Goal: Task Accomplishment & Management: Use online tool/utility

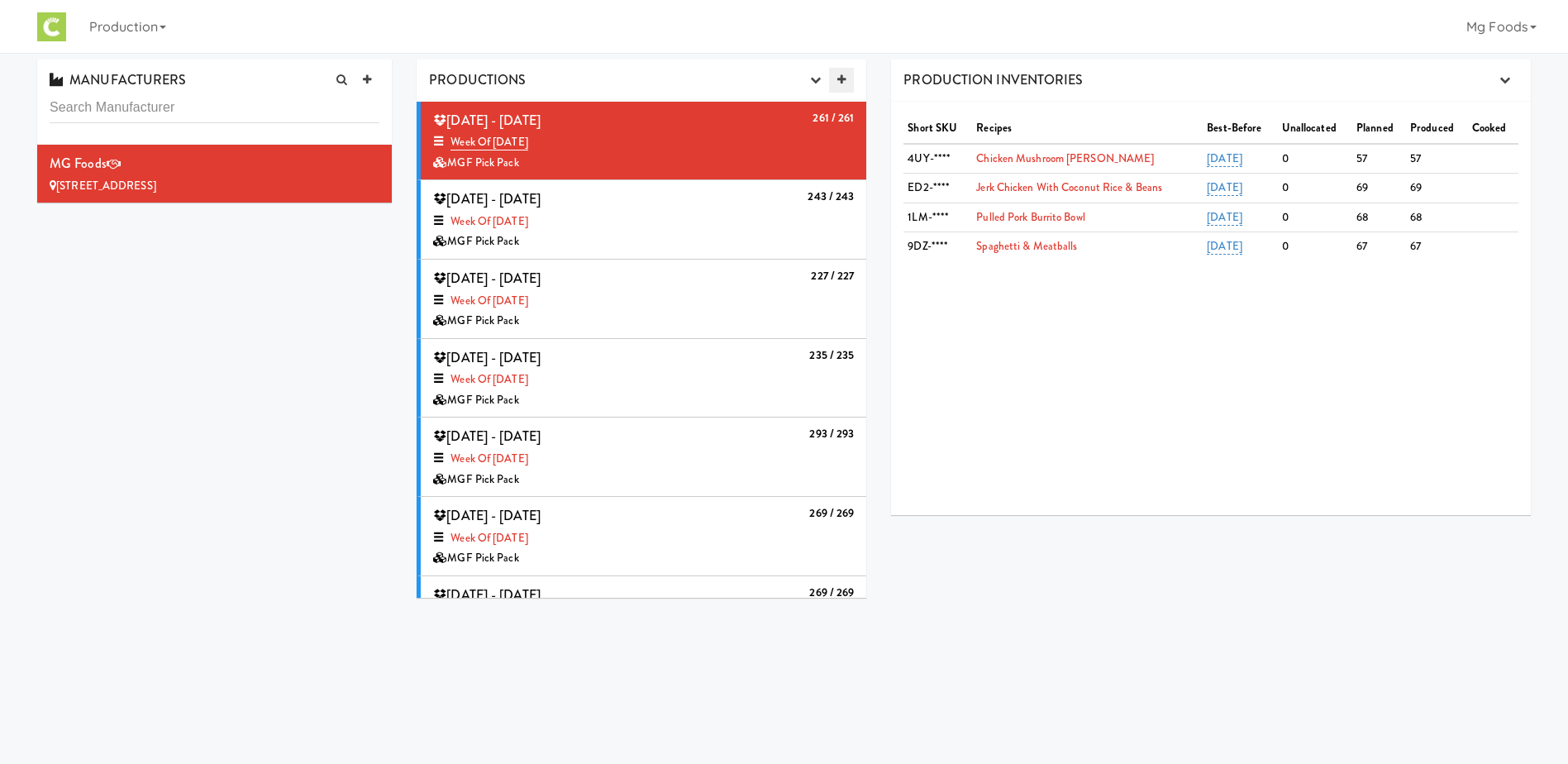
click at [839, 75] on icon at bounding box center [841, 80] width 8 height 11
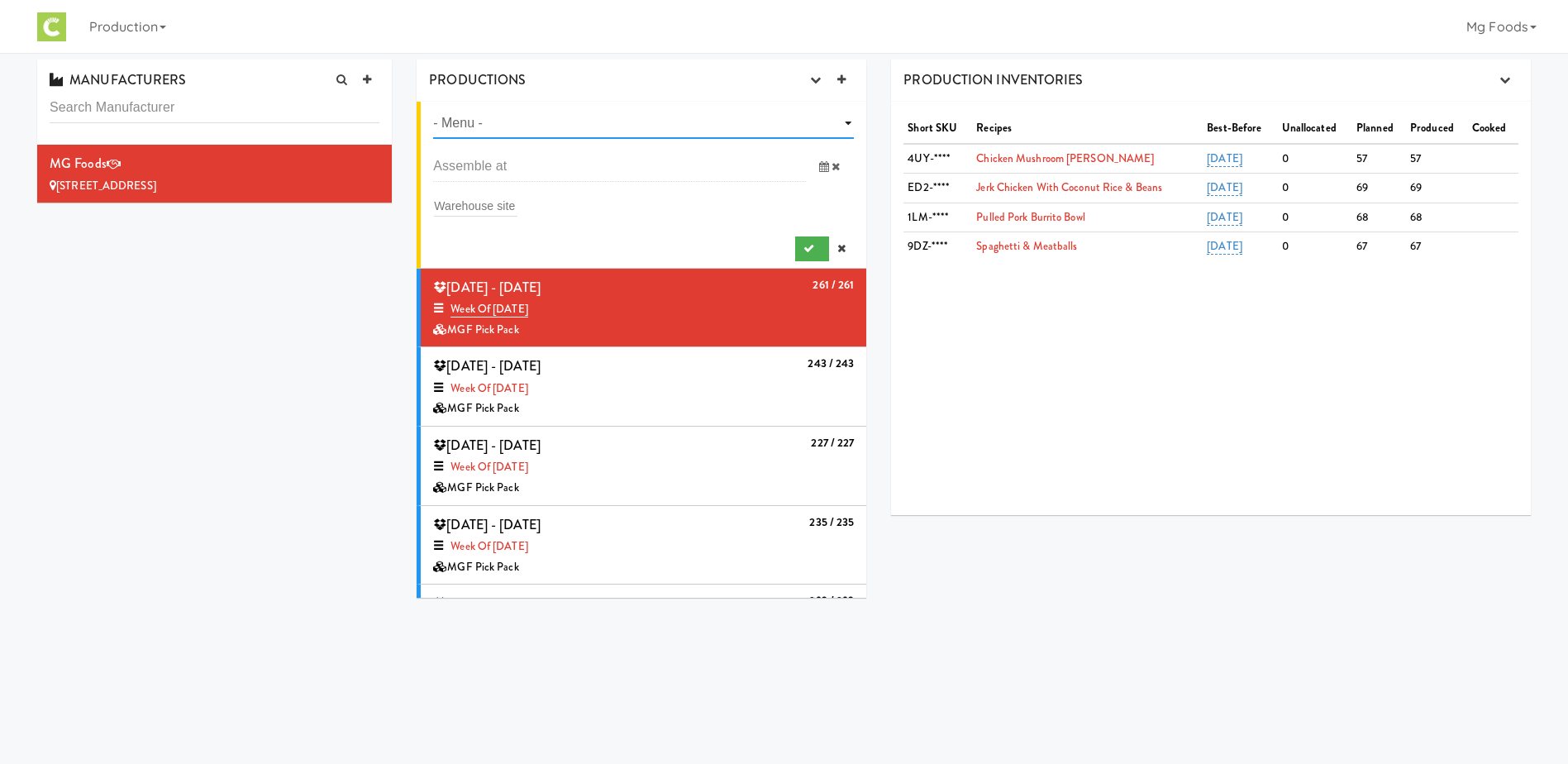
click at [508, 121] on select "- Menu - Week of [DATE] Week of [DATE] Week of [DATE] Week of [DATE] Week of [D…" at bounding box center [643, 123] width 421 height 30
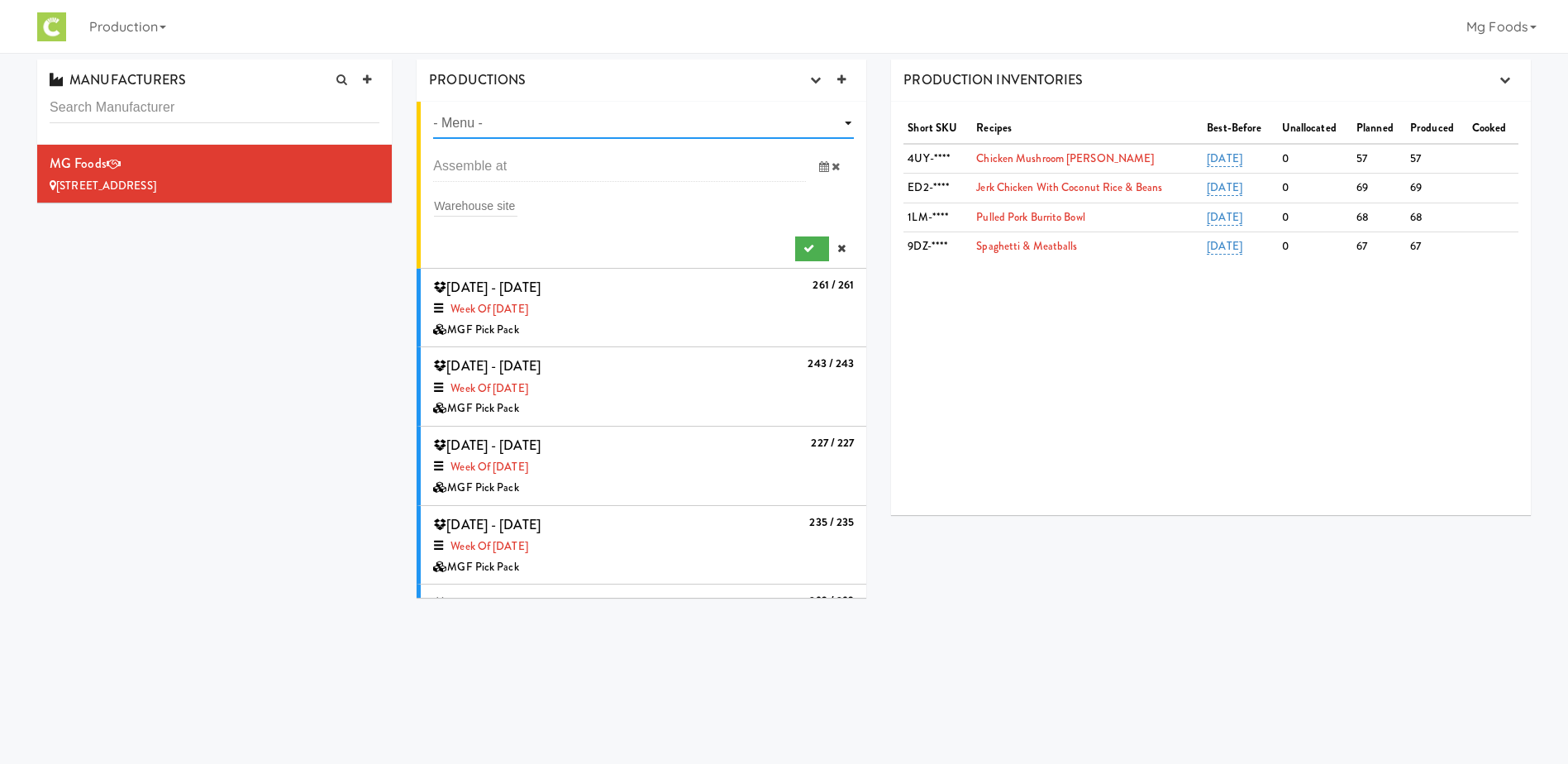
select select "number:1463"
click at [433, 108] on select "- Menu - Week of [DATE] Week of [DATE] Week of [DATE] Week of [DATE] Week of [D…" at bounding box center [643, 123] width 421 height 30
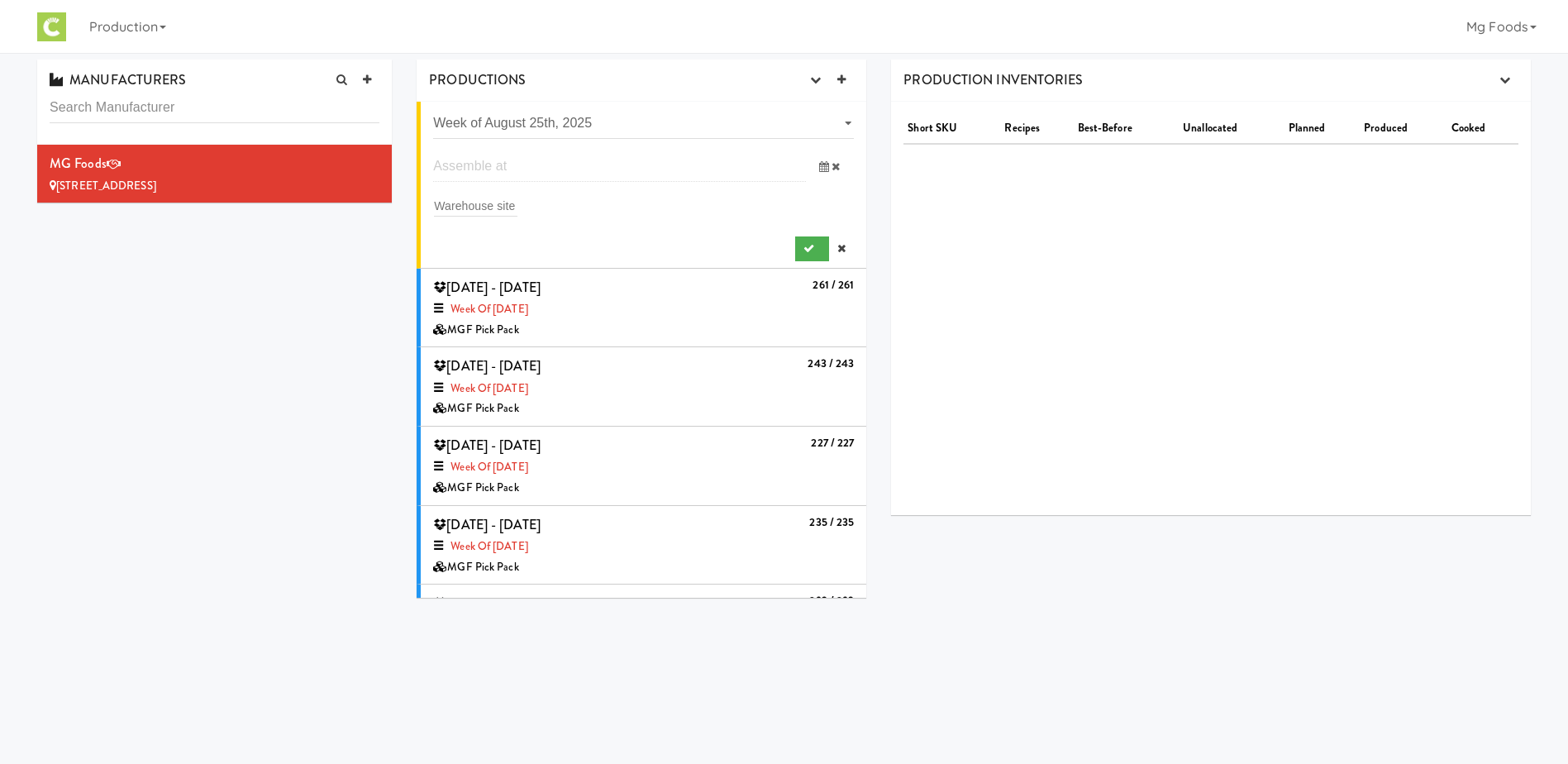
click at [508, 165] on input "text" at bounding box center [619, 166] width 373 height 30
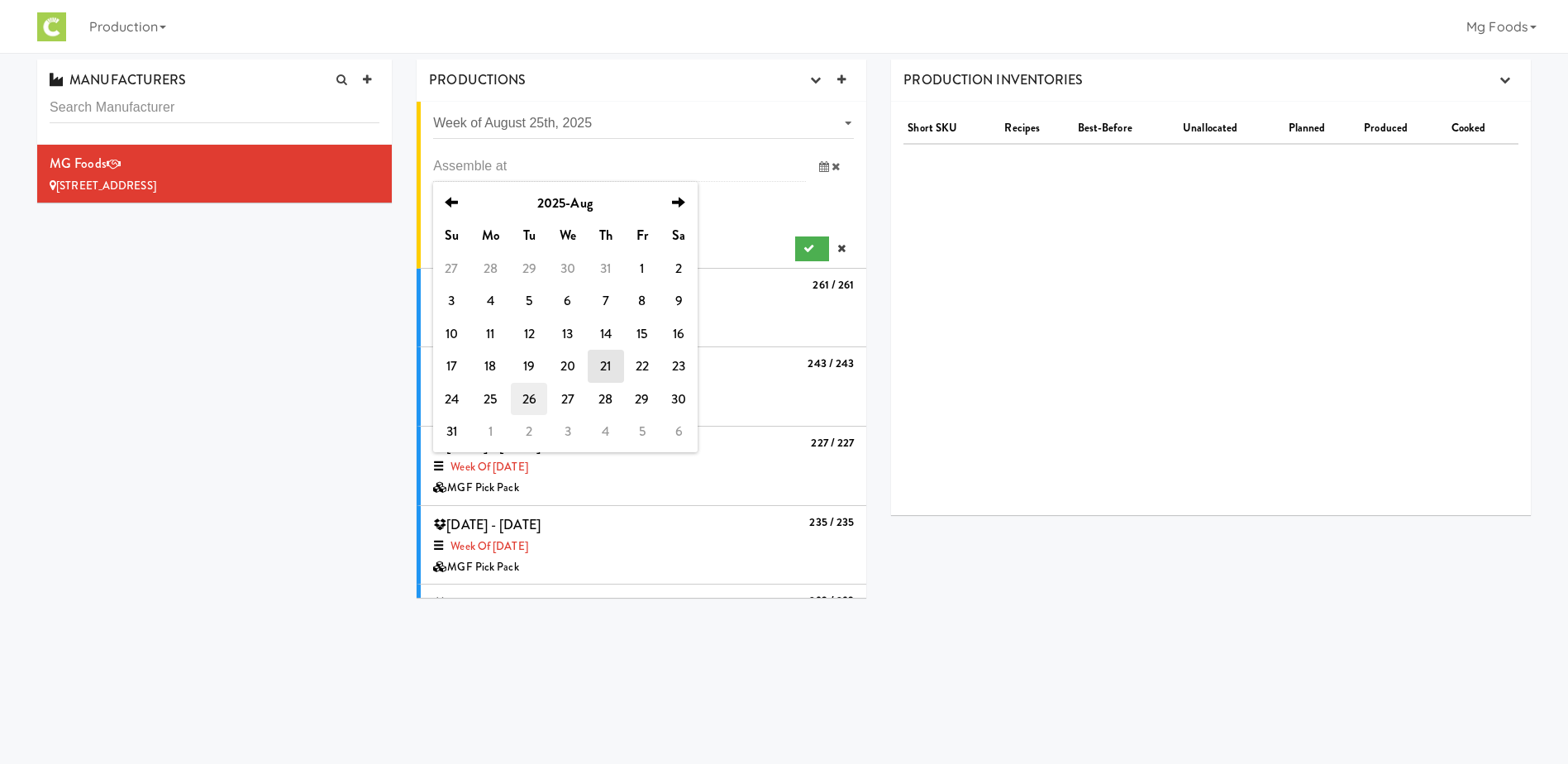
click at [524, 400] on td "26" at bounding box center [529, 398] width 36 height 33
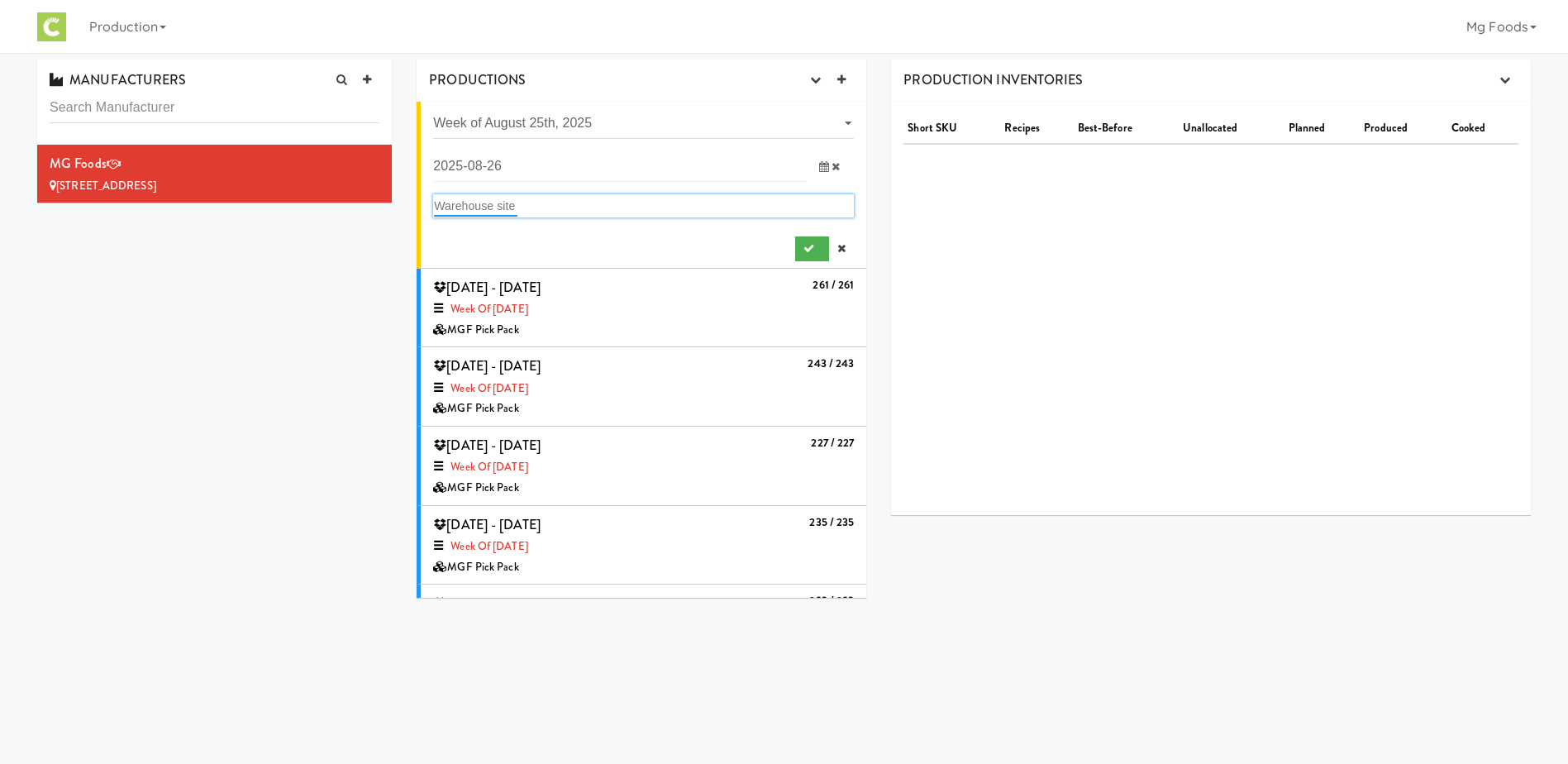
click at [477, 197] on input "text" at bounding box center [476, 206] width 83 height 21
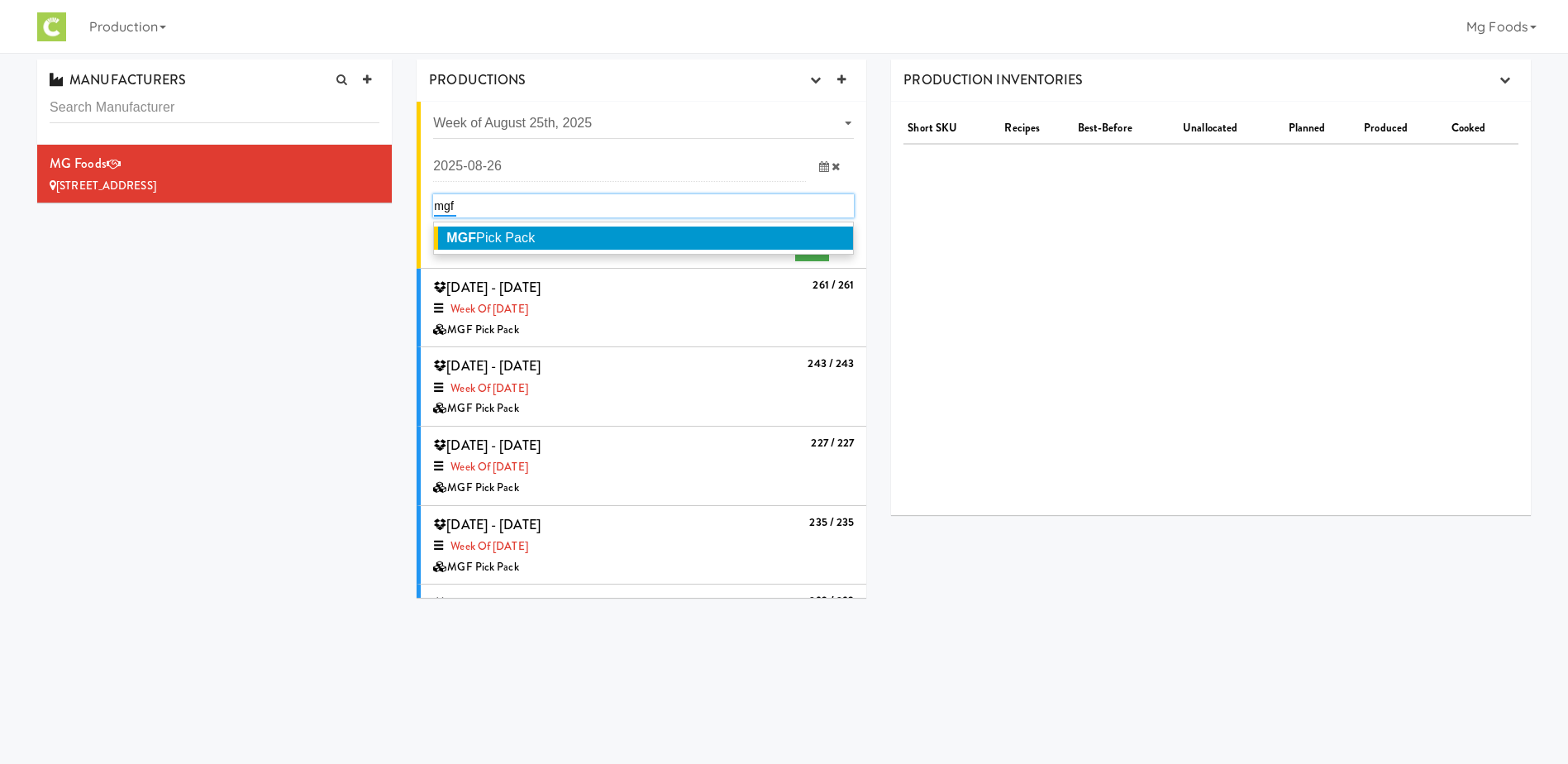
type input "mgf"
click at [508, 235] on span "MGF Pick Pack" at bounding box center [491, 238] width 89 height 14
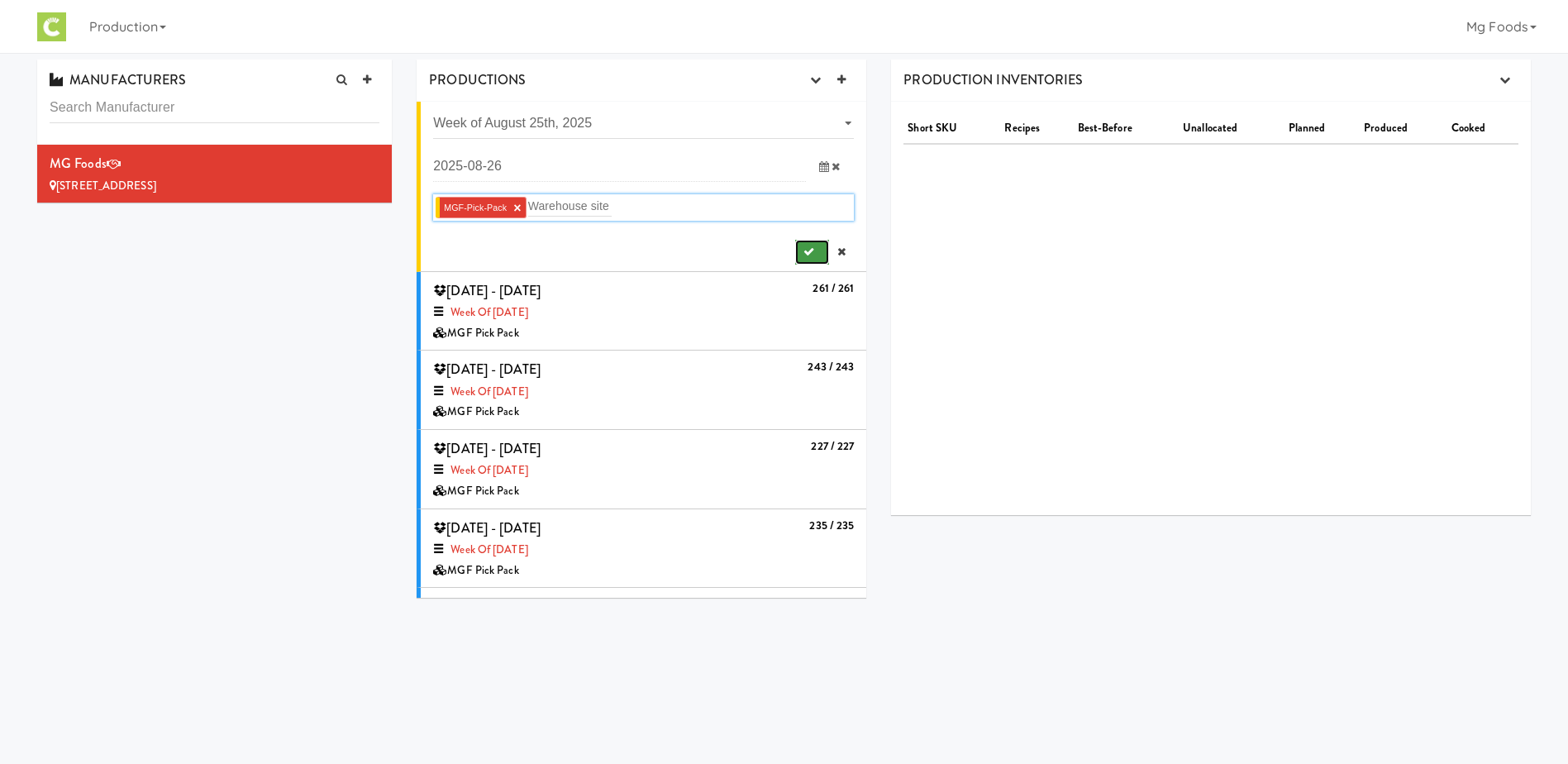
click at [803, 252] on icon "submit" at bounding box center [808, 252] width 11 height 11
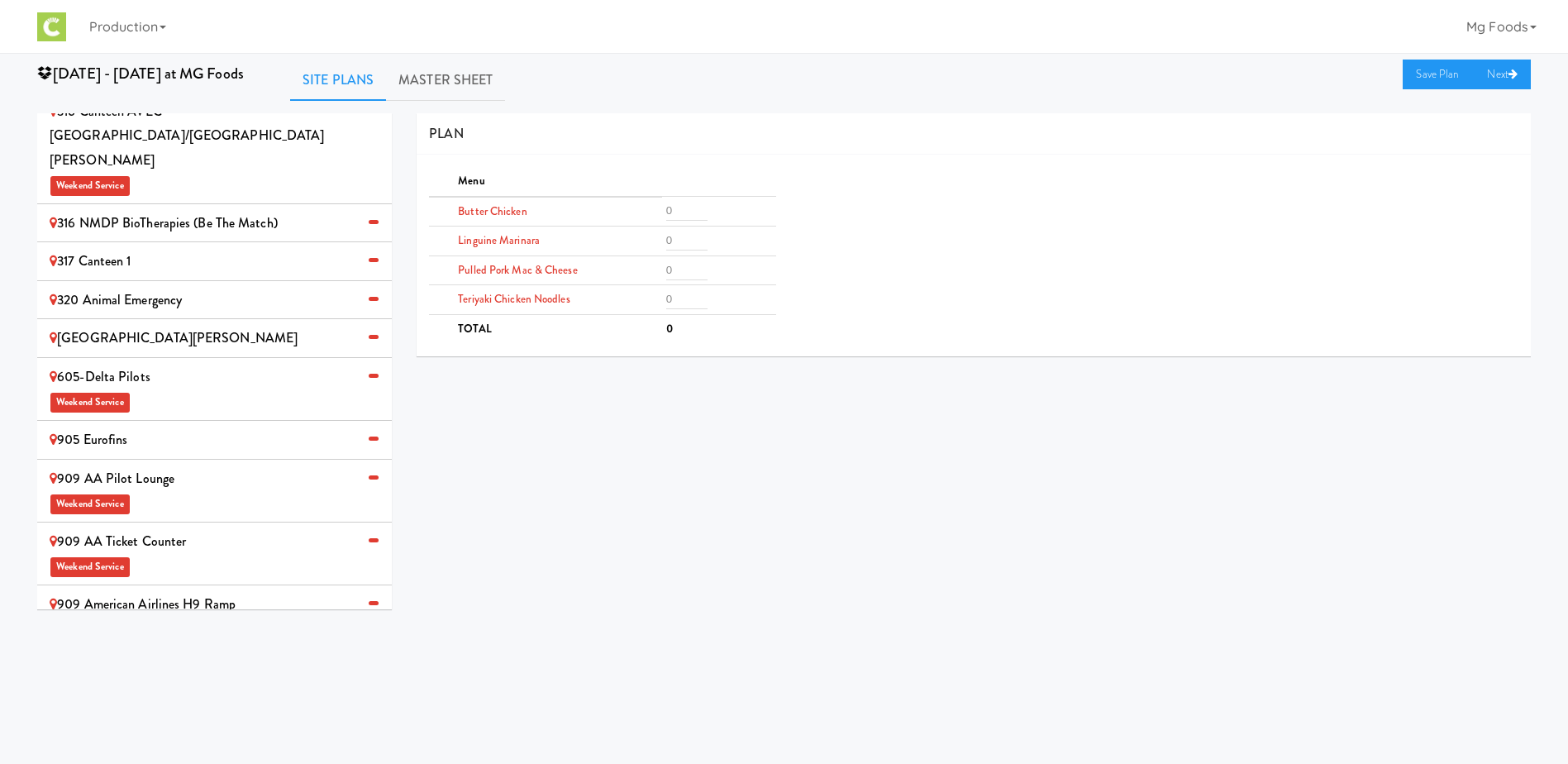
scroll to position [331, 0]
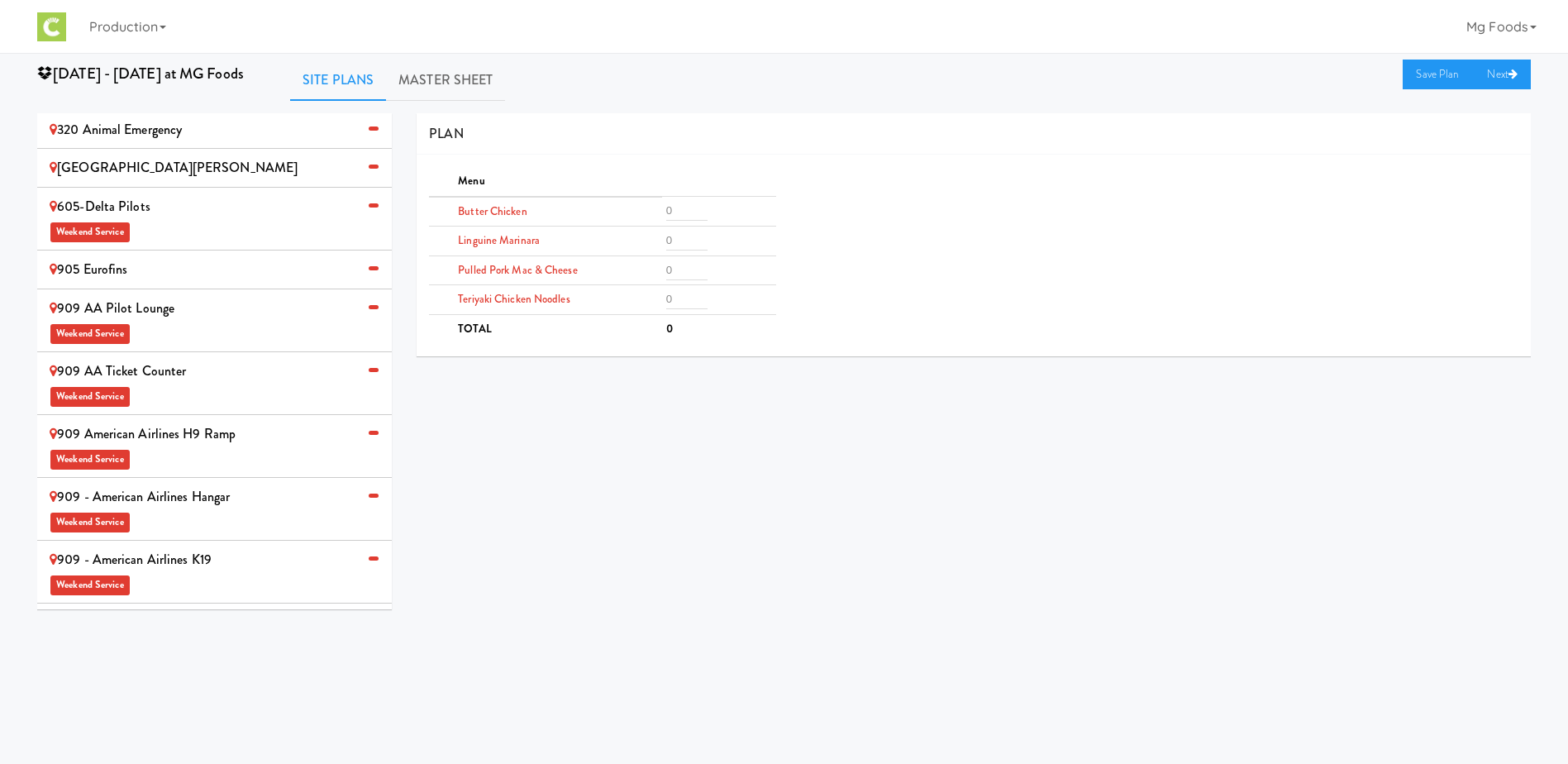
click at [145, 257] on div "905 Eurofins" at bounding box center [215, 270] width 330 height 25
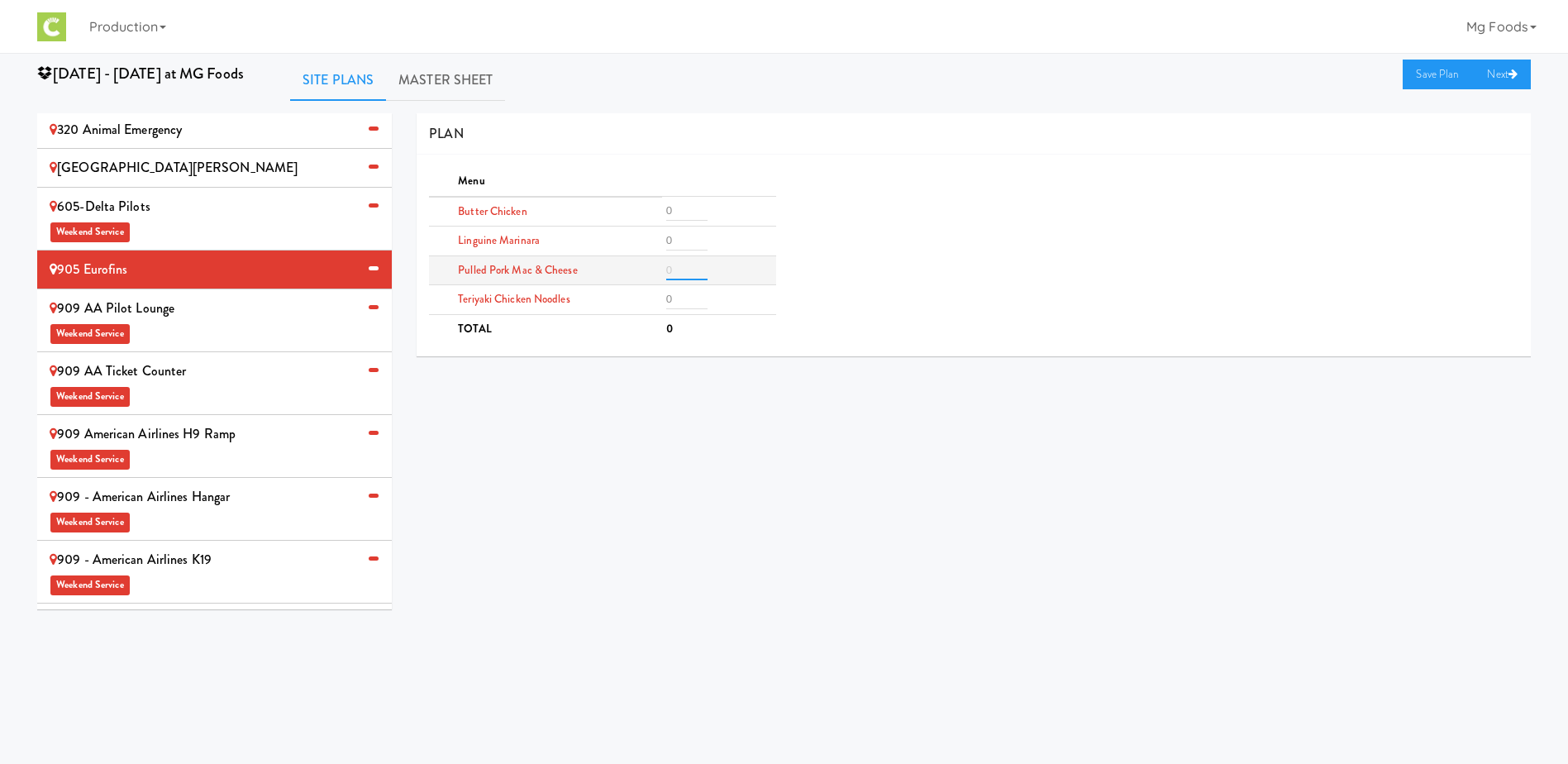
click at [687, 273] on input "number" at bounding box center [687, 270] width 42 height 20
type input "5"
click at [674, 206] on input "number" at bounding box center [687, 210] width 42 height 20
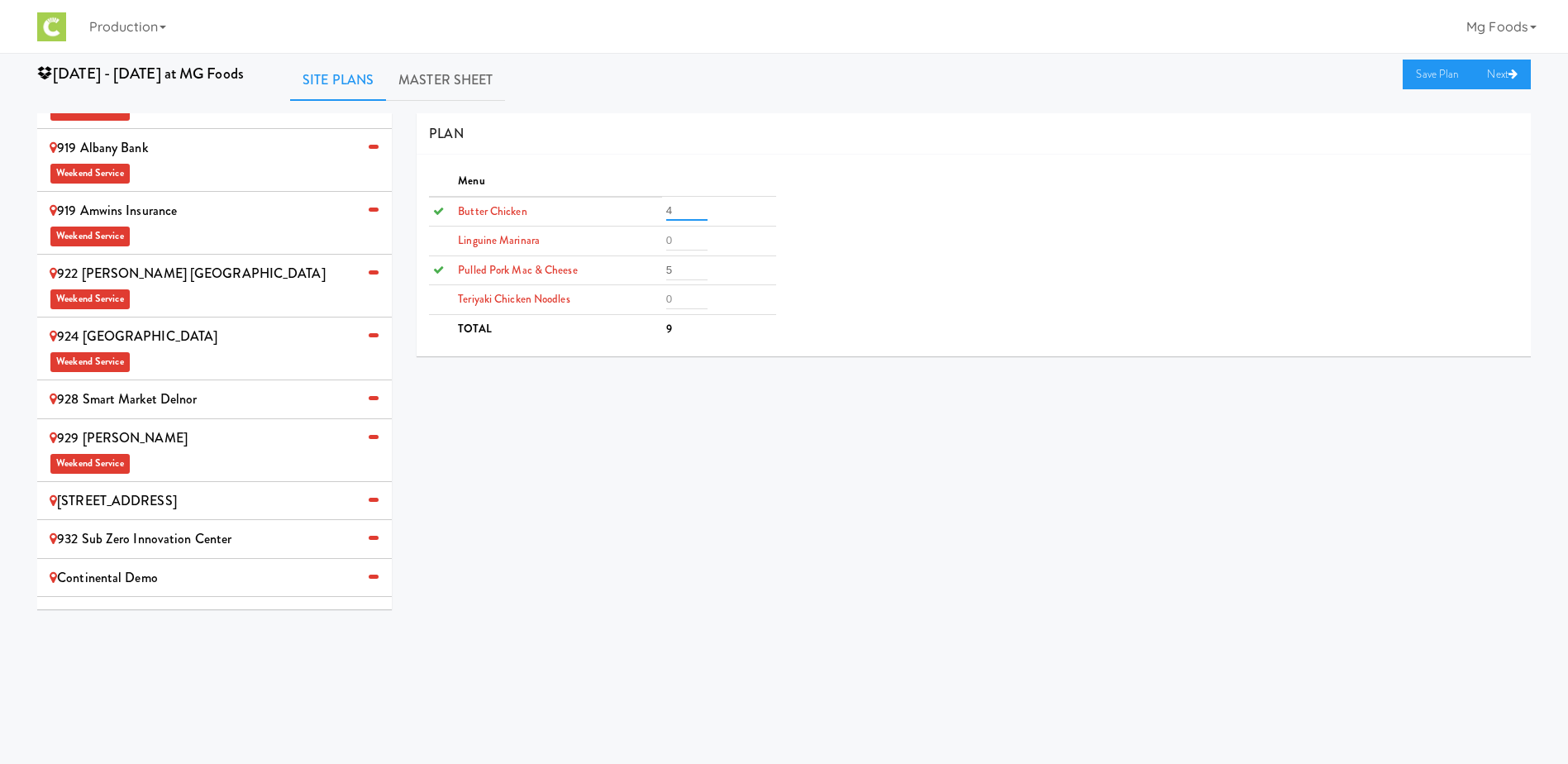
scroll to position [932, 0]
type input "4"
click at [174, 603] on div "MG Foods Extras Weekend Service" at bounding box center [215, 626] width 330 height 49
click at [687, 206] on input "number" at bounding box center [687, 210] width 42 height 20
type input "2"
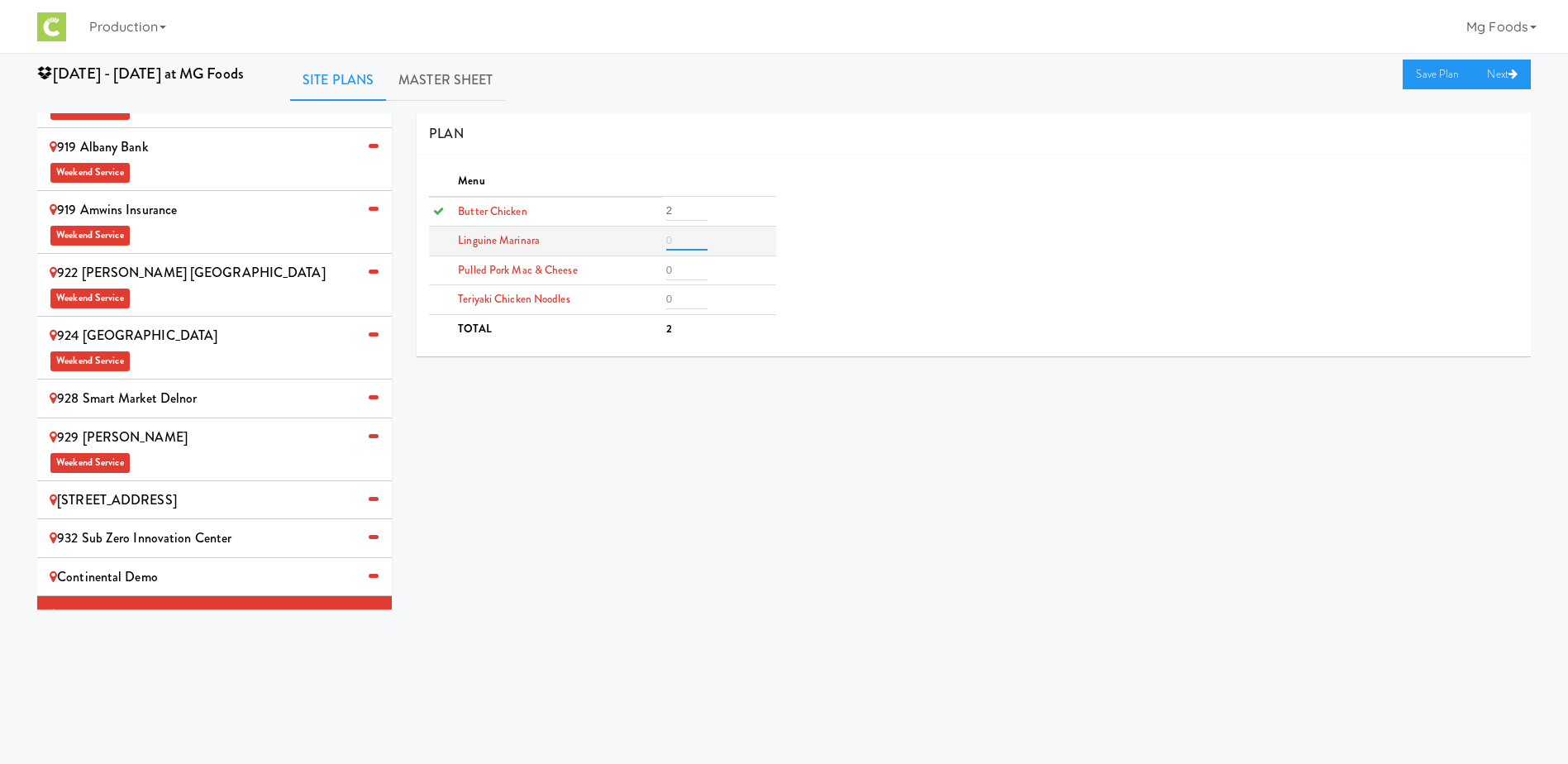
click at [680, 241] on input "number" at bounding box center [687, 240] width 42 height 20
type input "2"
click at [680, 270] on input "number" at bounding box center [687, 270] width 42 height 20
type input "2"
click at [674, 301] on input "number" at bounding box center [687, 299] width 42 height 20
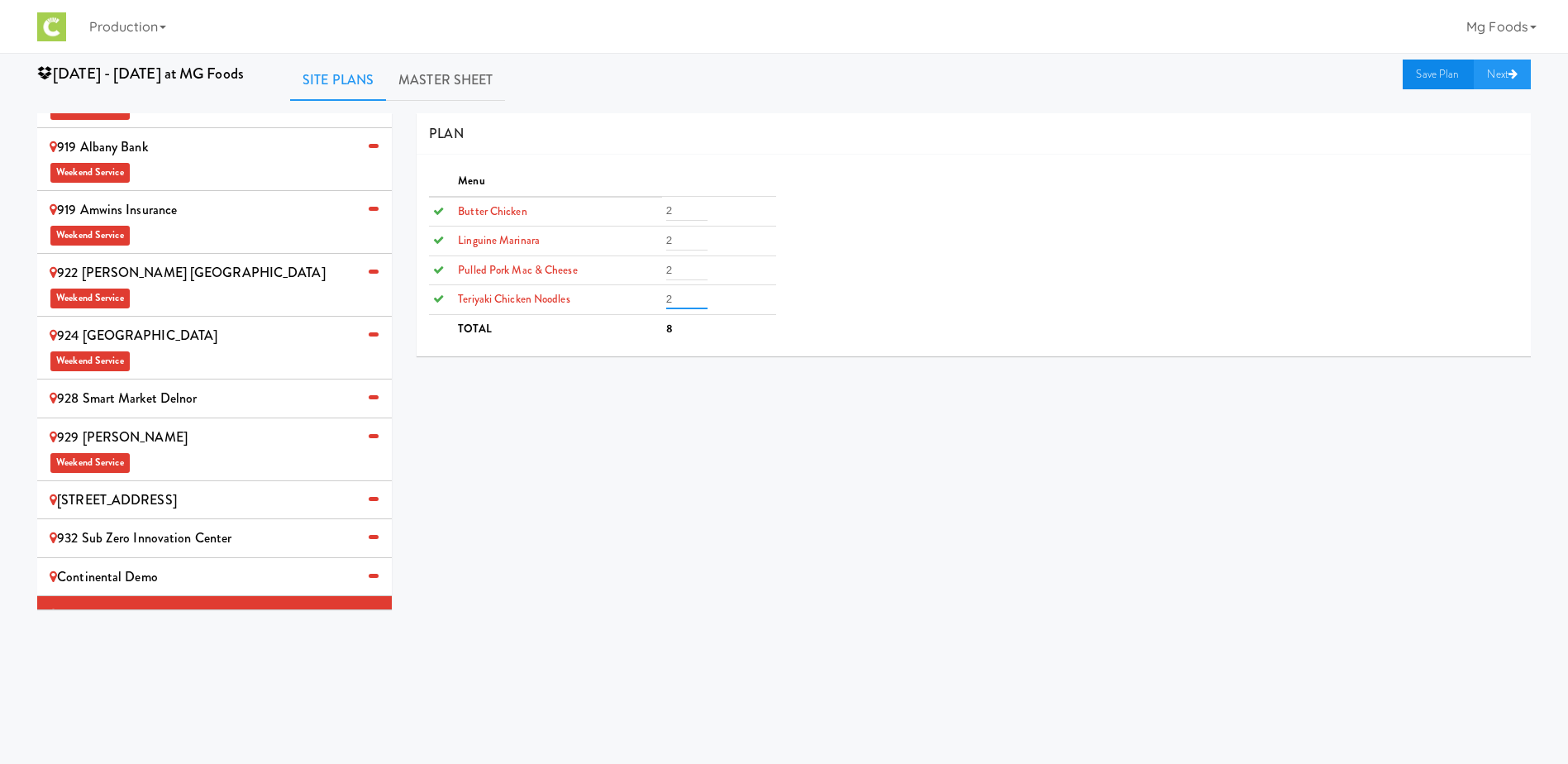
type input "2"
click at [1429, 70] on link "Save Plan" at bounding box center [1438, 75] width 71 height 30
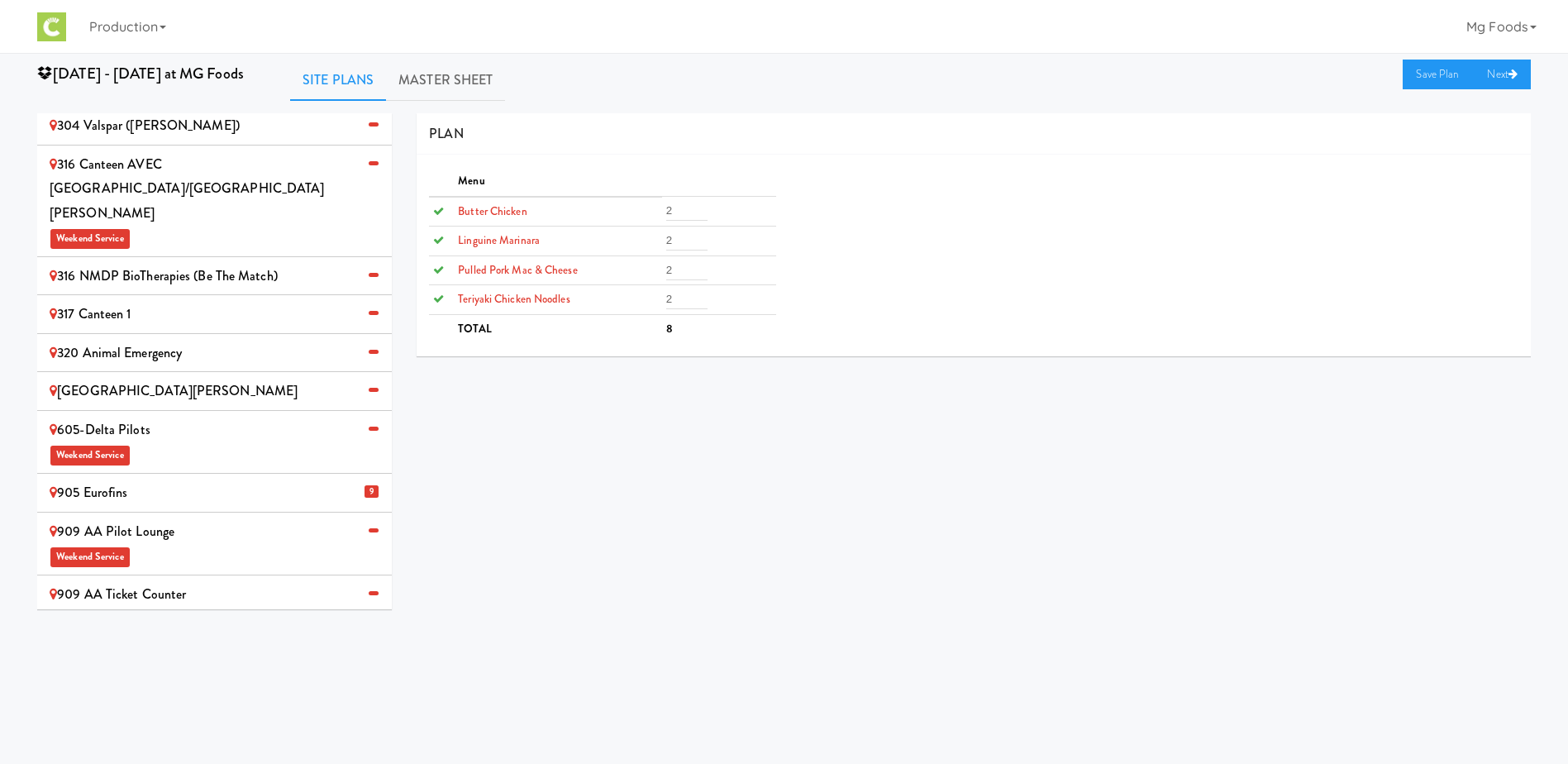
scroll to position [105, 0]
click at [174, 483] on div "905 Eurofins" at bounding box center [215, 495] width 330 height 25
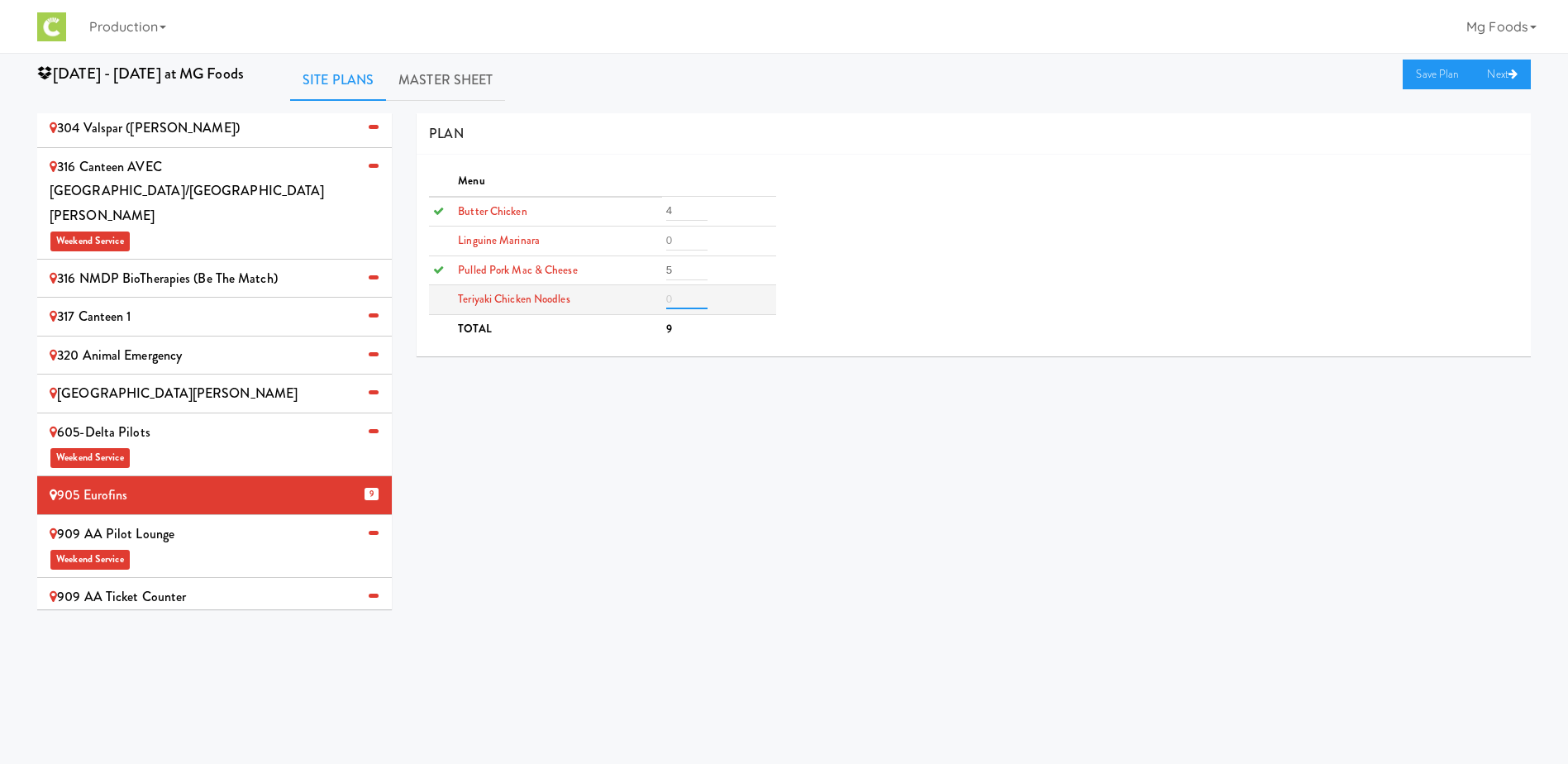
click at [682, 297] on input "number" at bounding box center [687, 299] width 42 height 20
type input "4"
click at [688, 235] on input "number" at bounding box center [687, 240] width 42 height 20
type input "1"
click at [1429, 76] on link "Save Plan" at bounding box center [1438, 75] width 71 height 30
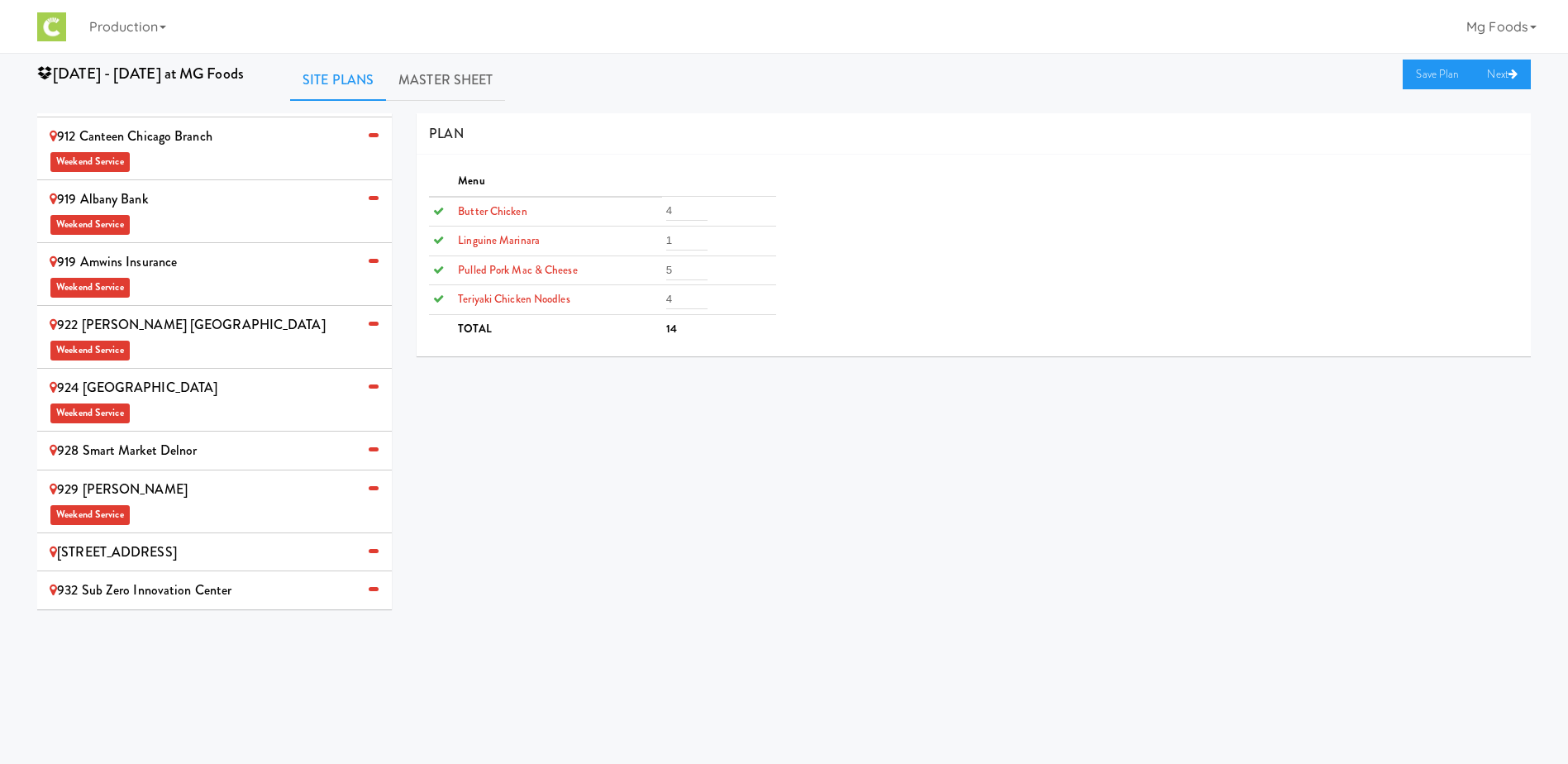
scroll to position [932, 0]
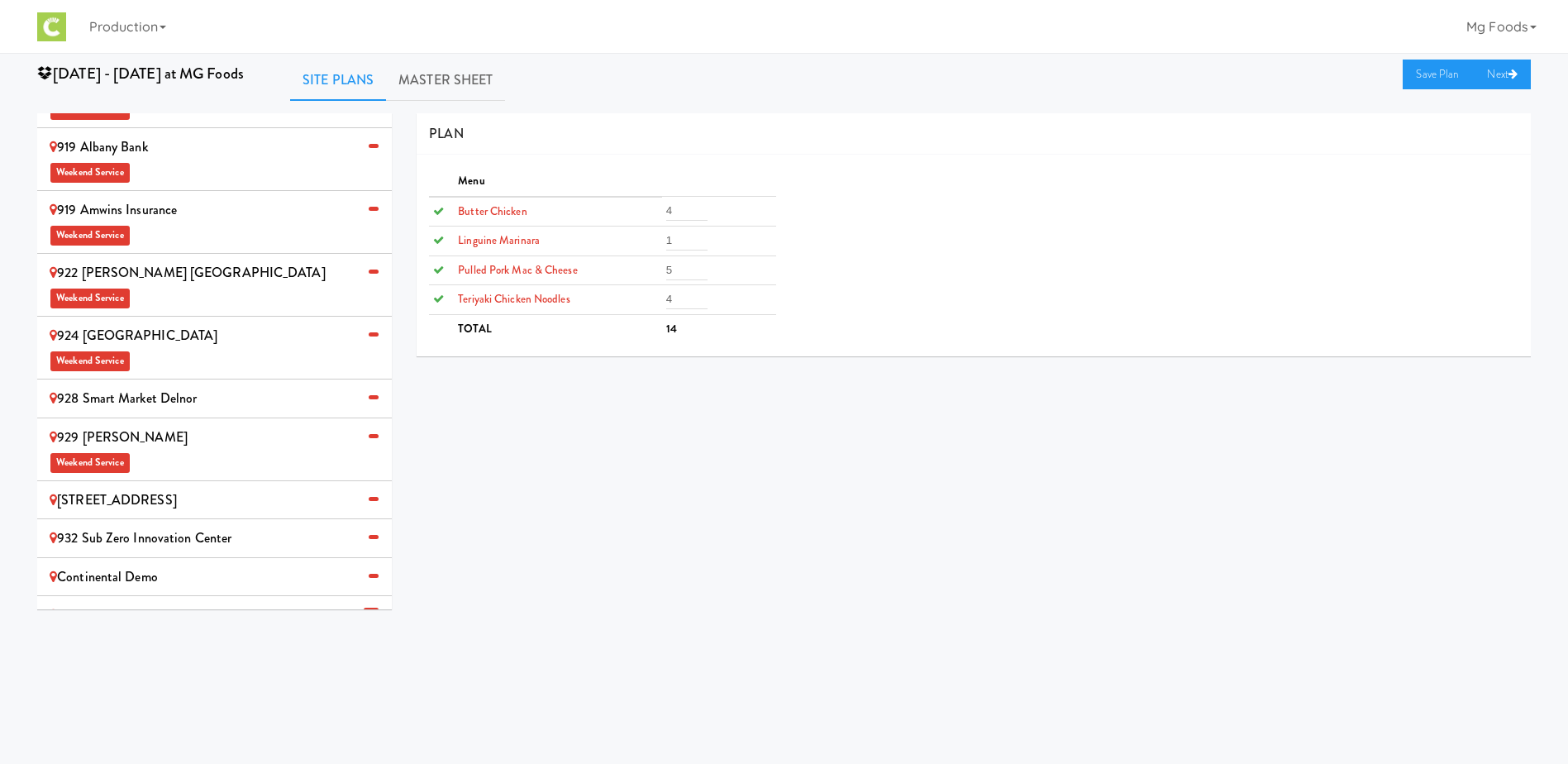
click at [125, 488] on div "[STREET_ADDRESS]" at bounding box center [215, 500] width 330 height 25
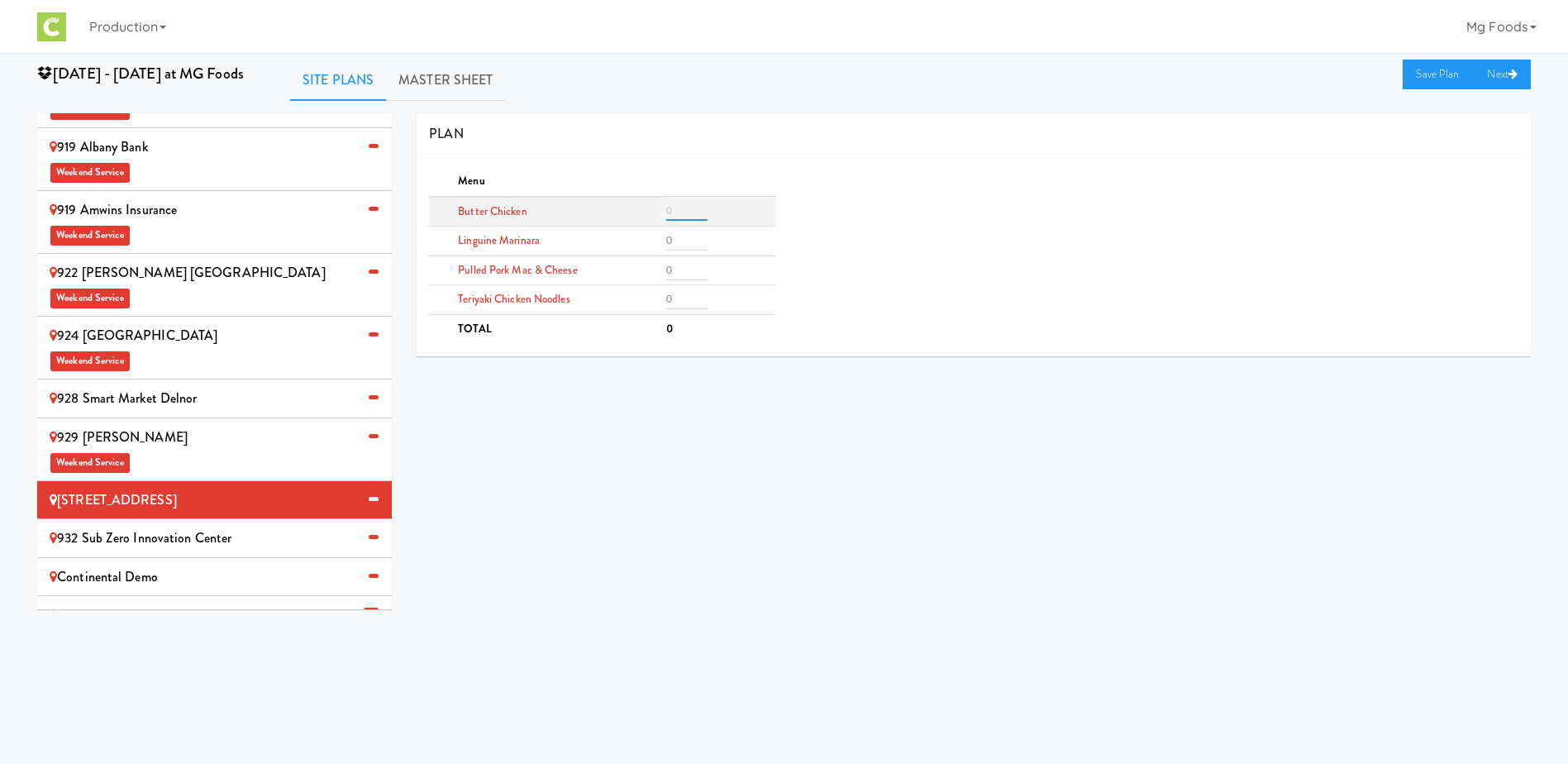
click at [677, 205] on input "number" at bounding box center [687, 210] width 42 height 20
type input "5"
click at [673, 300] on input "number" at bounding box center [687, 299] width 42 height 20
type input "5"
click at [677, 276] on input "number" at bounding box center [687, 270] width 42 height 20
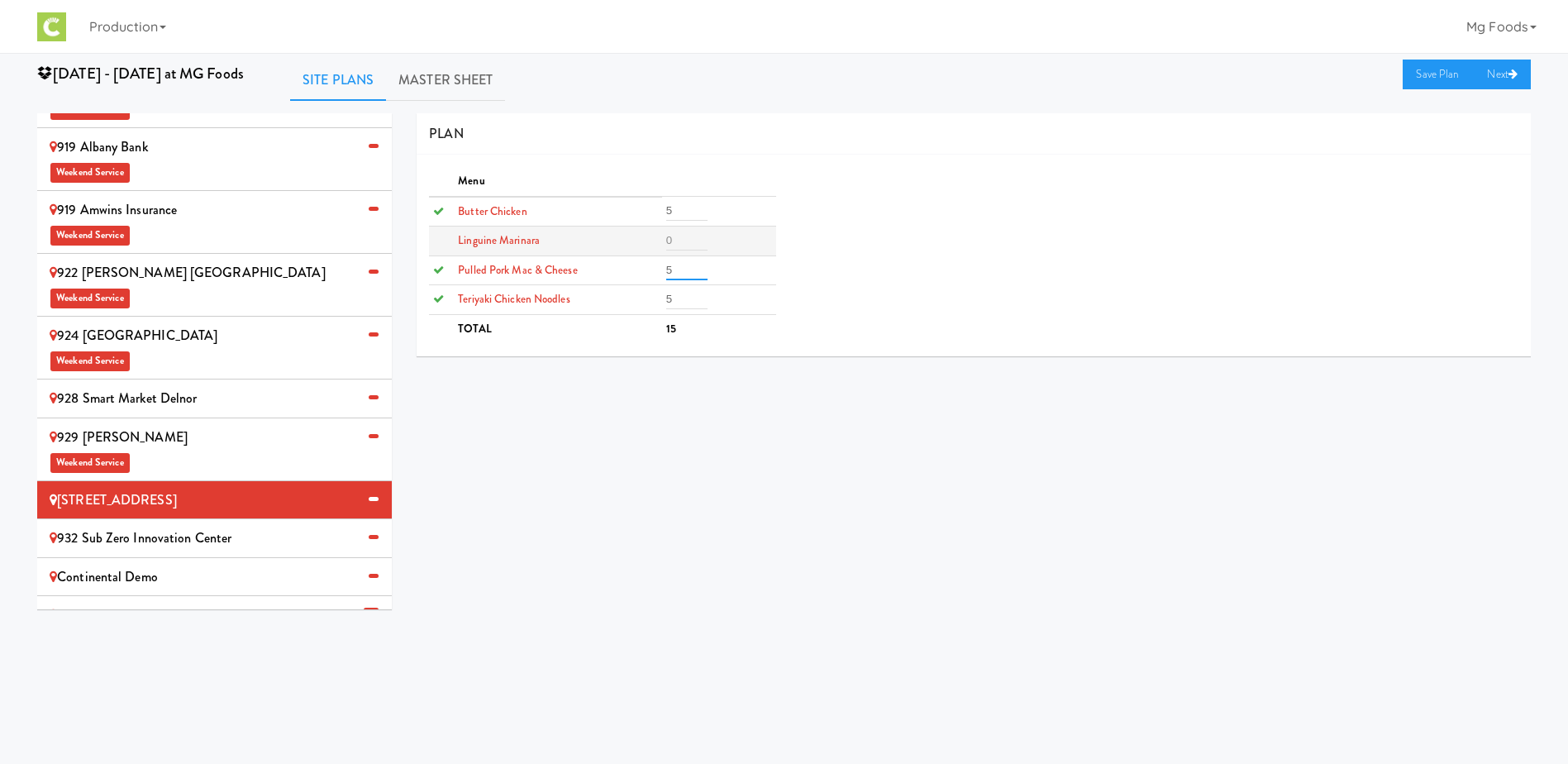
type input "5"
click at [683, 240] on input "number" at bounding box center [687, 240] width 42 height 20
type input "1"
click at [1436, 67] on link "Save Plan" at bounding box center [1438, 75] width 71 height 30
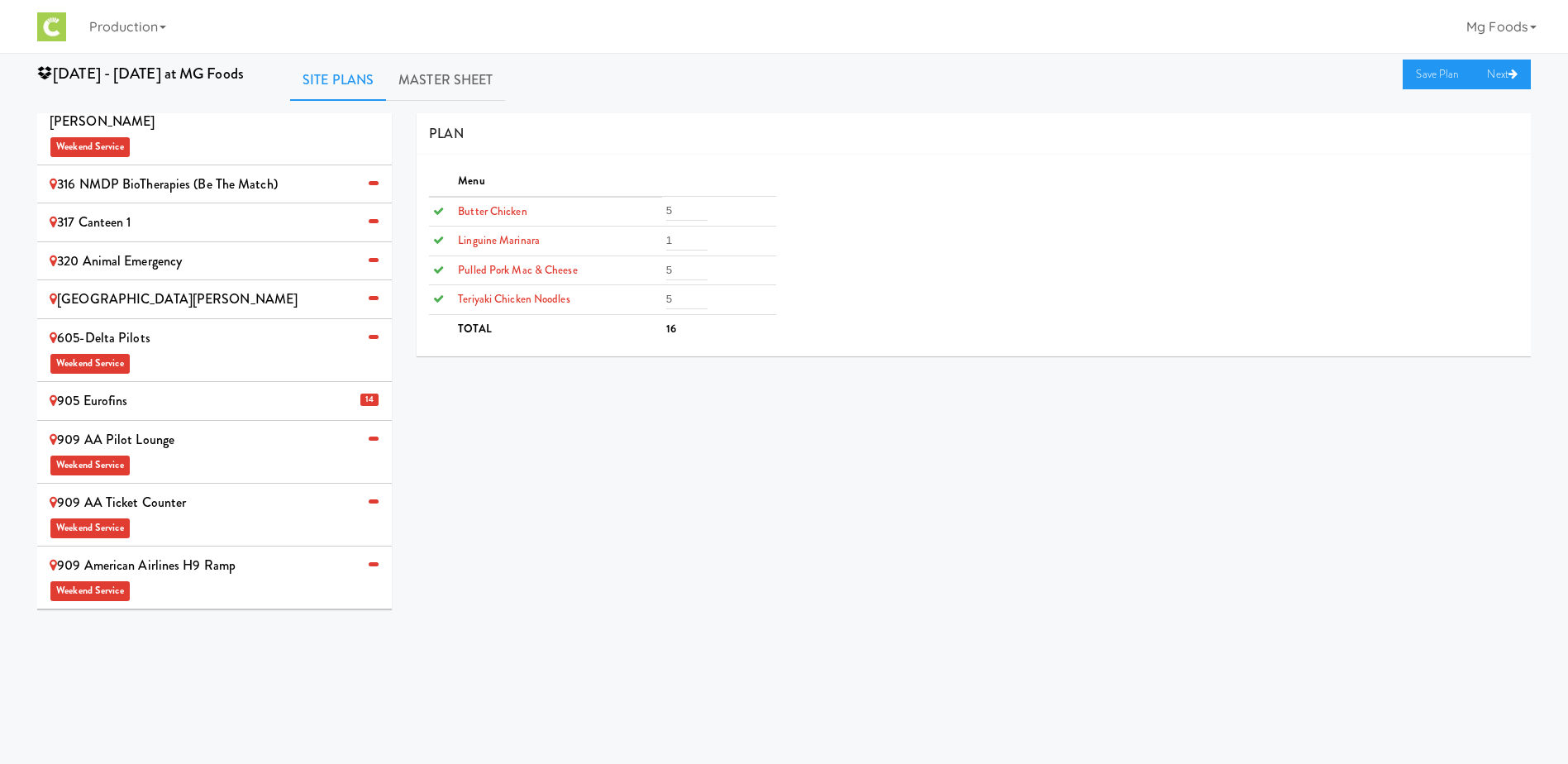
scroll to position [0, 0]
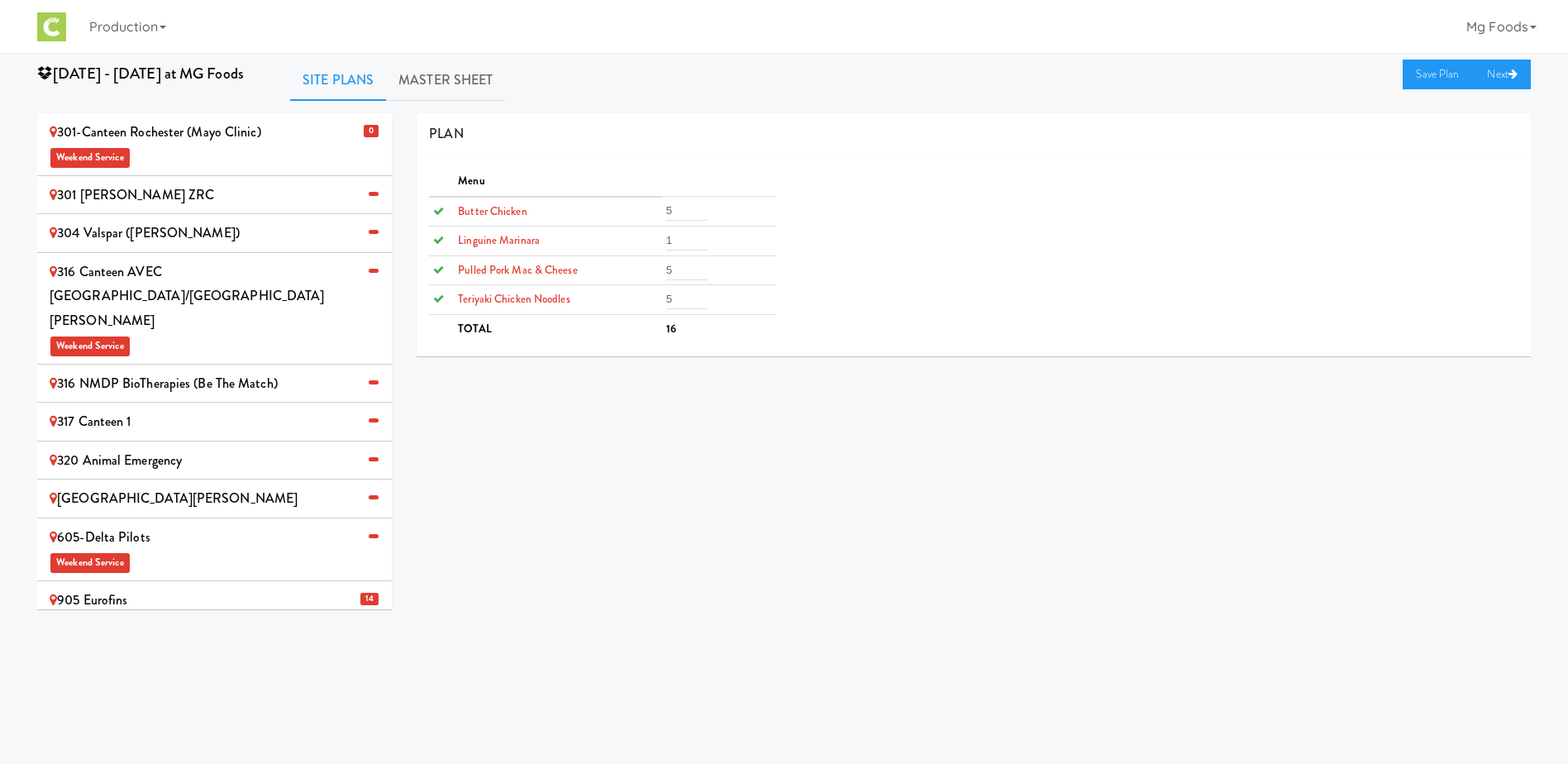
click at [157, 232] on div "304 Valspar ([PERSON_NAME])" at bounding box center [215, 233] width 330 height 25
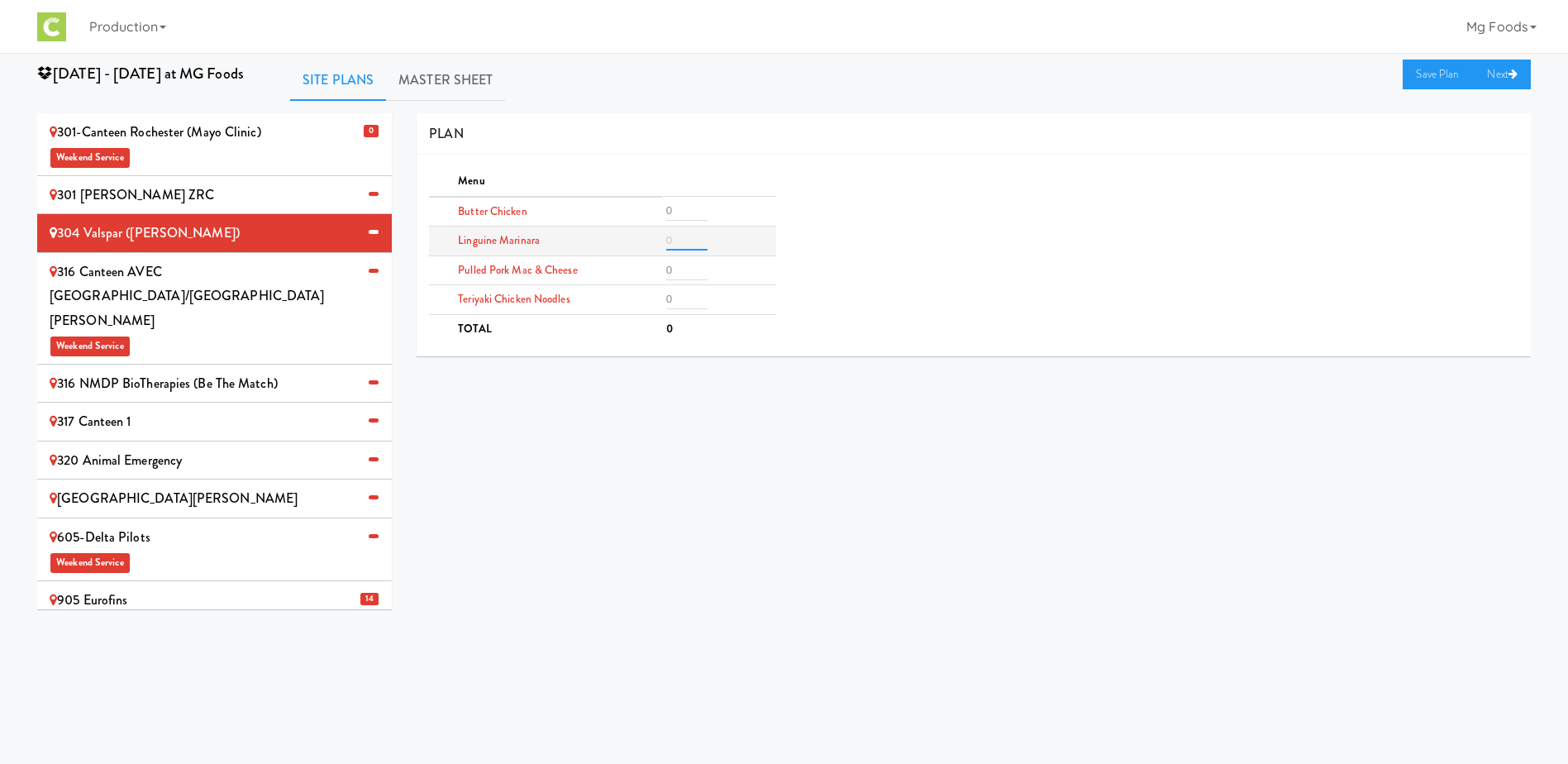
click at [692, 243] on input "number" at bounding box center [687, 240] width 42 height 20
type input "2"
click at [676, 208] on input "number" at bounding box center [687, 210] width 42 height 20
type input "2"
click at [678, 295] on input "number" at bounding box center [687, 299] width 42 height 20
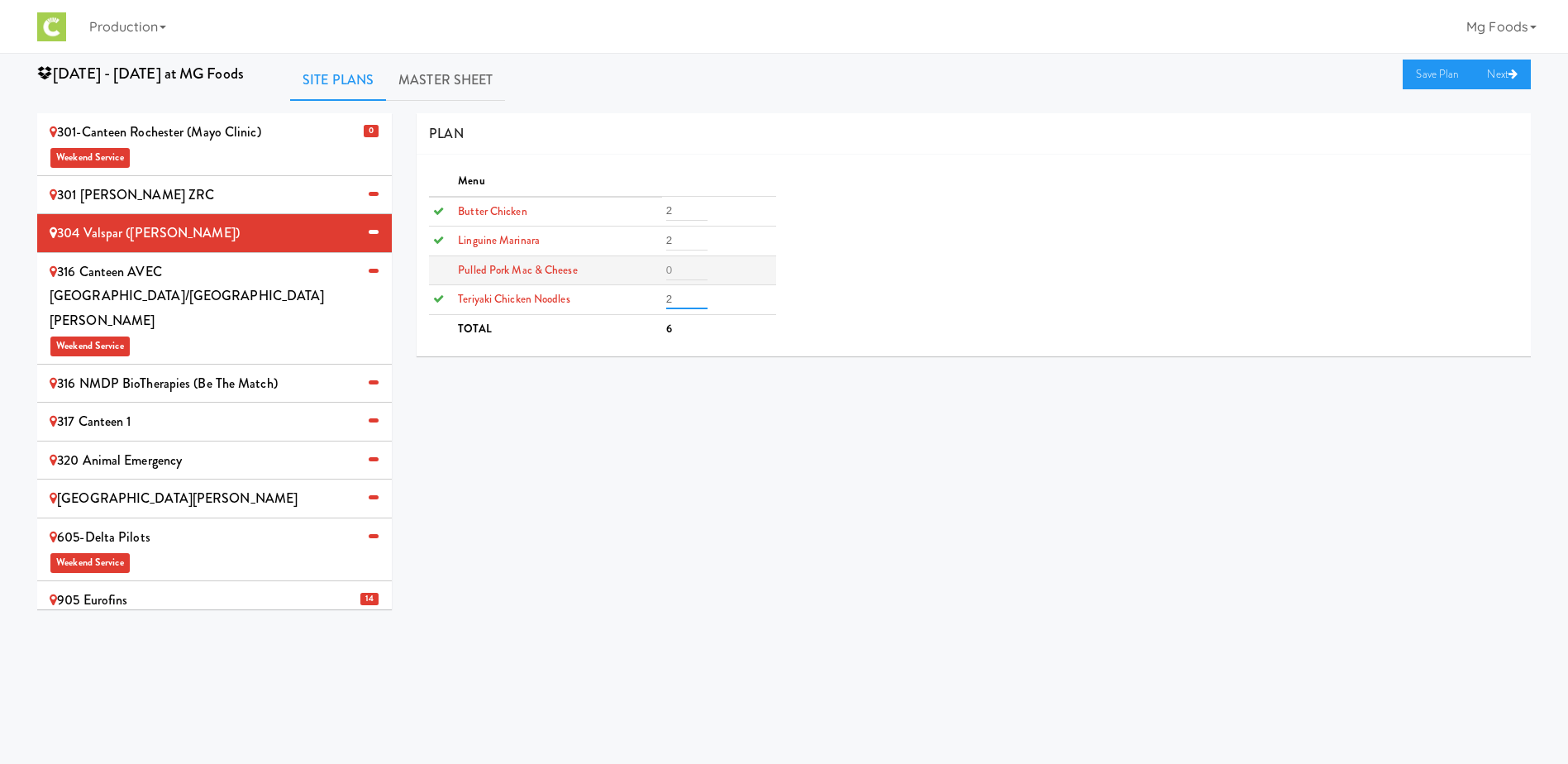
type input "2"
click at [677, 273] on input "number" at bounding box center [687, 270] width 42 height 20
type input "2"
click at [1425, 73] on link "Save Plan" at bounding box center [1438, 75] width 71 height 30
click at [189, 280] on div "316 Canteen AVEC Minneapolis/St [PERSON_NAME] Weekend Service" at bounding box center [215, 308] width 330 height 98
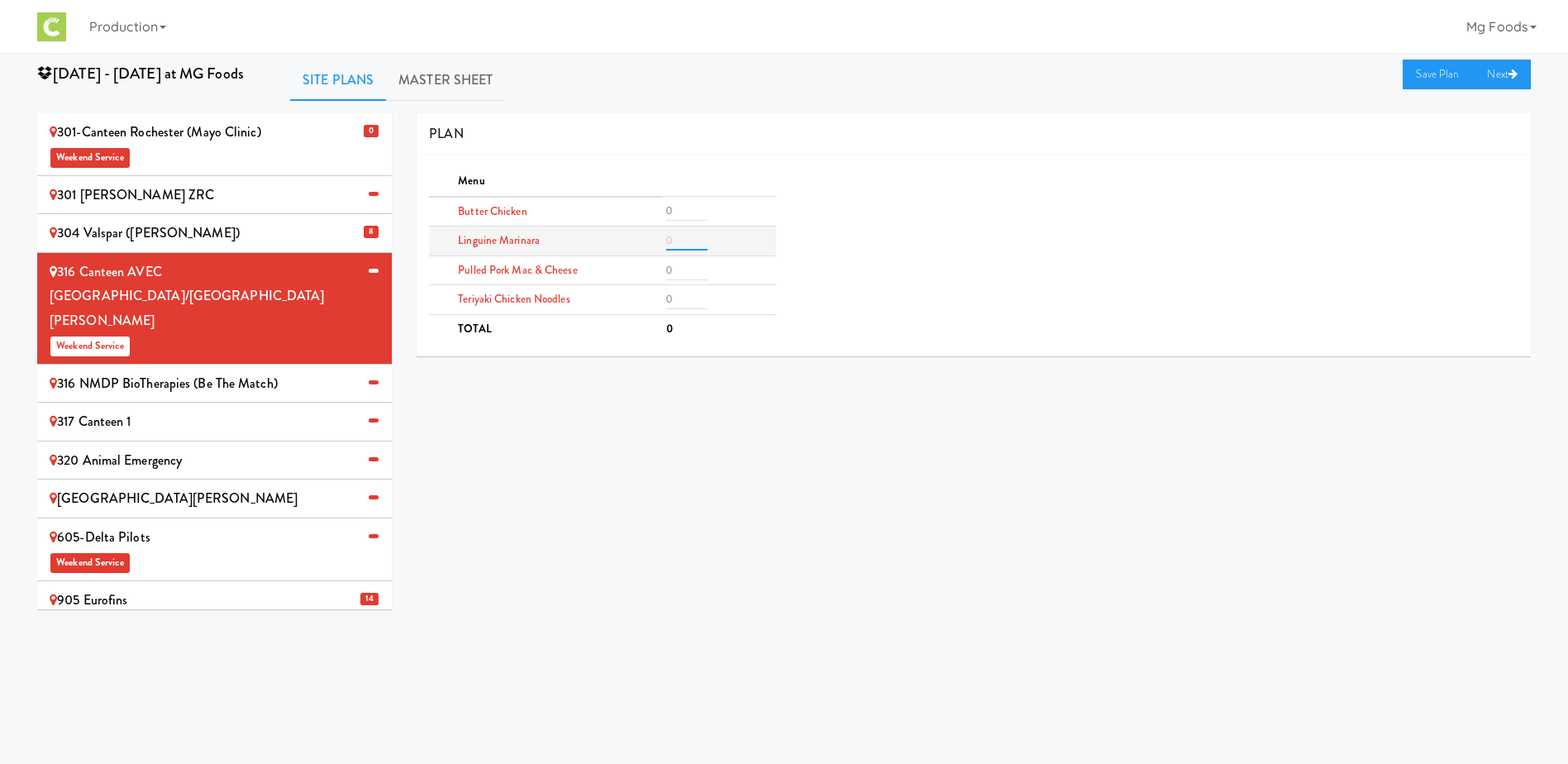
click at [682, 246] on input "number" at bounding box center [687, 240] width 42 height 20
type input "3"
click at [676, 303] on input "number" at bounding box center [687, 299] width 42 height 20
type input "3"
click at [687, 211] on input "number" at bounding box center [687, 210] width 42 height 20
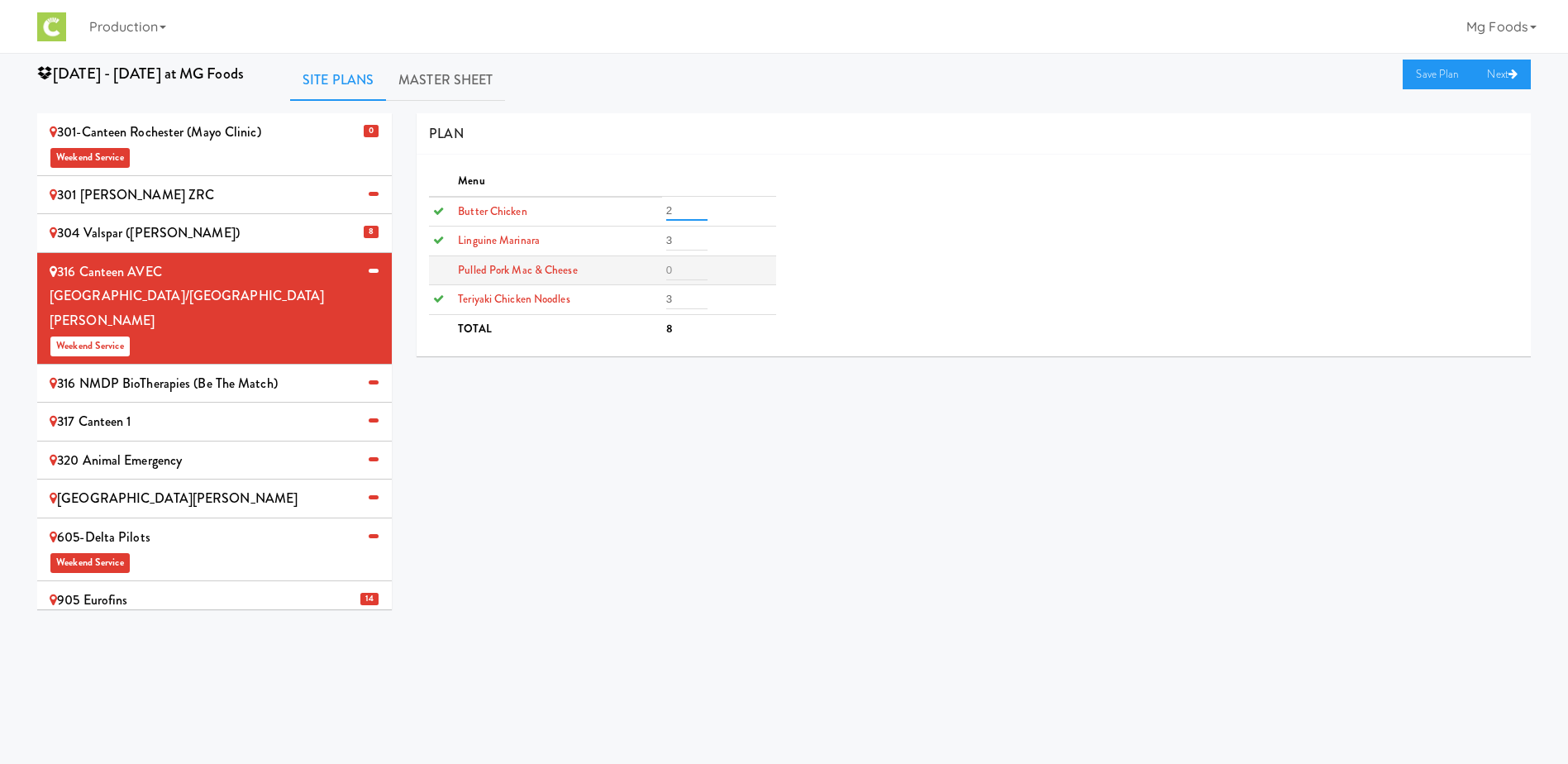
type input "2"
click at [683, 277] on input "number" at bounding box center [687, 270] width 42 height 20
type input "2"
click at [1430, 67] on link "Save Plan" at bounding box center [1438, 75] width 71 height 30
click at [162, 371] on div "316 NMDP BioTherapies (Be the match)" at bounding box center [215, 383] width 330 height 25
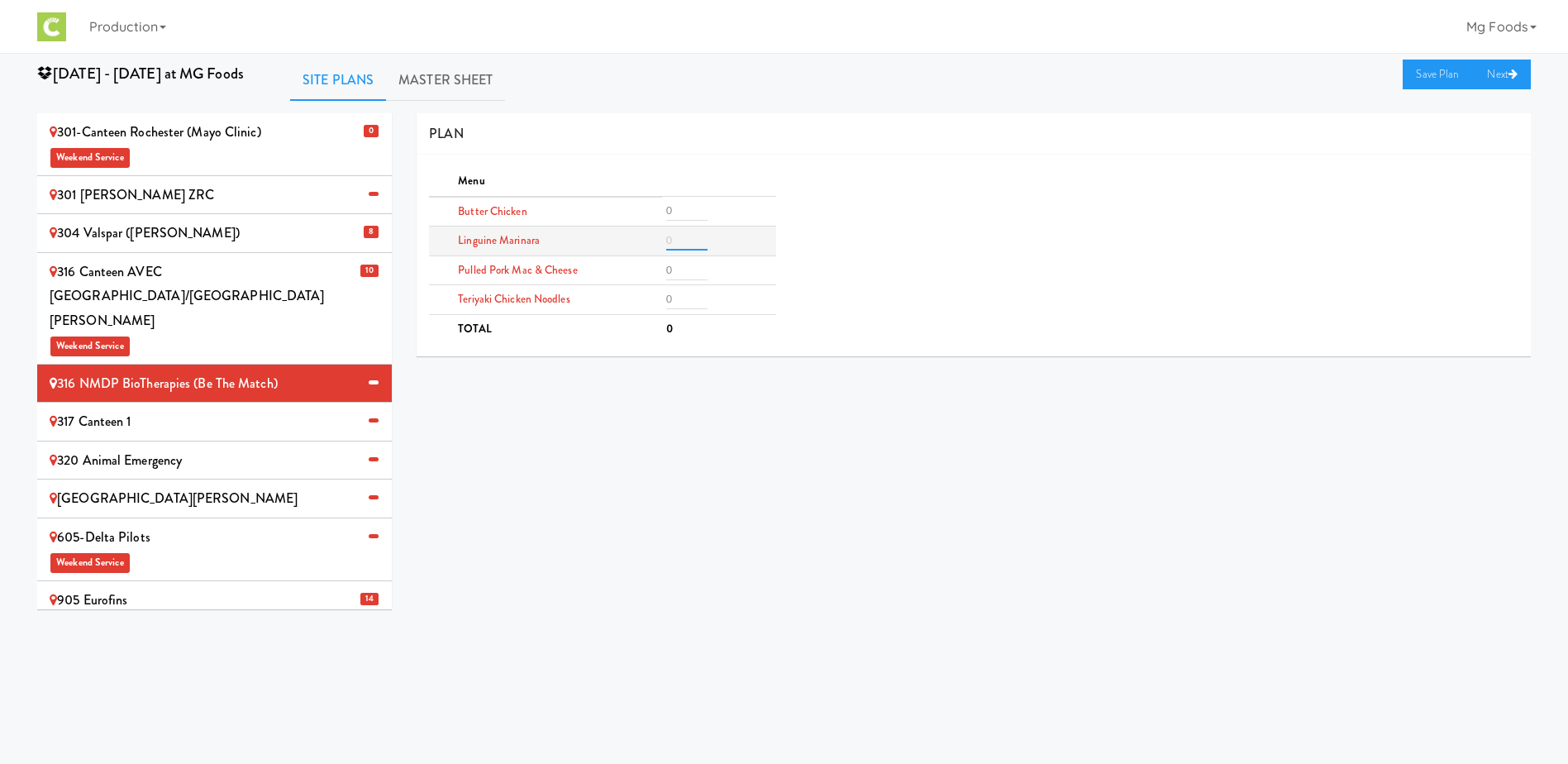
click at [679, 246] on input "number" at bounding box center [687, 240] width 42 height 20
type input "2"
click at [679, 214] on input "number" at bounding box center [687, 210] width 42 height 20
type input "2"
click at [674, 296] on input "2" at bounding box center [687, 299] width 42 height 20
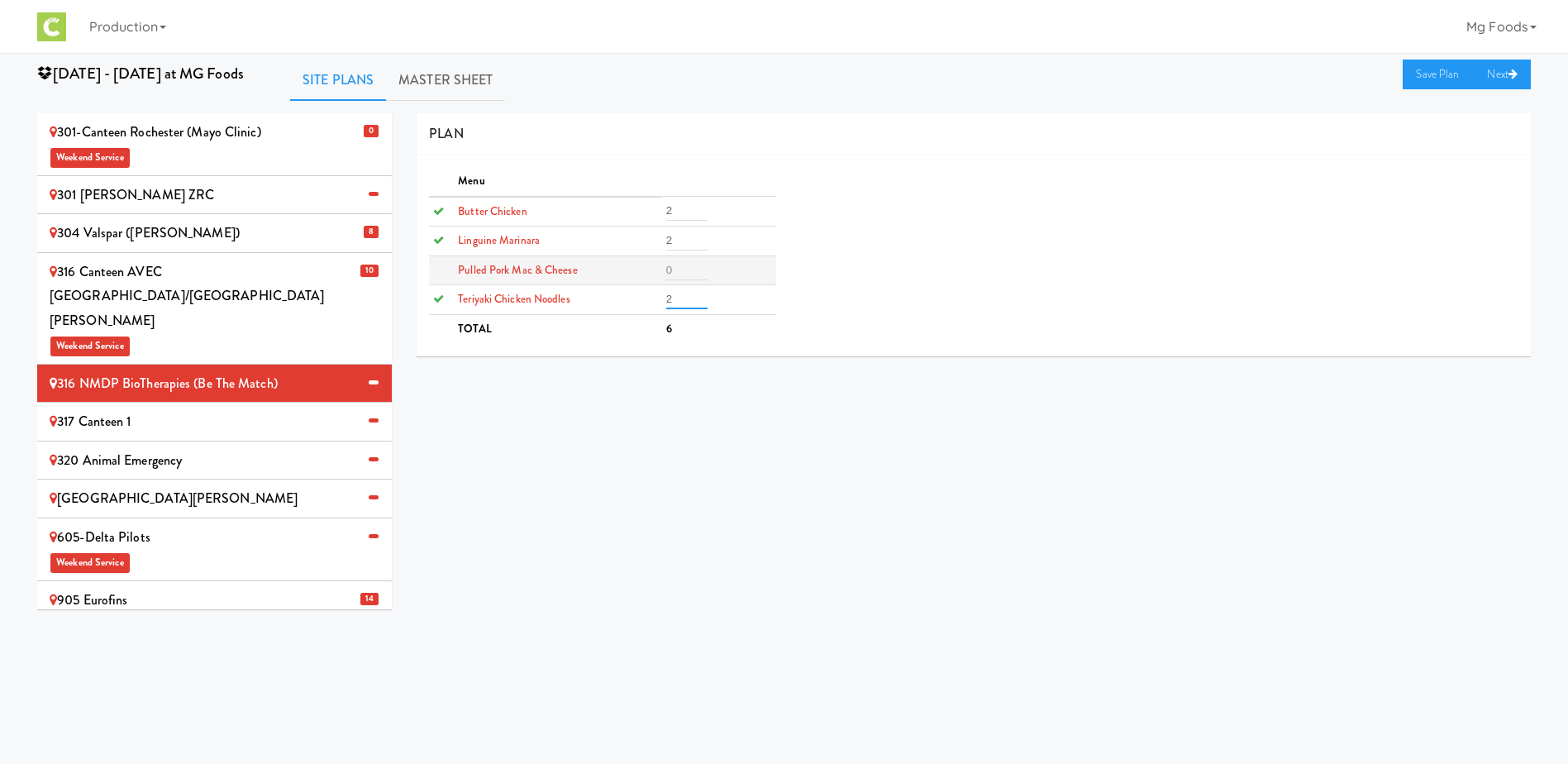
type input "2"
click at [680, 264] on input "number" at bounding box center [687, 270] width 42 height 20
type input "2"
click at [1439, 78] on link "Save Plan" at bounding box center [1438, 75] width 71 height 30
click at [157, 409] on div "317 Canteen 1" at bounding box center [215, 421] width 330 height 25
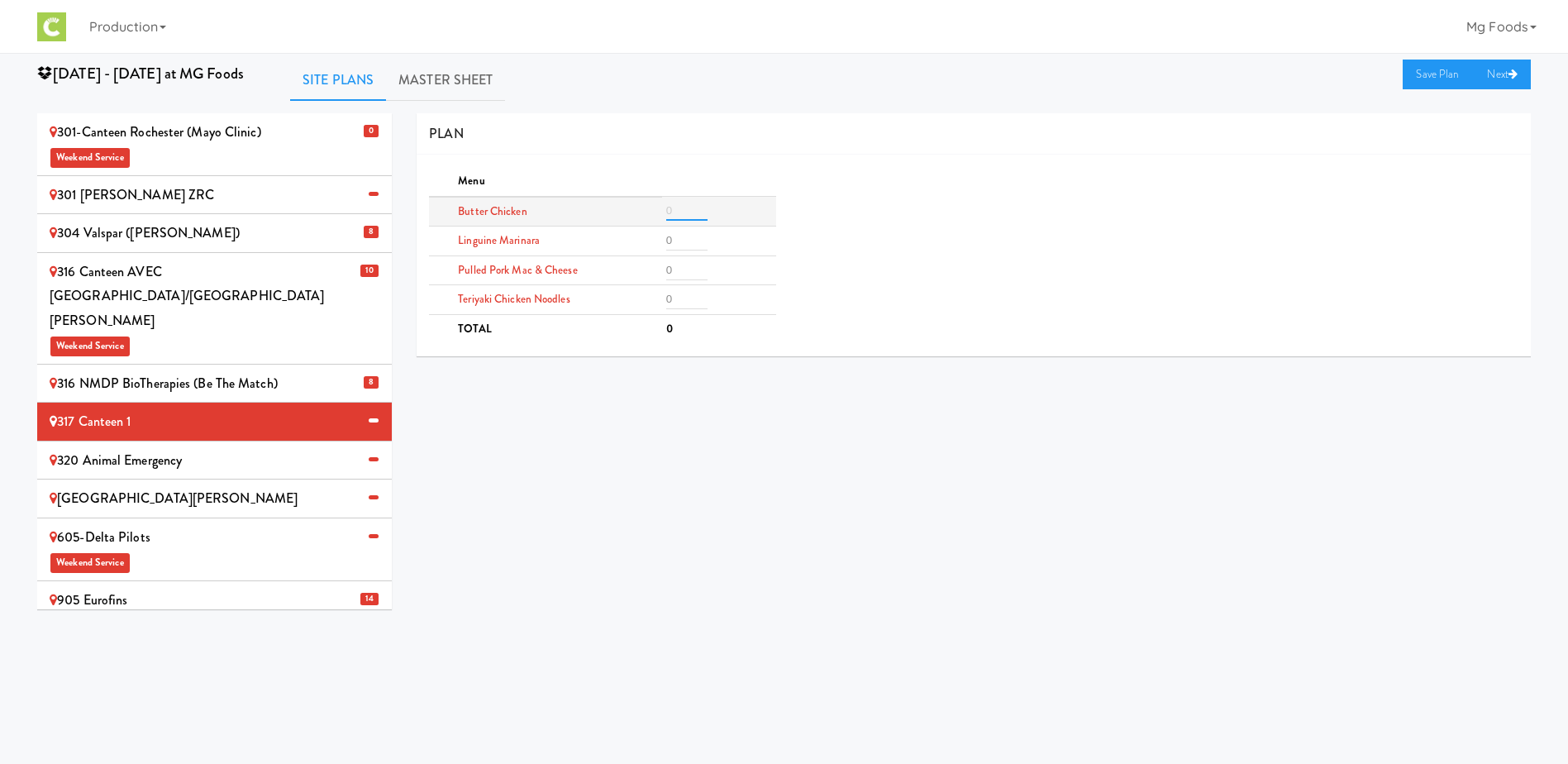
click at [675, 212] on input "number" at bounding box center [687, 210] width 42 height 20
type input "8"
click at [676, 297] on input "number" at bounding box center [687, 299] width 42 height 20
type input "8"
click at [685, 267] on input "number" at bounding box center [687, 270] width 42 height 20
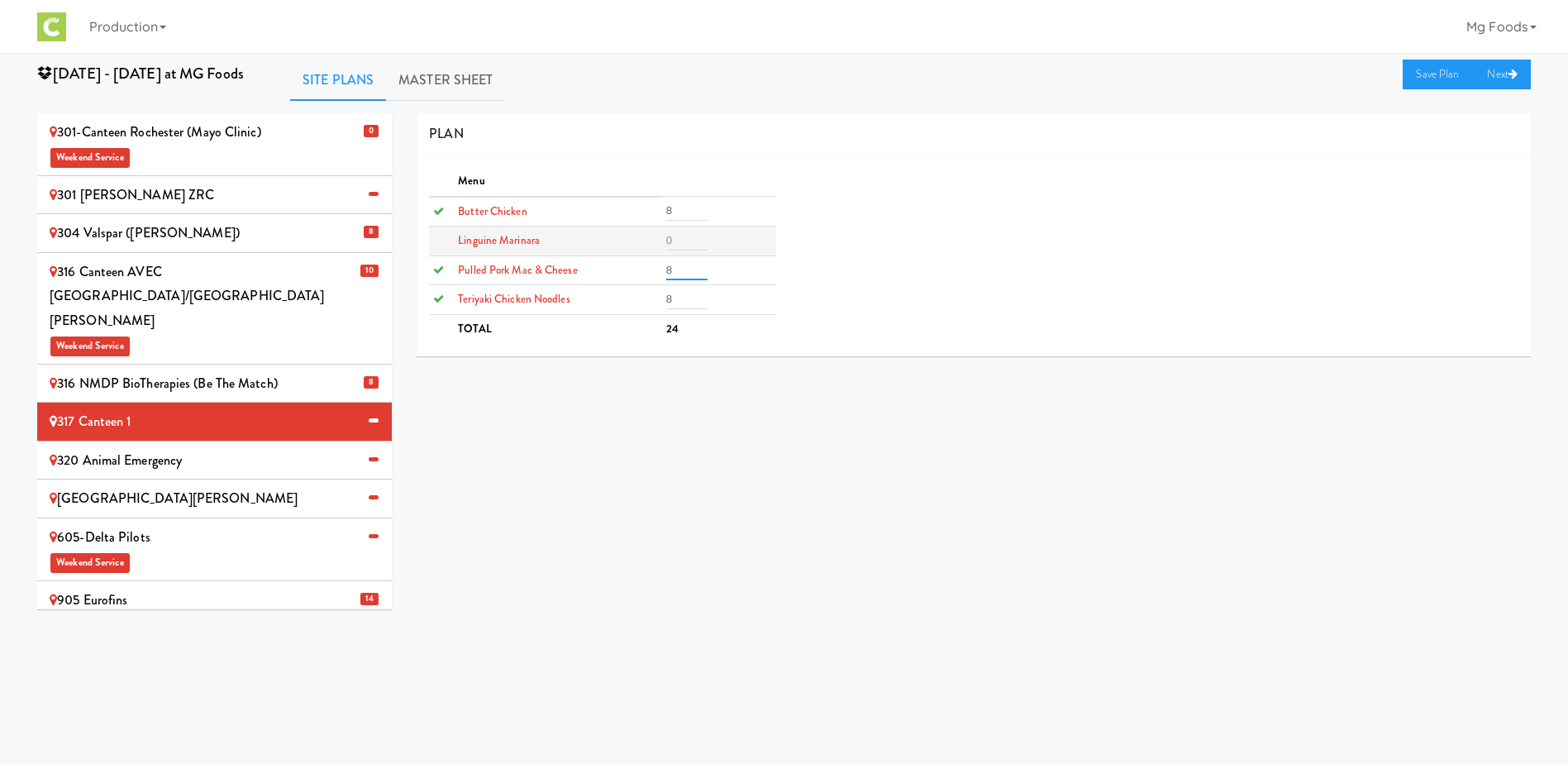
type input "8"
click at [675, 242] on input "number" at bounding box center [687, 240] width 42 height 20
type input "4"
click at [1418, 82] on link "Save Plan" at bounding box center [1438, 75] width 71 height 30
click at [232, 448] on div "320 Animal Emergency" at bounding box center [215, 461] width 330 height 25
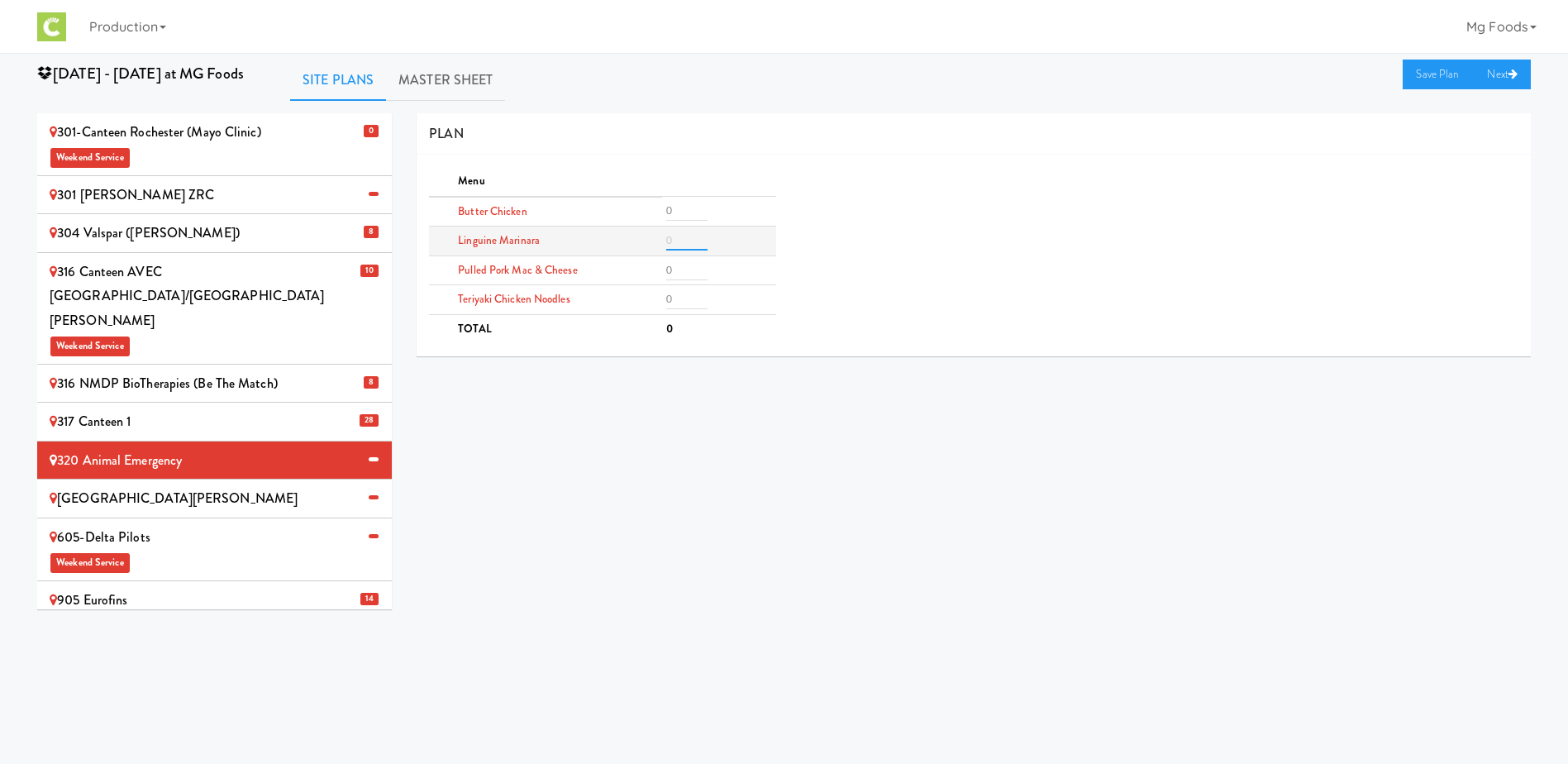
click at [673, 235] on input "number" at bounding box center [687, 240] width 42 height 20
type input "3"
click at [682, 295] on input "number" at bounding box center [687, 299] width 42 height 20
type input "3"
click at [669, 205] on input "number" at bounding box center [687, 210] width 42 height 20
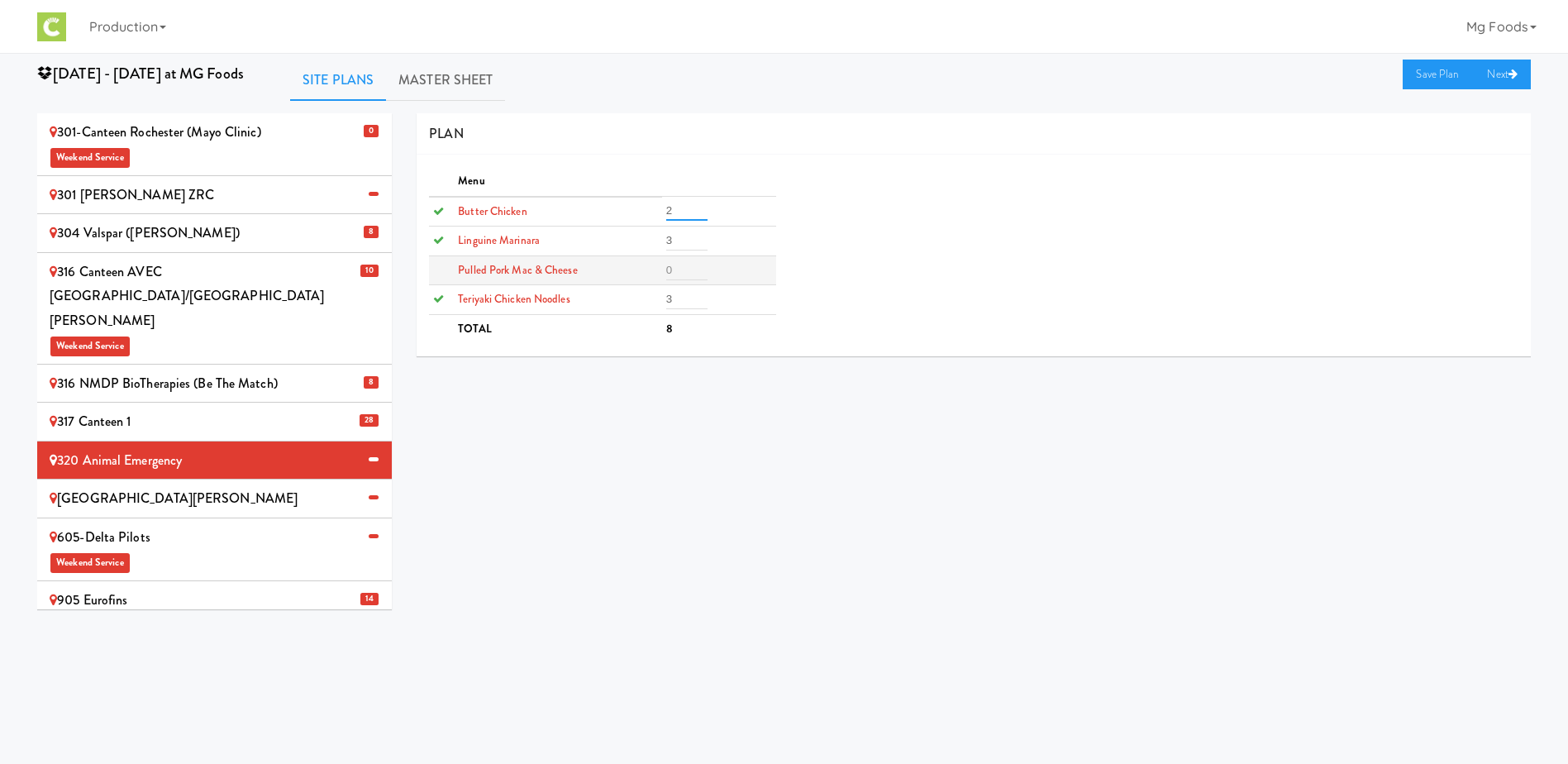
type input "2"
click at [689, 268] on input "number" at bounding box center [687, 270] width 42 height 20
type input "2"
click at [1427, 73] on link "Save Plan" at bounding box center [1438, 75] width 71 height 30
click at [207, 486] on div "[GEOGRAPHIC_DATA][PERSON_NAME]" at bounding box center [215, 499] width 330 height 25
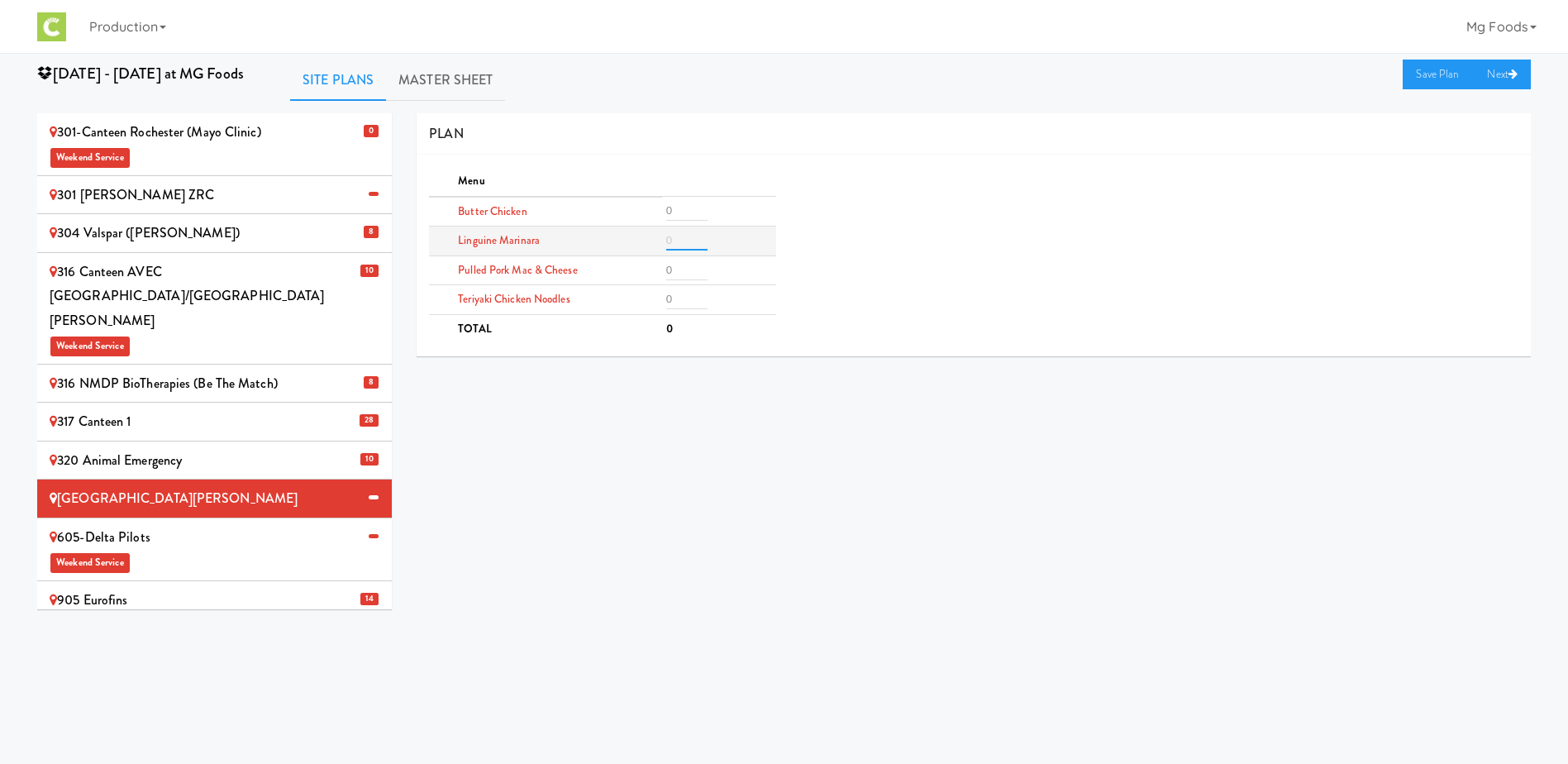
click at [680, 232] on input "number" at bounding box center [687, 240] width 42 height 20
type input "2"
click at [685, 205] on input "number" at bounding box center [687, 210] width 42 height 20
type input "2"
click at [679, 297] on input "number" at bounding box center [687, 299] width 42 height 20
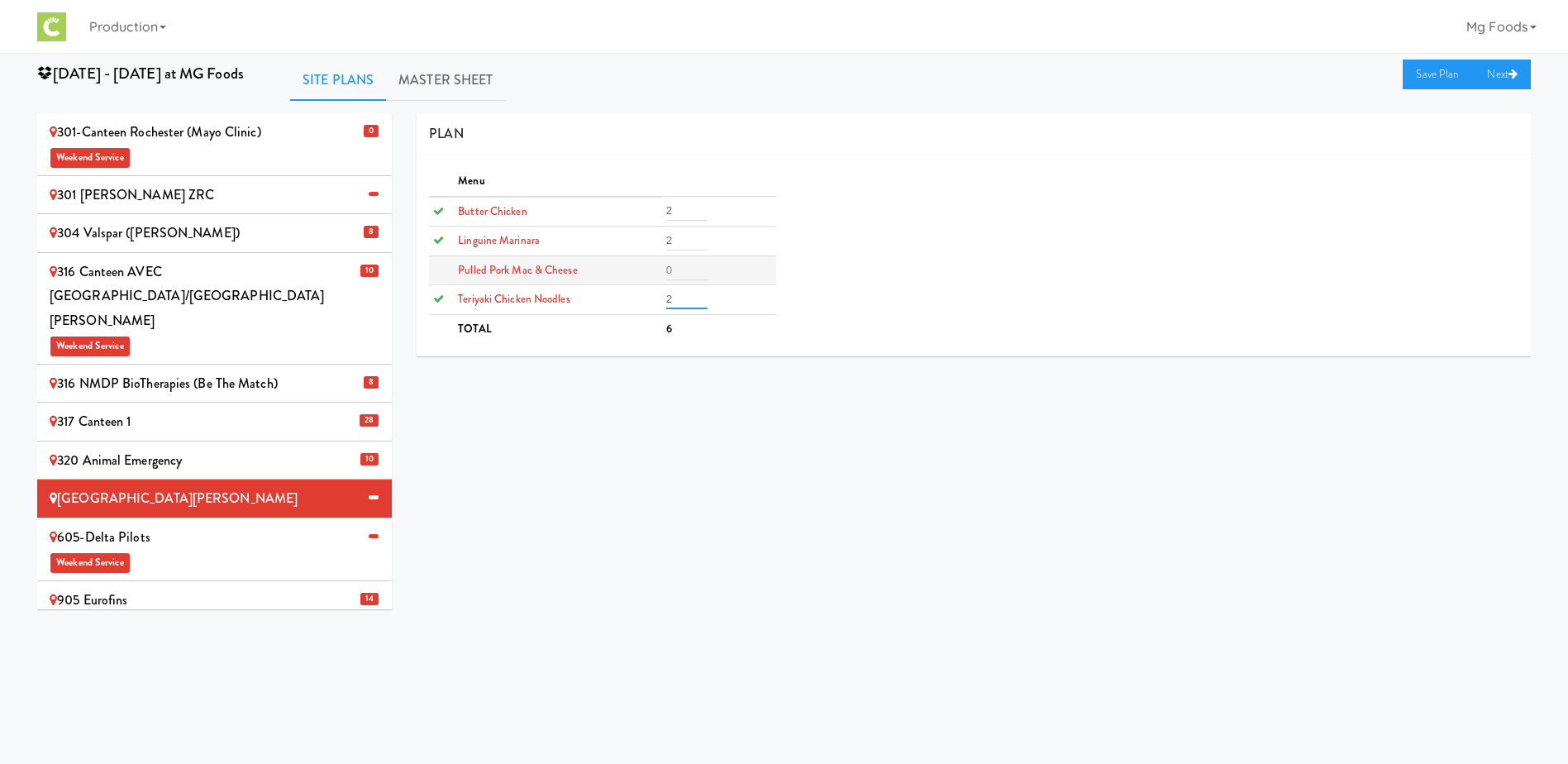
type input "2"
click at [677, 270] on input "number" at bounding box center [687, 270] width 42 height 20
type input "2"
click at [1422, 67] on link "Save Plan" at bounding box center [1438, 75] width 71 height 30
click at [189, 548] on span "Weekend Service" at bounding box center [215, 561] width 330 height 25
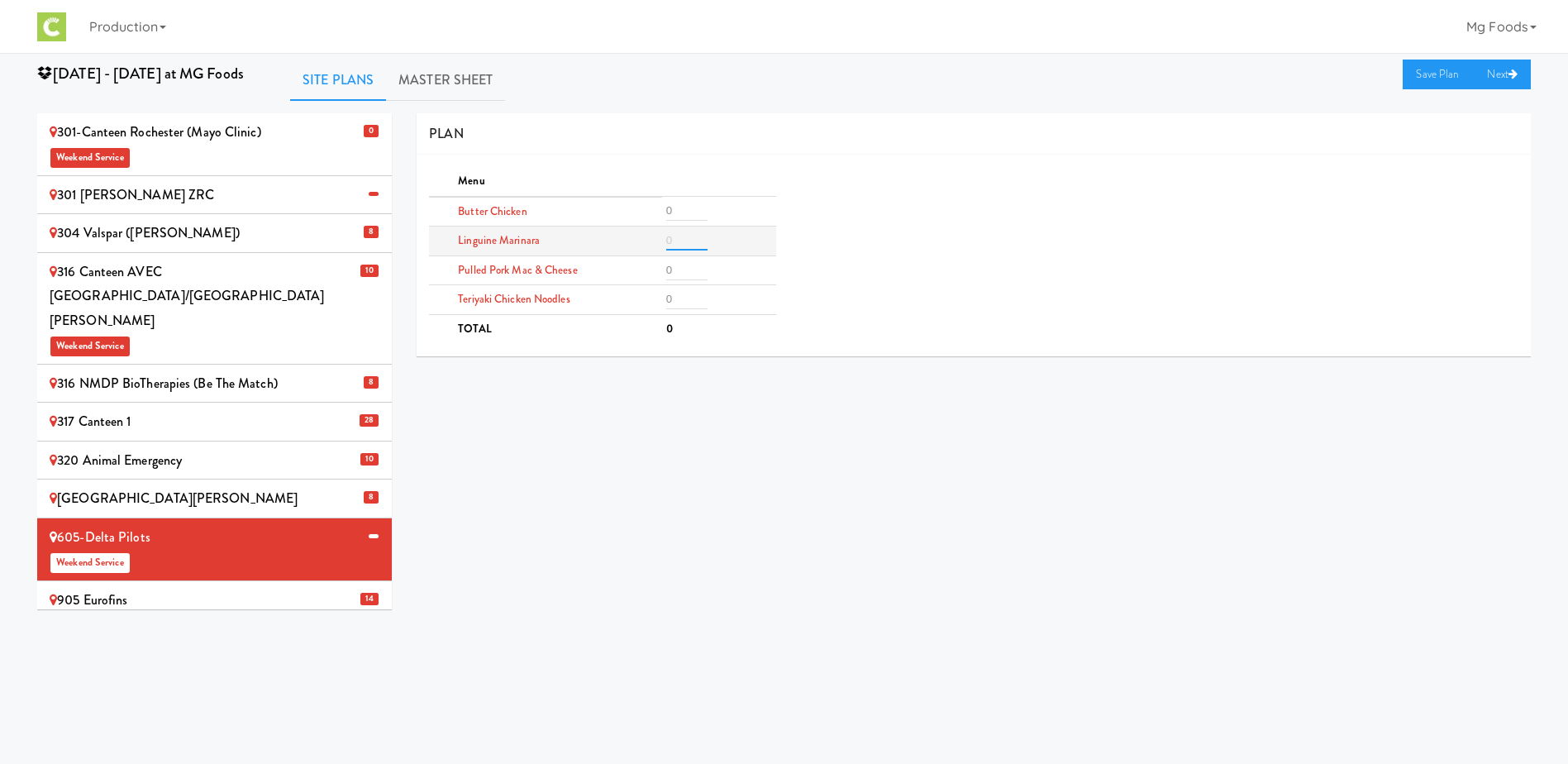
click at [682, 240] on input "number" at bounding box center [687, 240] width 42 height 20
type input "2"
click at [682, 214] on input "number" at bounding box center [687, 210] width 42 height 20
type input "2"
click at [675, 302] on input "number" at bounding box center [687, 299] width 42 height 20
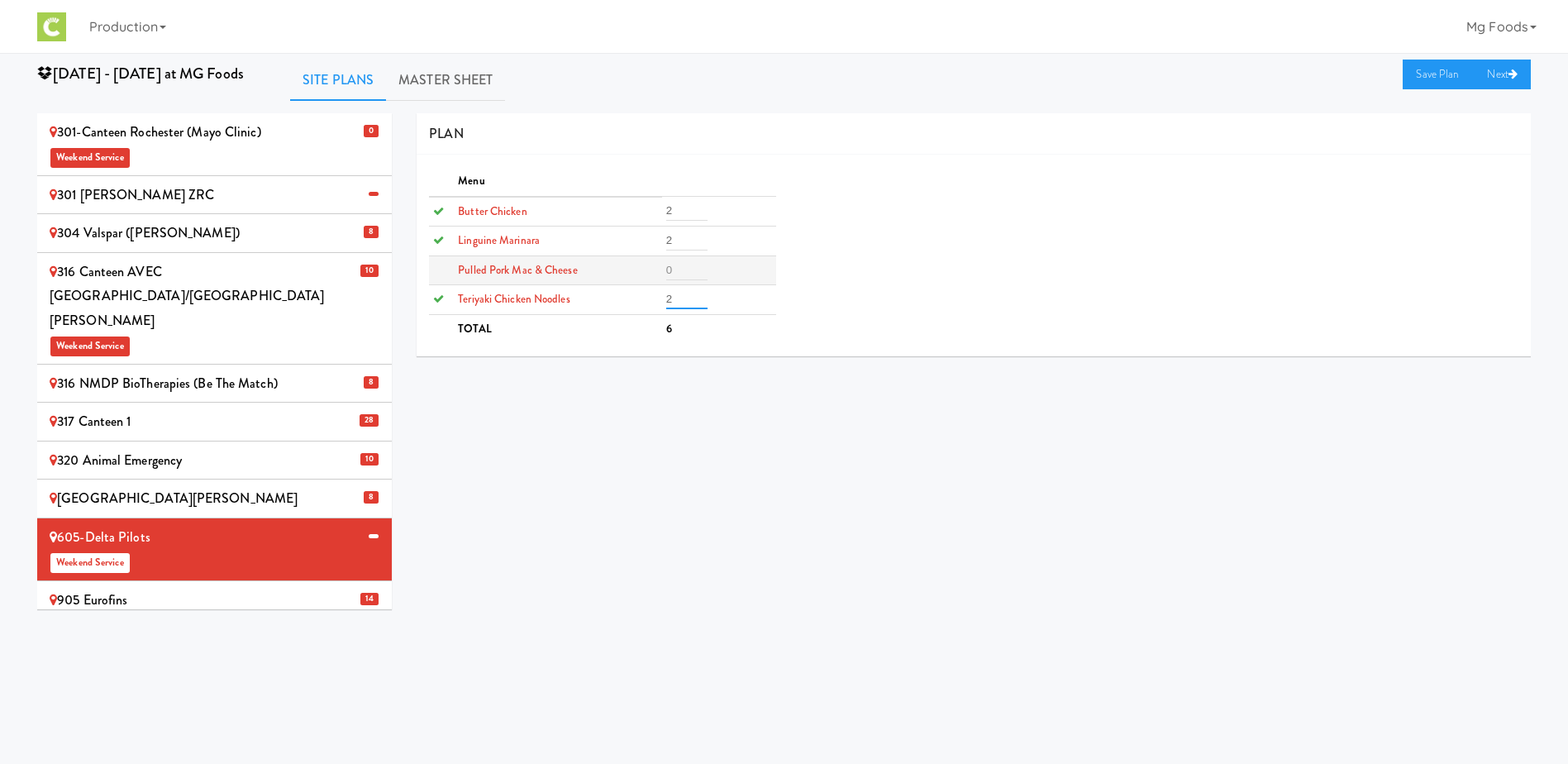
type input "2"
click at [682, 270] on input "number" at bounding box center [687, 270] width 42 height 20
type input "2"
click at [1432, 69] on link "Save Plan" at bounding box center [1438, 75] width 71 height 30
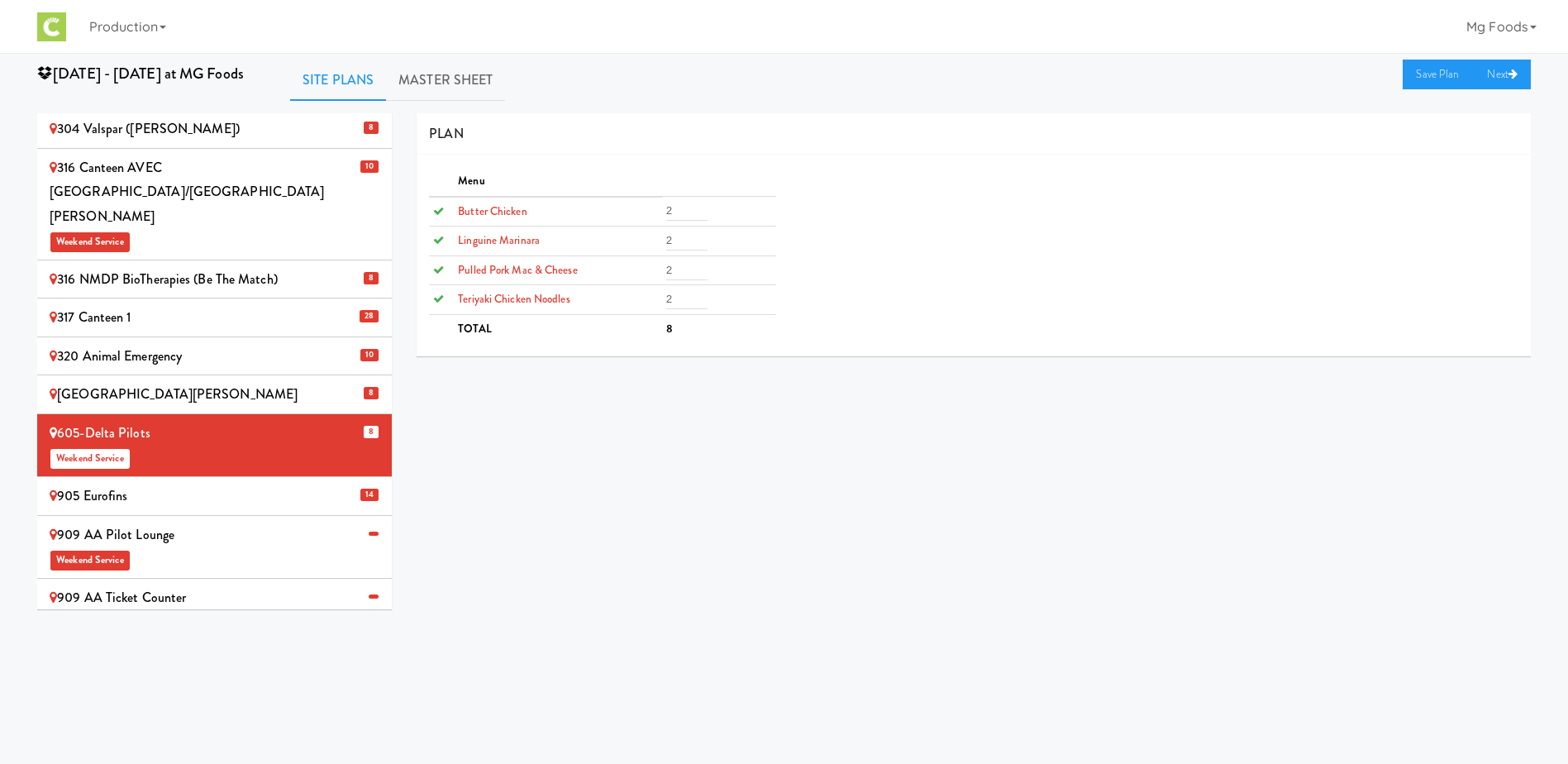
scroll to position [248, 0]
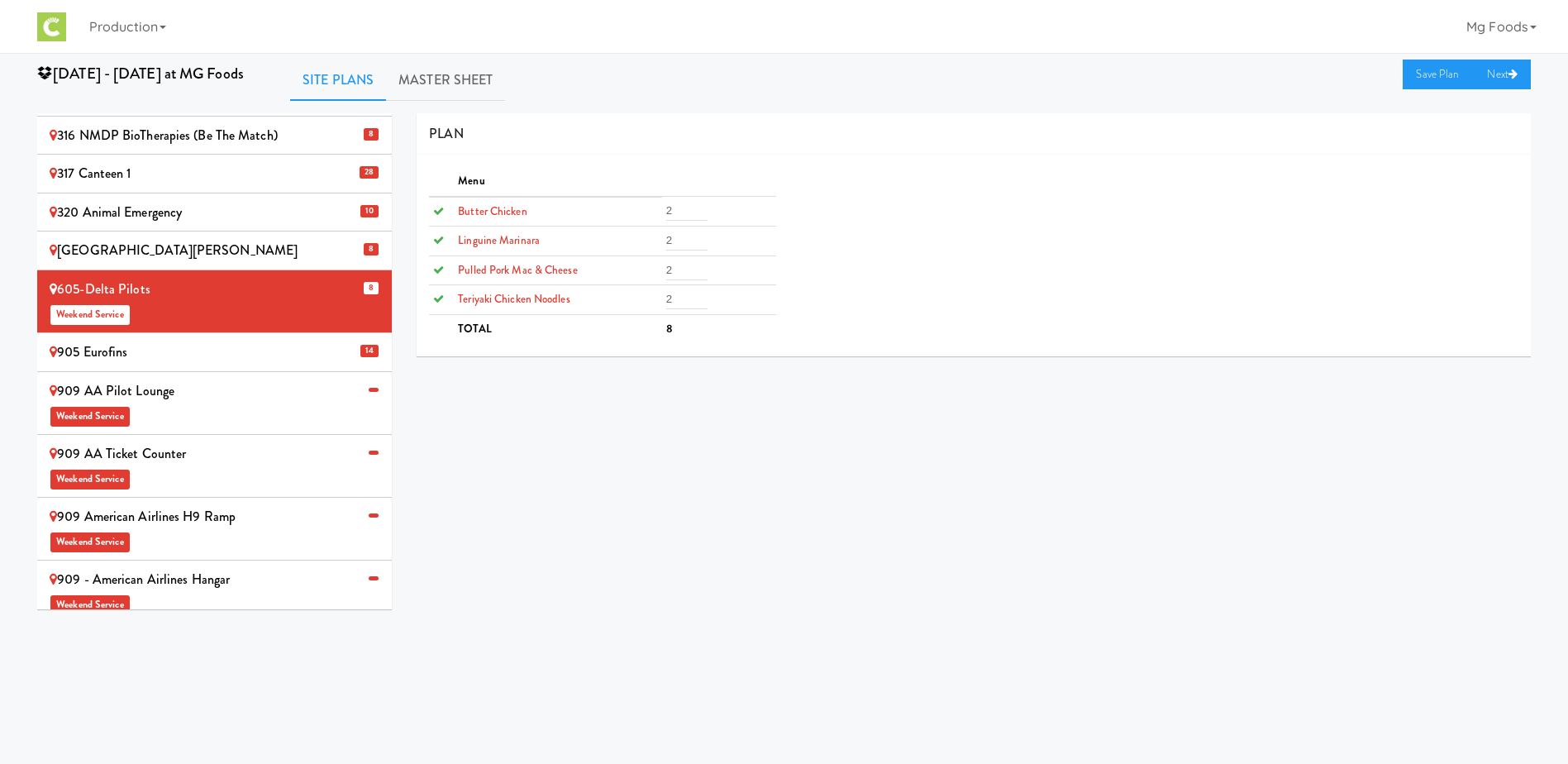
click at [196, 441] on div "909 AA Ticket Counter Weekend Service" at bounding box center [215, 465] width 330 height 49
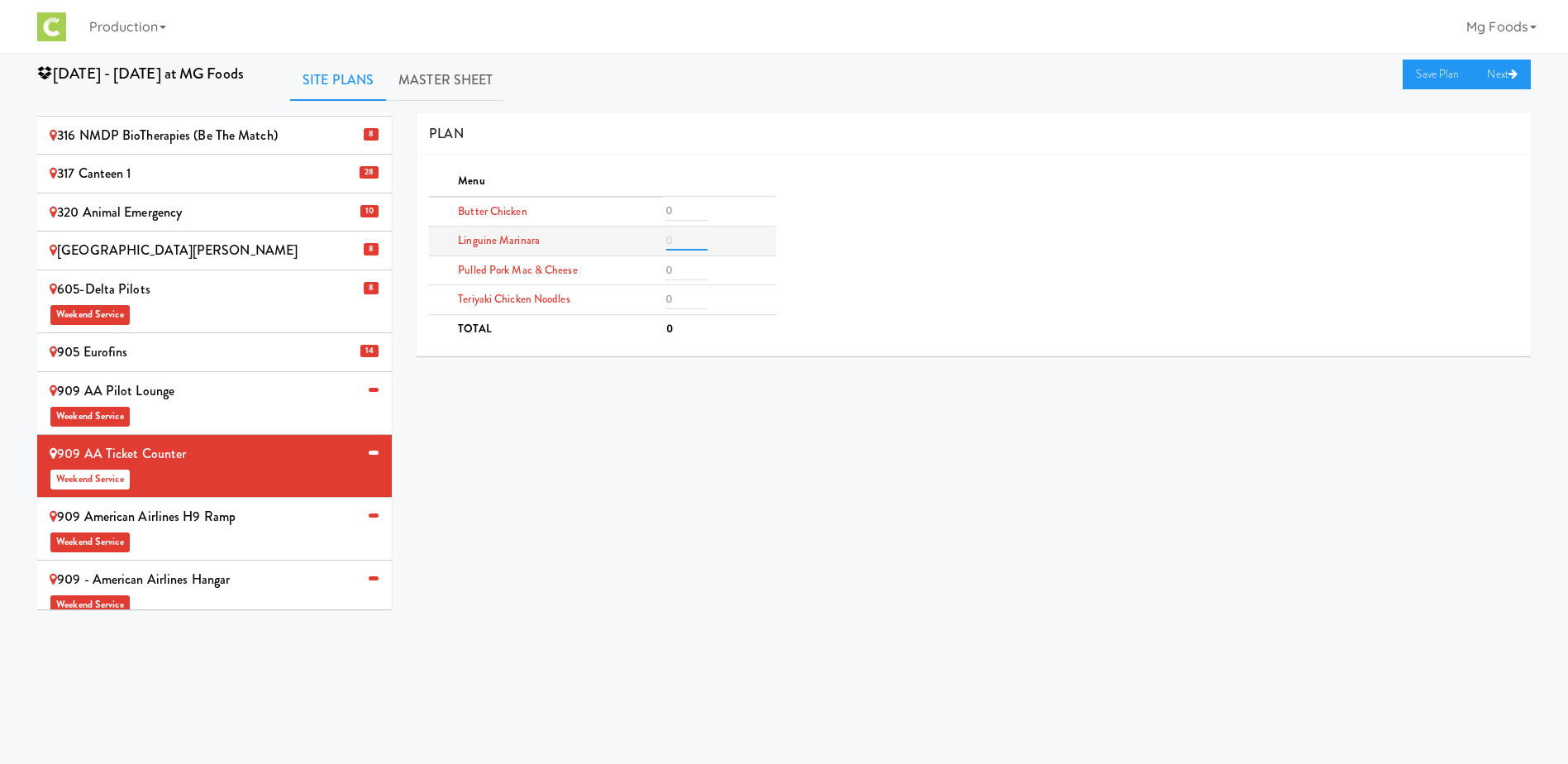
click at [686, 239] on input "number" at bounding box center [687, 240] width 42 height 20
type input "1"
click at [672, 306] on input "number" at bounding box center [687, 299] width 42 height 20
type input "1"
click at [682, 268] on input "number" at bounding box center [687, 270] width 42 height 20
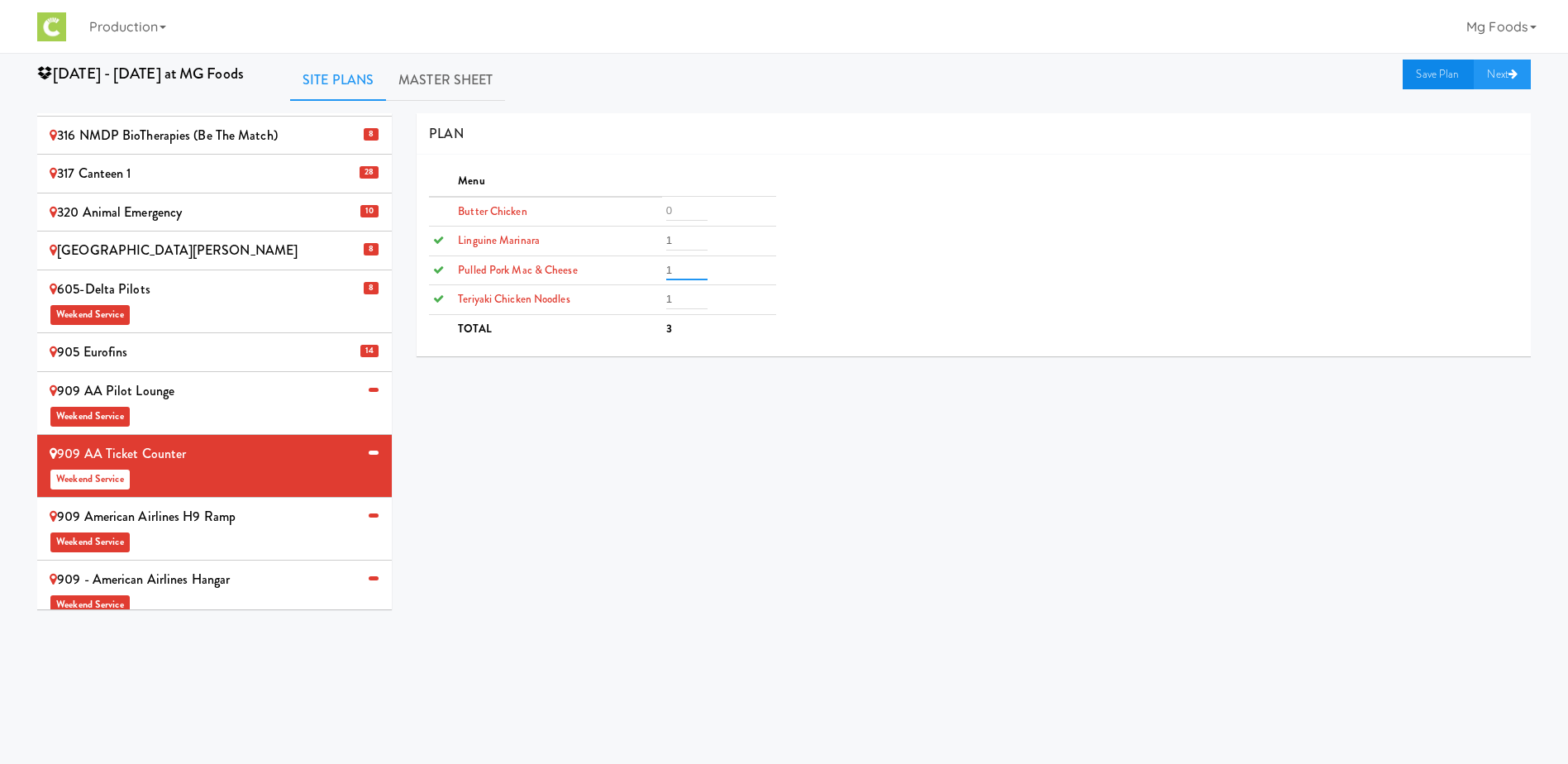
type input "1"
click at [1413, 73] on link "Save Plan" at bounding box center [1438, 75] width 71 height 30
click at [225, 504] on div "909 American Airlines H9 Ramp Weekend Service" at bounding box center [215, 528] width 330 height 49
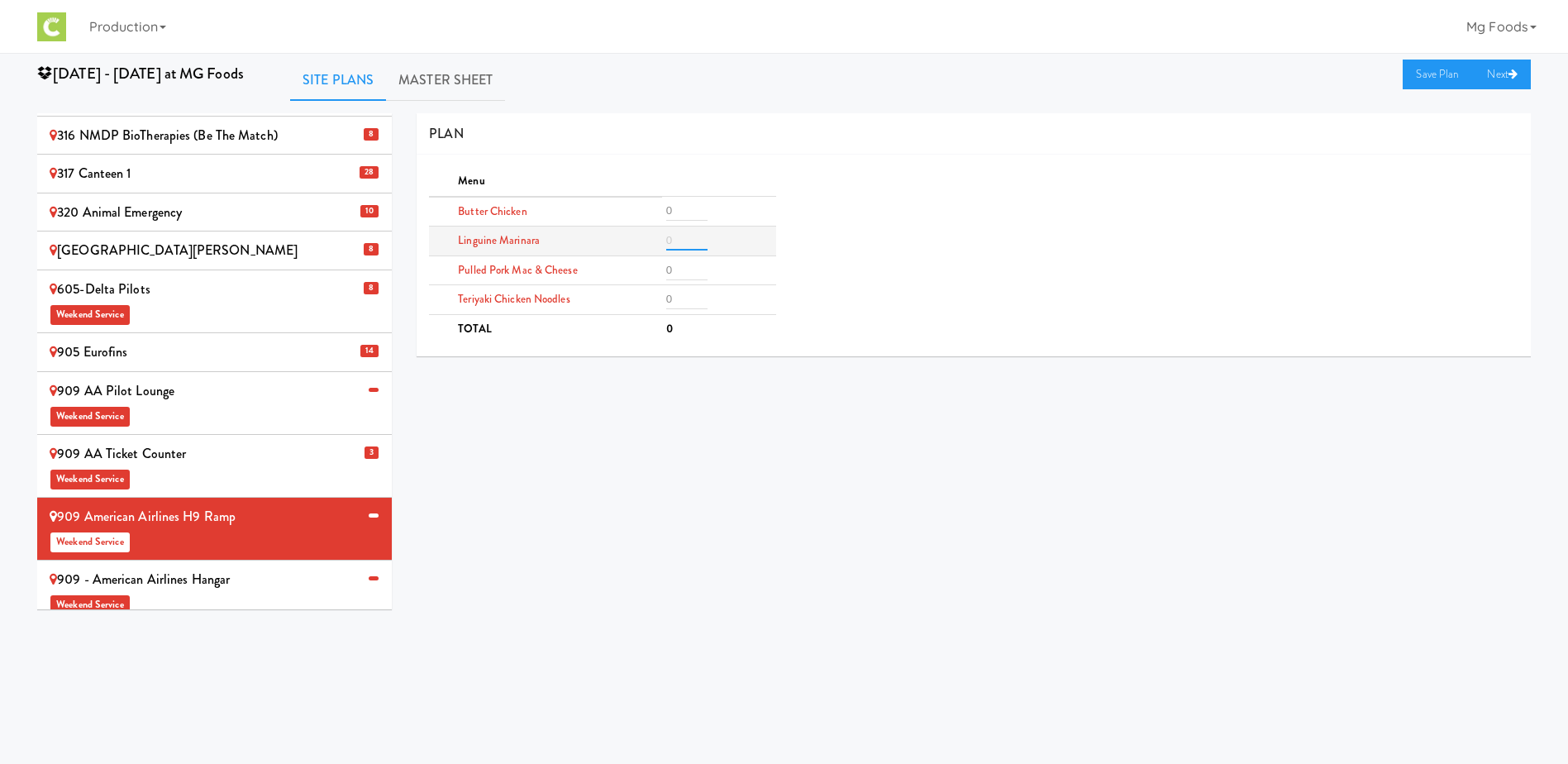
click at [673, 246] on input "number" at bounding box center [687, 240] width 42 height 20
type input "2"
click at [687, 210] on input "number" at bounding box center [687, 210] width 42 height 20
type input "2"
click at [682, 295] on input "number" at bounding box center [687, 299] width 42 height 20
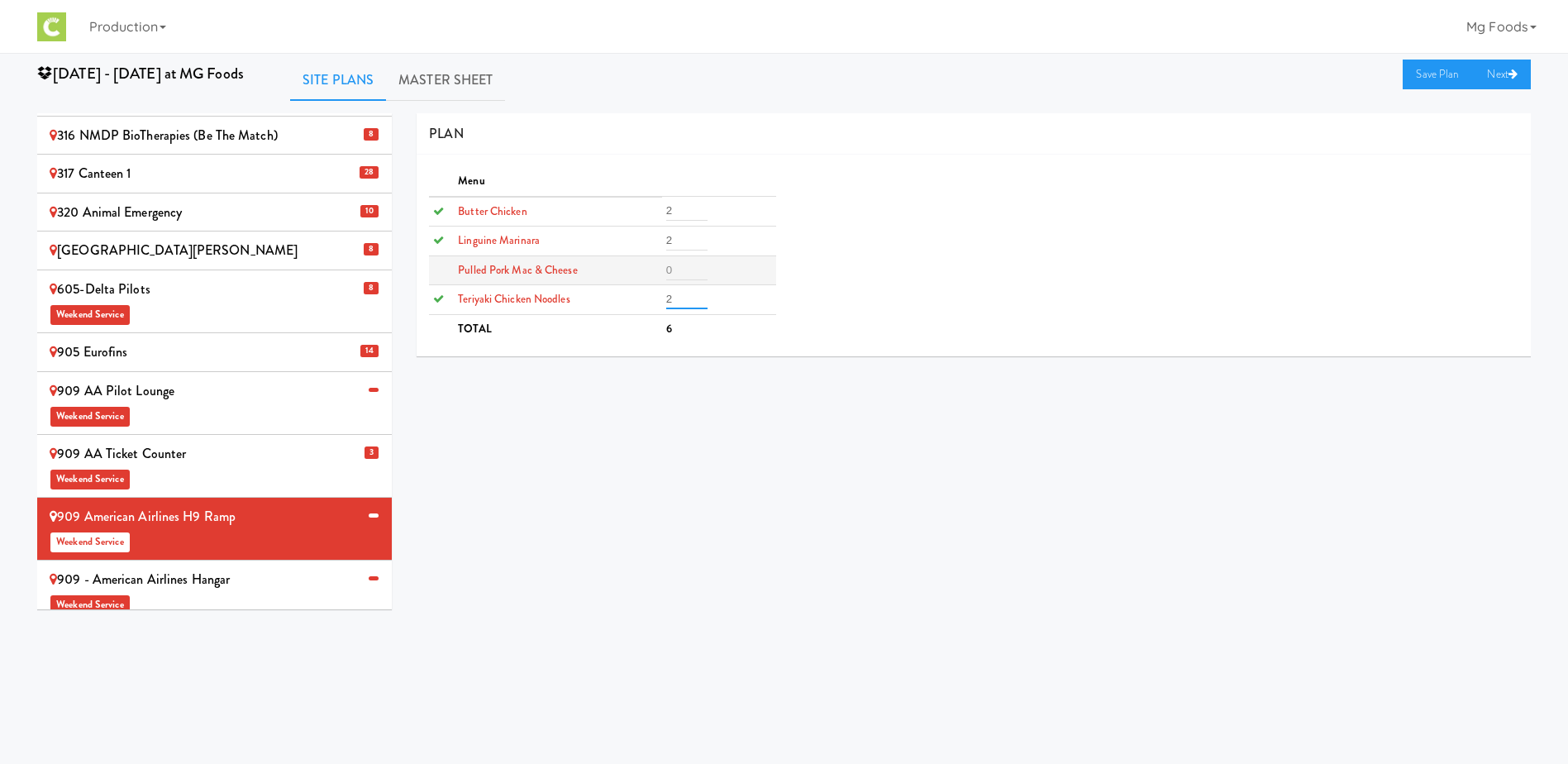
type input "2"
click at [682, 266] on input "number" at bounding box center [687, 270] width 42 height 20
type input "2"
click at [1417, 75] on link "Save Plan" at bounding box center [1438, 75] width 71 height 30
click at [270, 591] on span "Weekend Service" at bounding box center [215, 603] width 330 height 25
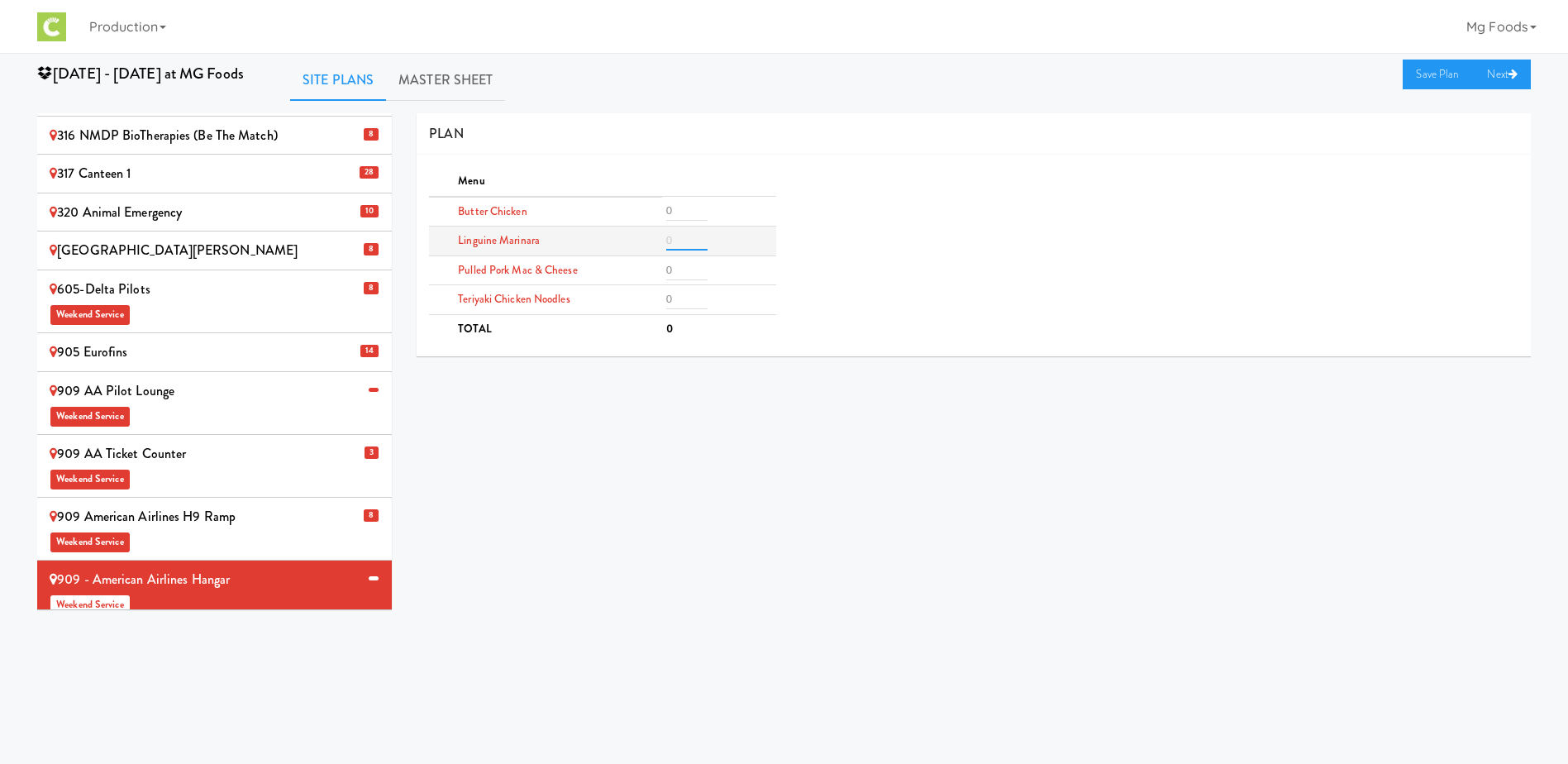
click at [678, 240] on input "number" at bounding box center [687, 240] width 42 height 20
type input "3"
click at [677, 272] on input "number" at bounding box center [687, 270] width 42 height 20
type input "3"
click at [685, 210] on input "number" at bounding box center [687, 210] width 42 height 20
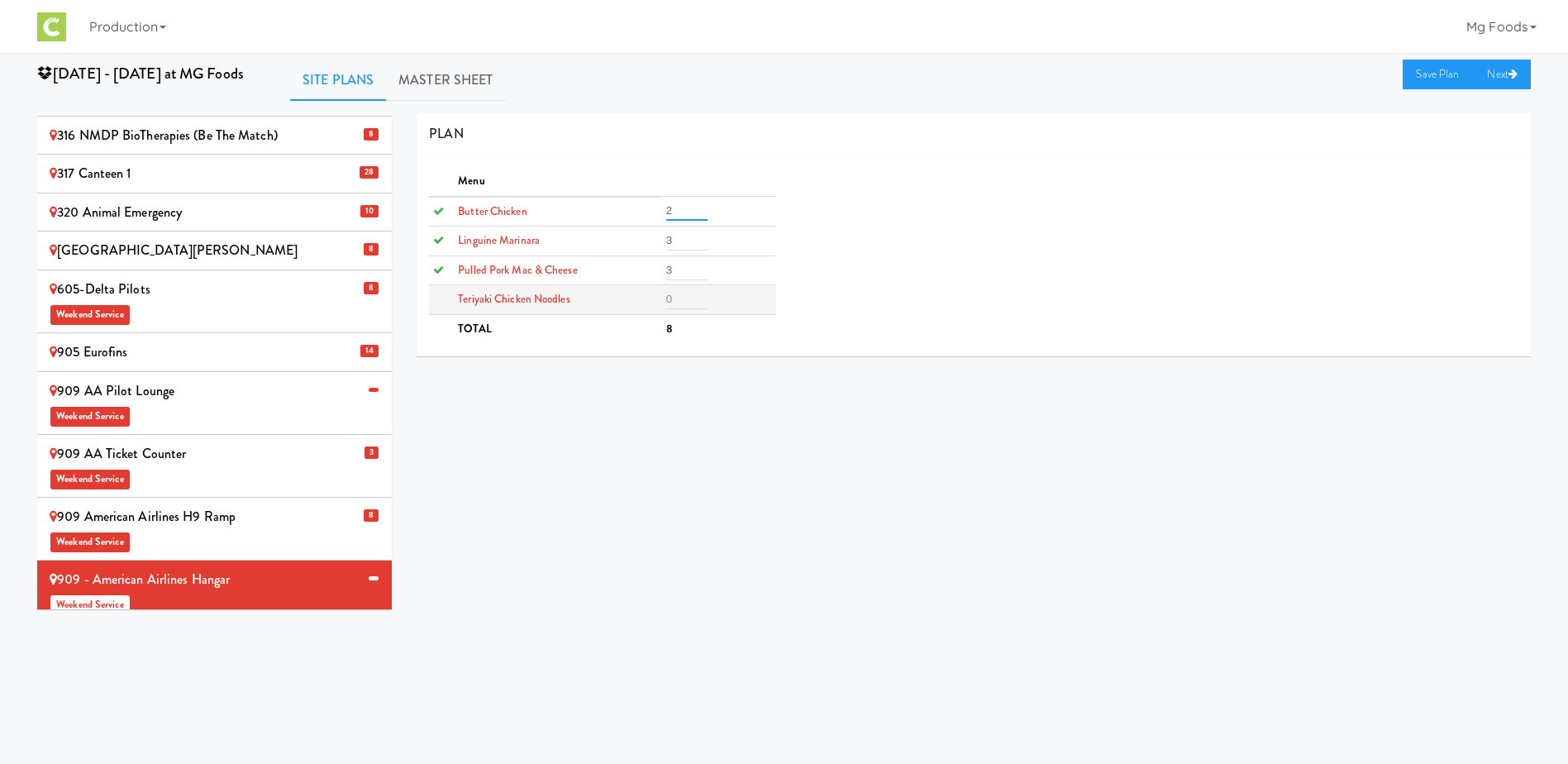
type input "2"
click at [674, 301] on input "number" at bounding box center [687, 299] width 42 height 20
type input "2"
click at [1416, 76] on link "Save Plan" at bounding box center [1438, 75] width 71 height 30
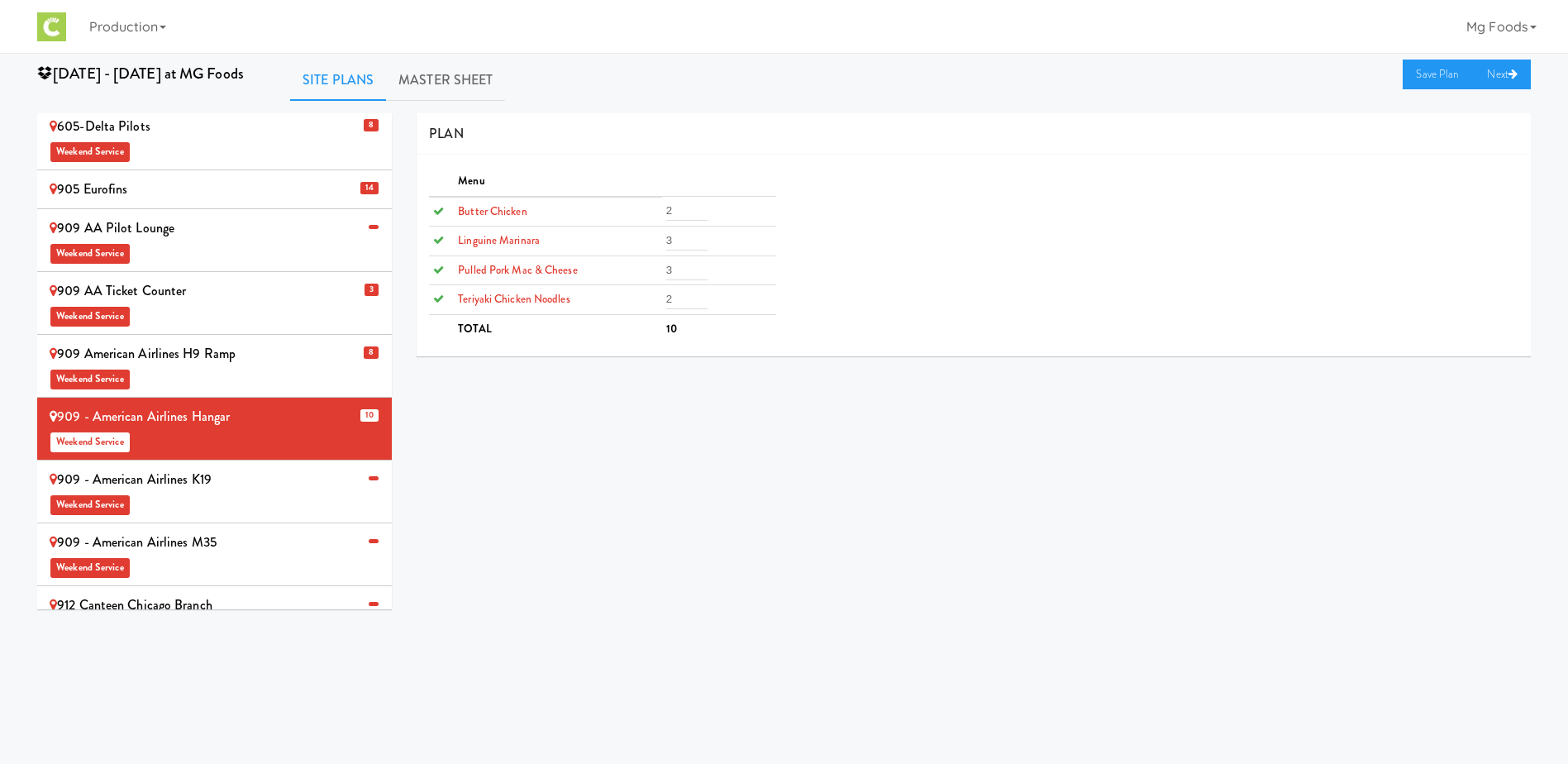
scroll to position [414, 0]
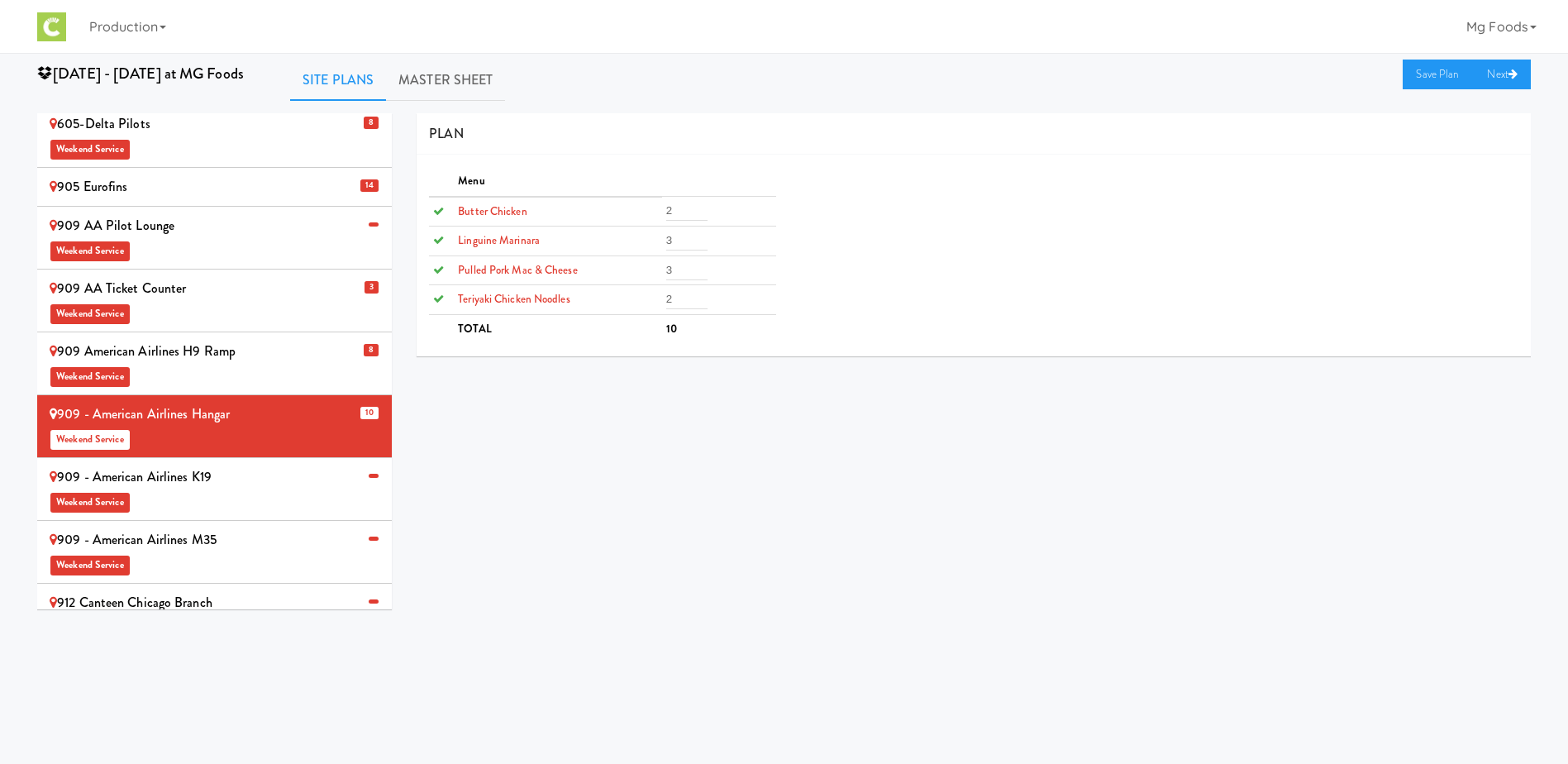
click at [244, 488] on span "Weekend Service" at bounding box center [215, 500] width 330 height 25
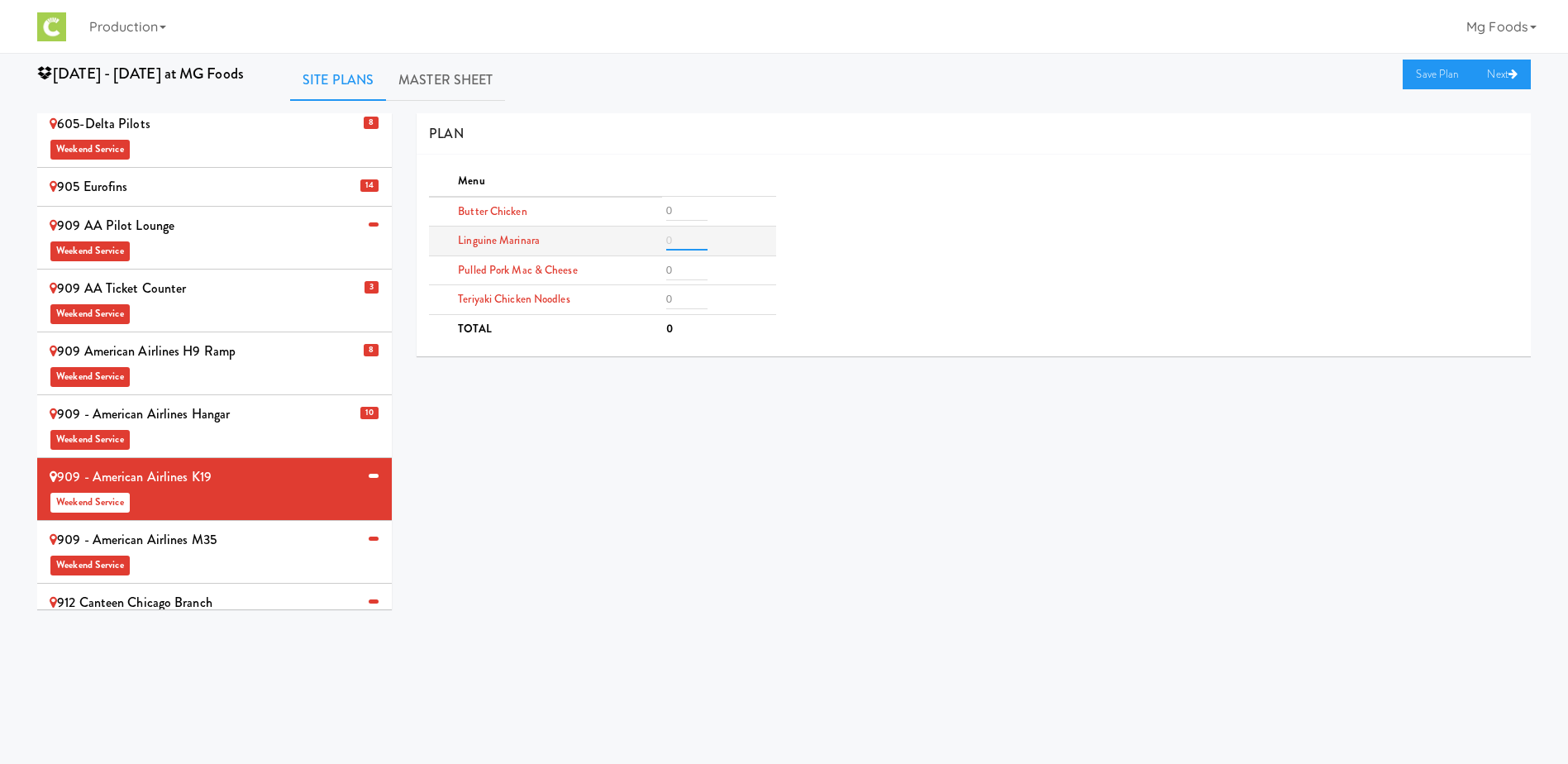
click at [680, 244] on input "number" at bounding box center [687, 240] width 42 height 20
type input "2"
click at [682, 207] on input "number" at bounding box center [687, 210] width 42 height 20
type input "2"
click at [681, 296] on input "number" at bounding box center [687, 299] width 42 height 20
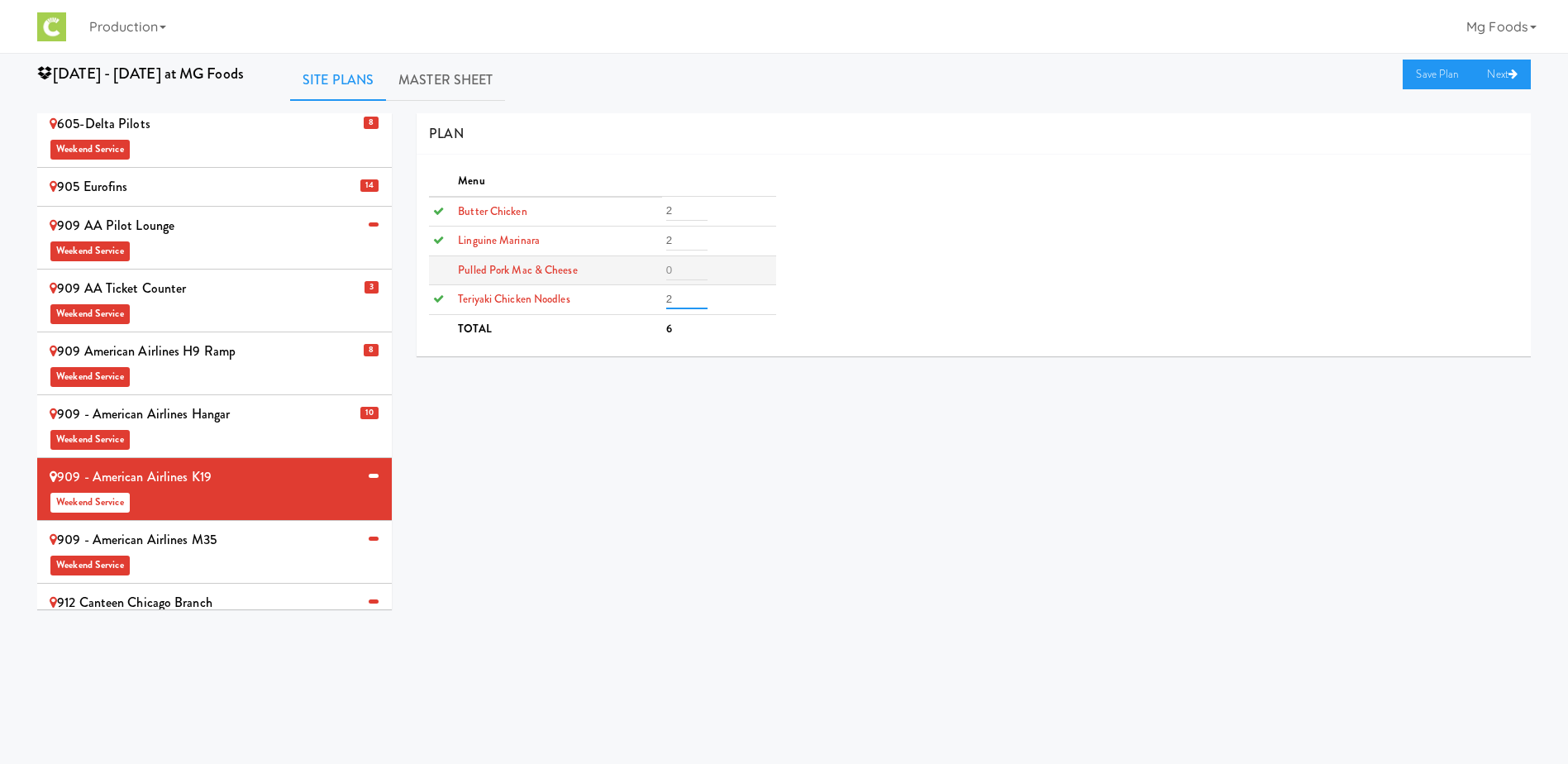
type input "2"
click at [674, 265] on input "number" at bounding box center [687, 270] width 42 height 20
type input "2"
click at [1434, 74] on link "Save Plan" at bounding box center [1438, 75] width 71 height 30
click at [199, 213] on div "909 AA Pilot Lounge Weekend Service" at bounding box center [215, 237] width 330 height 49
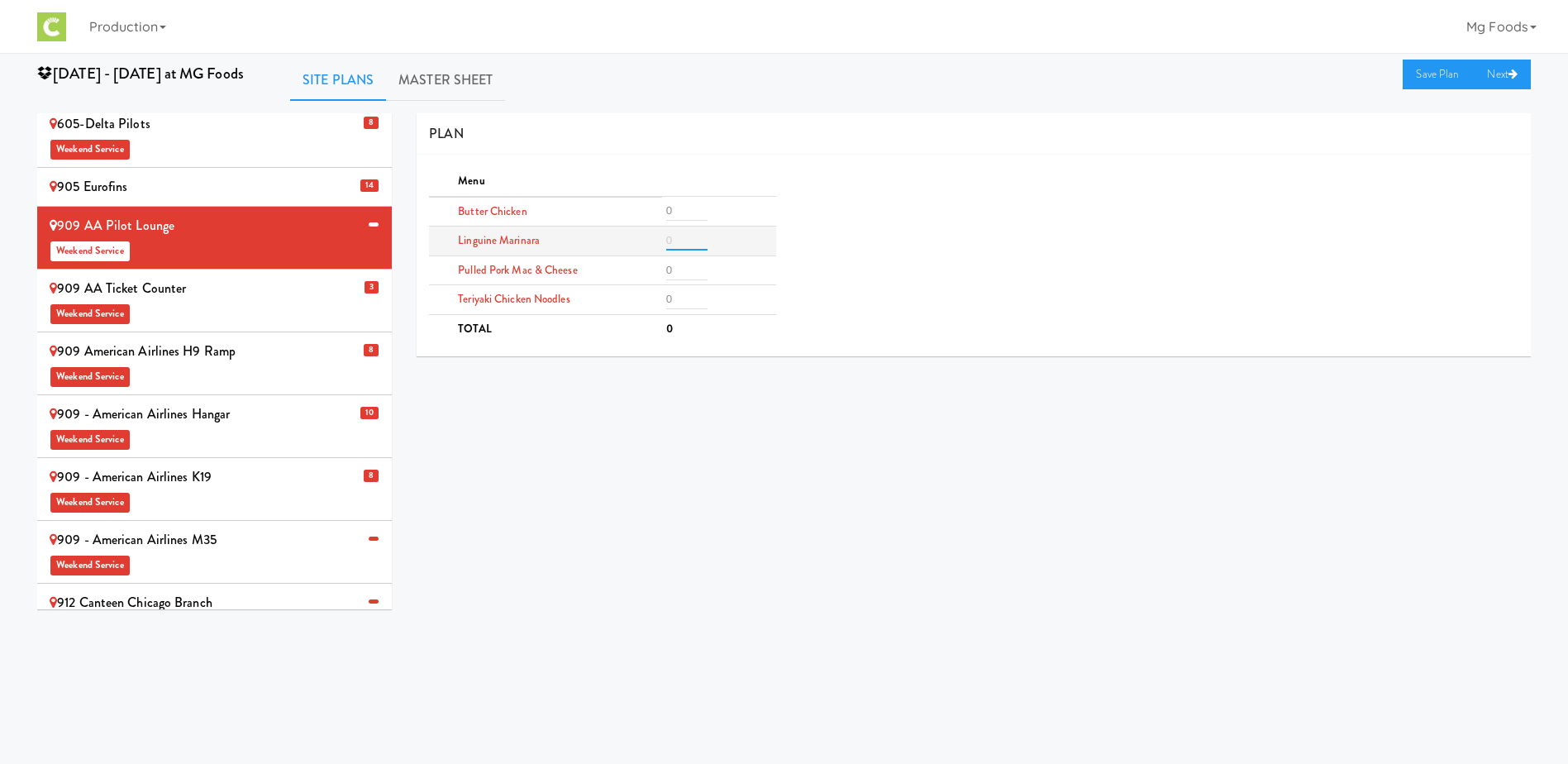
click at [673, 243] on input "number" at bounding box center [687, 240] width 42 height 20
type input "1"
click at [687, 210] on input "number" at bounding box center [687, 210] width 42 height 20
type input "1"
click at [686, 300] on input "number" at bounding box center [687, 299] width 42 height 20
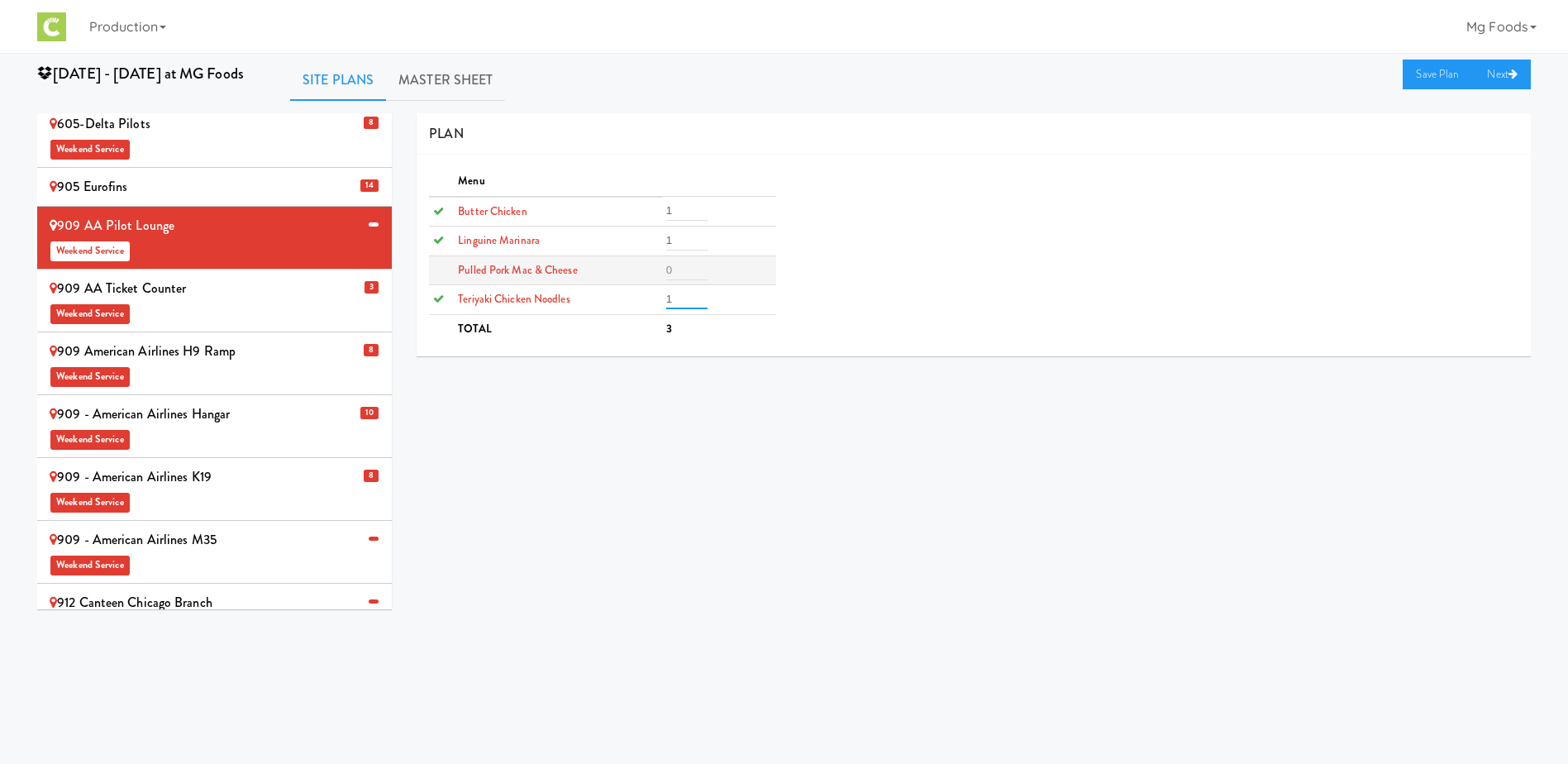
type input "1"
click at [683, 277] on input "number" at bounding box center [687, 270] width 42 height 20
type input "1"
click at [1423, 76] on link "Save Plan" at bounding box center [1438, 75] width 71 height 30
click at [266, 527] on div "909 - American Airlines M35 Weekend Service" at bounding box center [215, 551] width 330 height 49
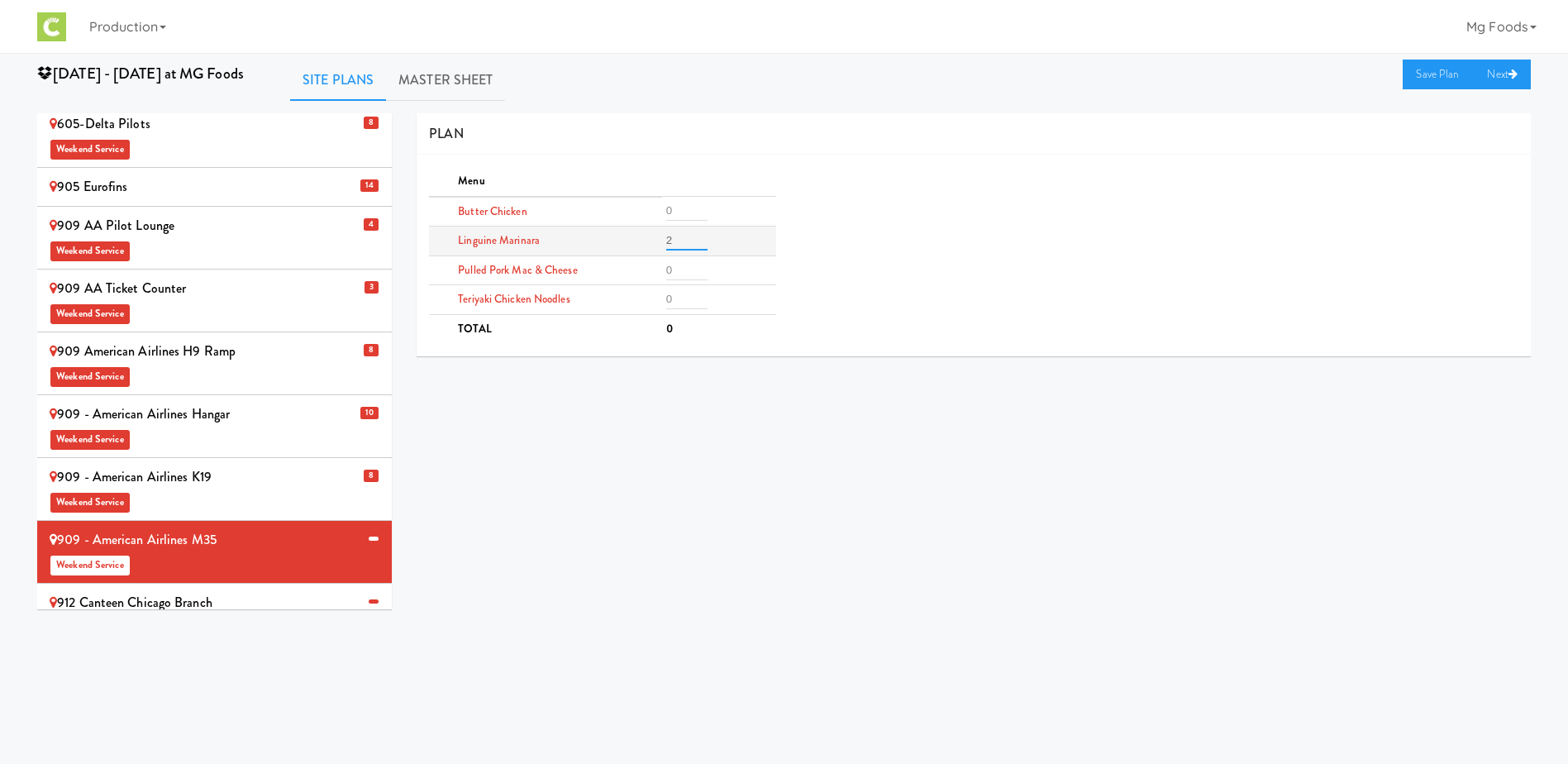
click at [682, 240] on input "2" at bounding box center [687, 240] width 42 height 20
type input "2"
click at [685, 298] on input "number" at bounding box center [687, 299] width 42 height 20
type input "2"
click at [683, 267] on input "number" at bounding box center [687, 270] width 42 height 20
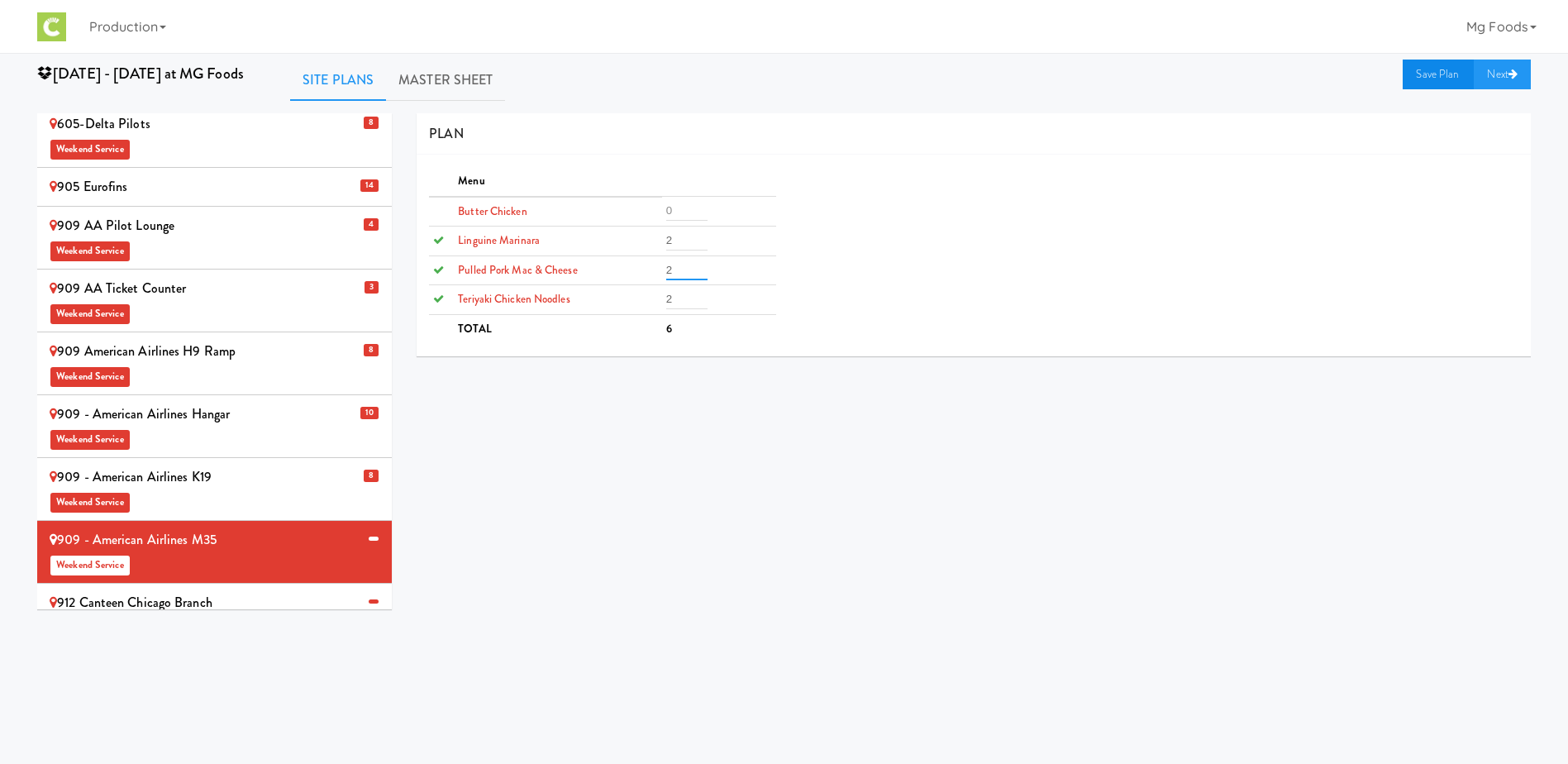
type input "2"
click at [1430, 74] on link "Save Plan" at bounding box center [1438, 75] width 71 height 30
click at [231, 590] on div "912 Canteen Chicago Branch Weekend Service" at bounding box center [215, 614] width 330 height 49
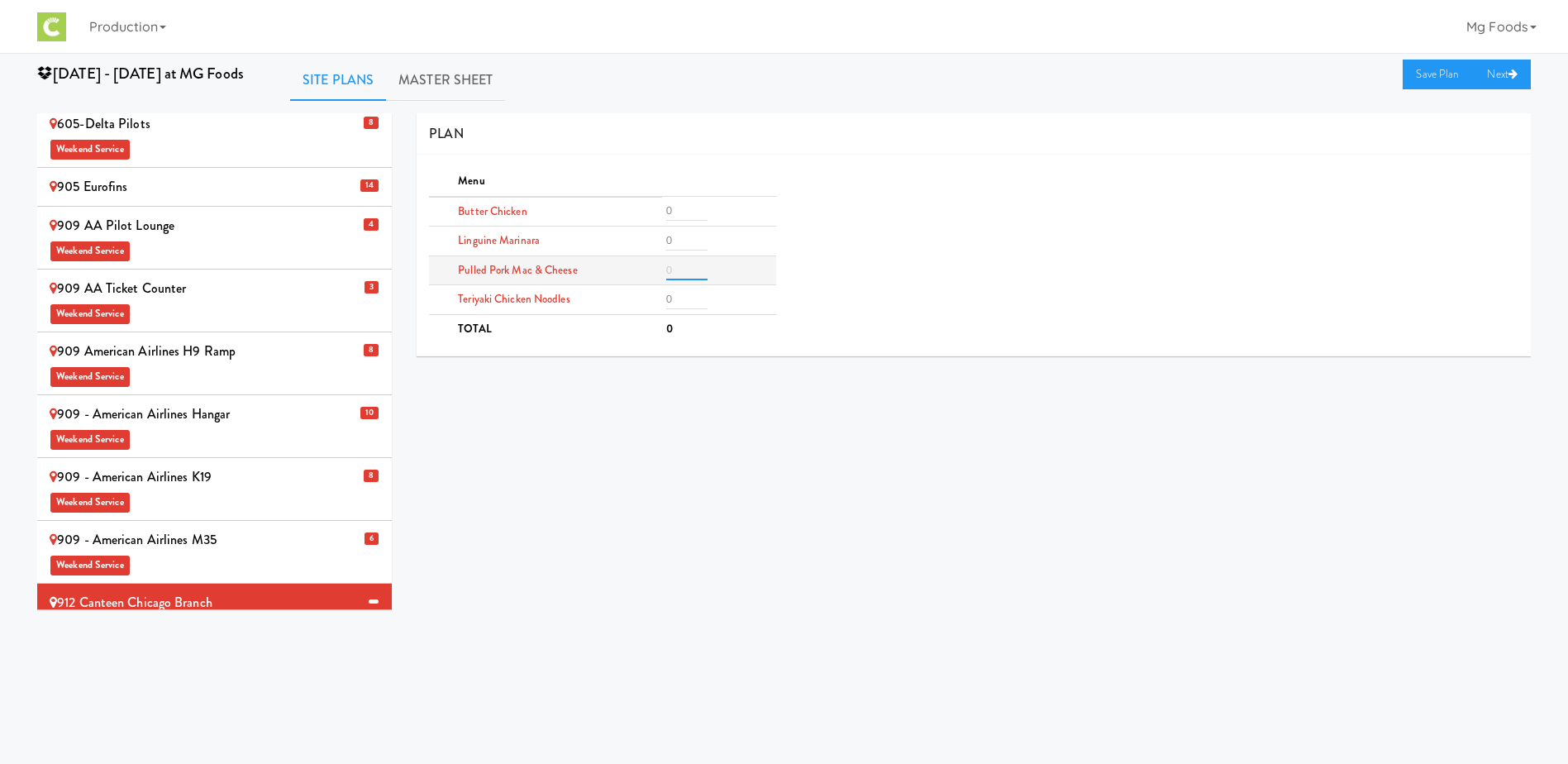
click at [670, 275] on input "number" at bounding box center [687, 270] width 42 height 20
type input "2"
click at [688, 239] on input "number" at bounding box center [687, 240] width 42 height 20
type input "1"
click at [690, 302] on input "number" at bounding box center [687, 299] width 42 height 20
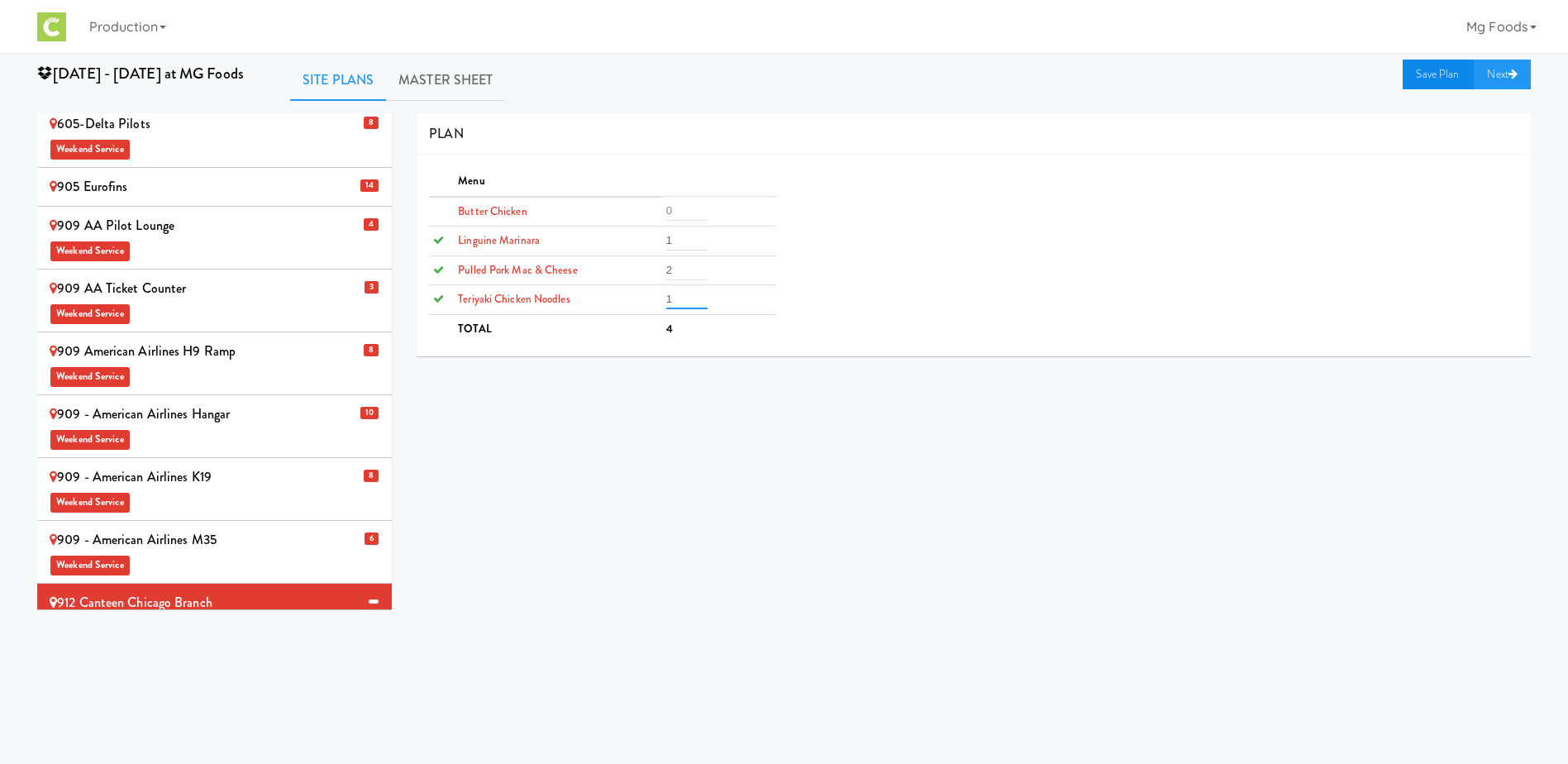
type input "1"
click at [1417, 77] on link "Save Plan" at bounding box center [1438, 75] width 71 height 30
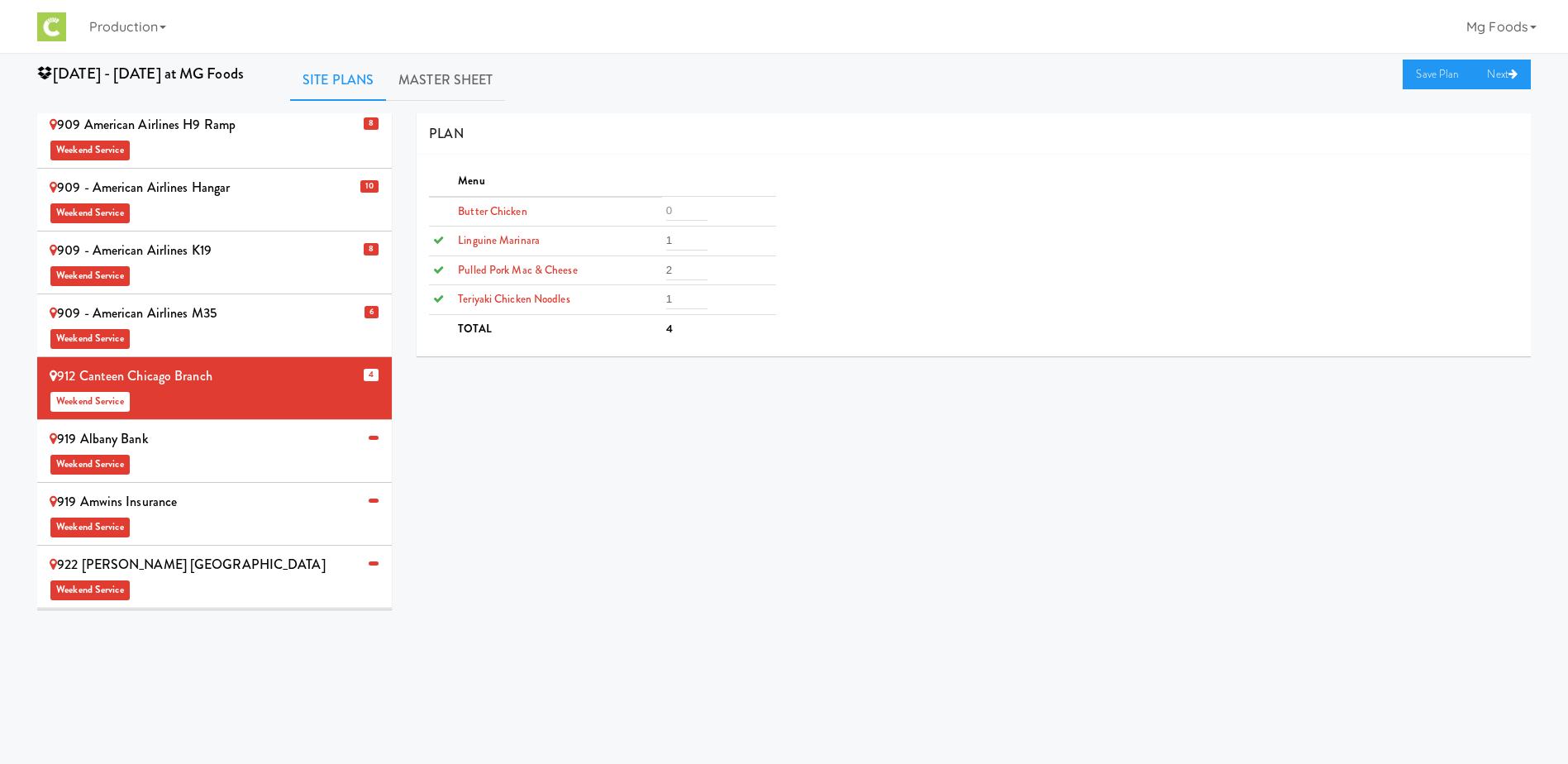
scroll to position [744, 0]
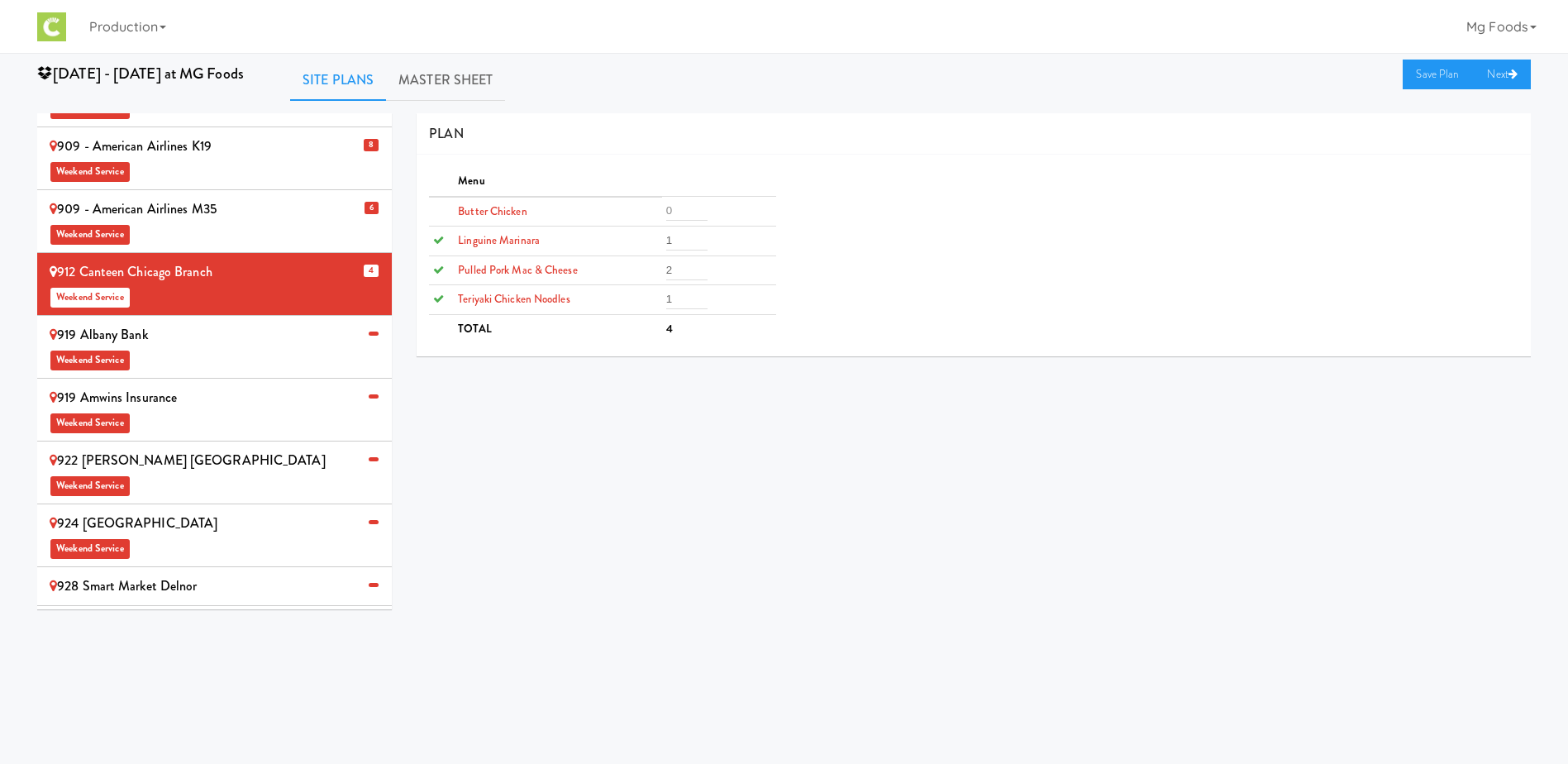
click at [205, 448] on div "922 [PERSON_NAME] USA Weekend Service" at bounding box center [215, 472] width 330 height 49
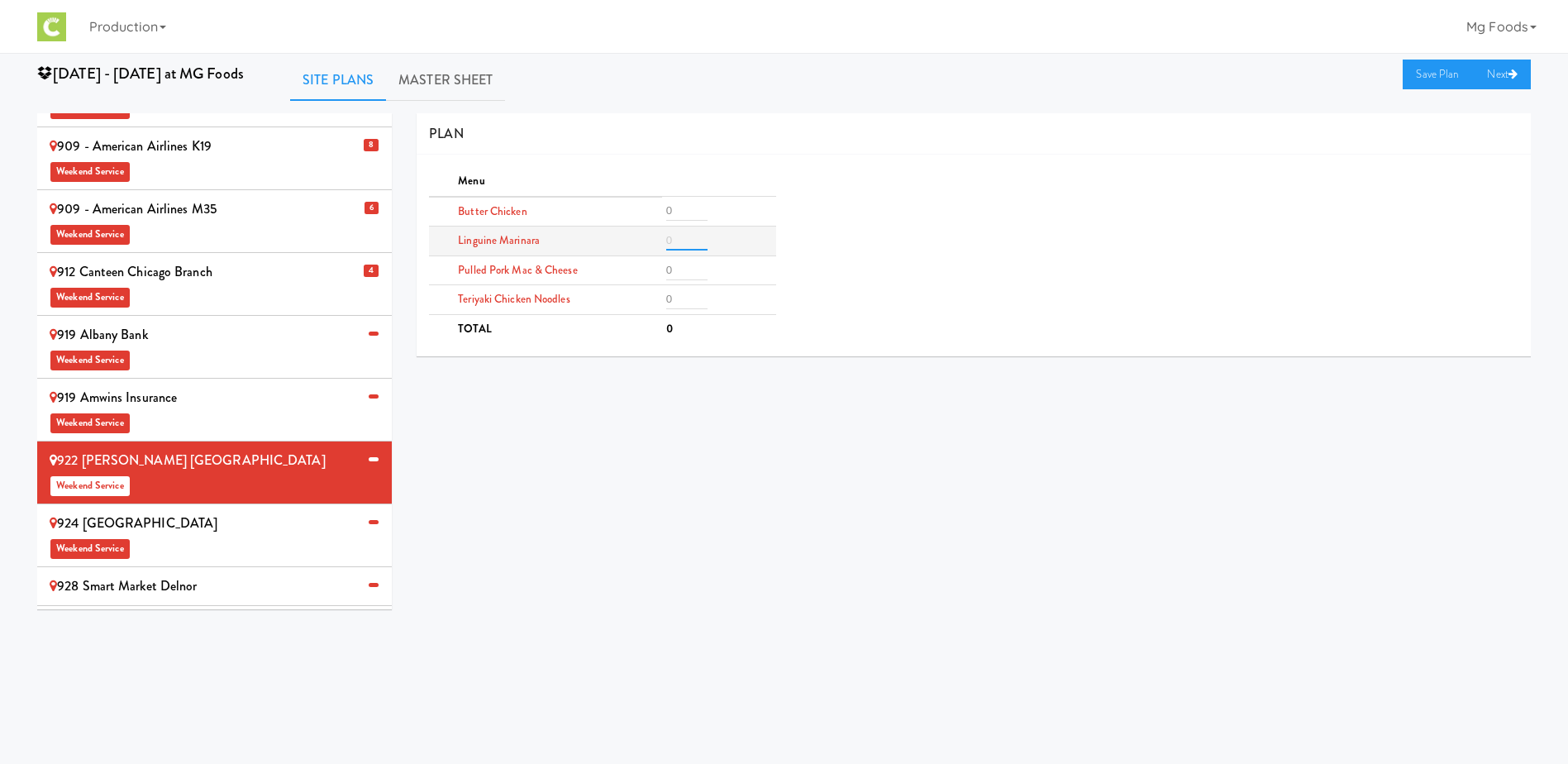
click at [690, 246] on input "number" at bounding box center [687, 240] width 42 height 20
type input "2"
click at [682, 298] on input "number" at bounding box center [687, 299] width 42 height 20
type input "2"
click at [679, 269] on input "number" at bounding box center [687, 270] width 42 height 20
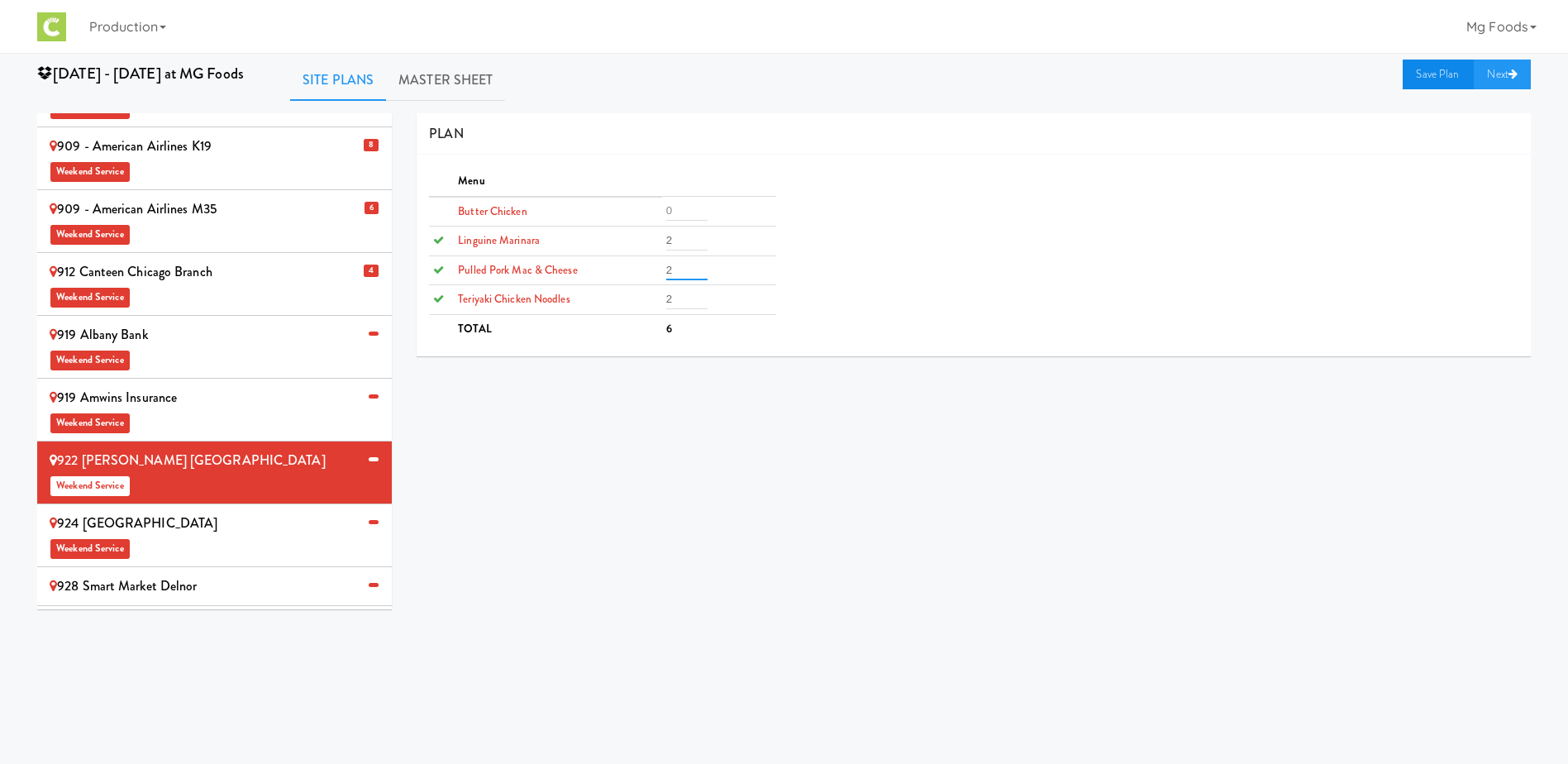
type input "2"
click at [1426, 74] on link "Save Plan" at bounding box center [1438, 75] width 71 height 30
click at [164, 573] on div "928 Smart Market Delnor" at bounding box center [215, 586] width 330 height 25
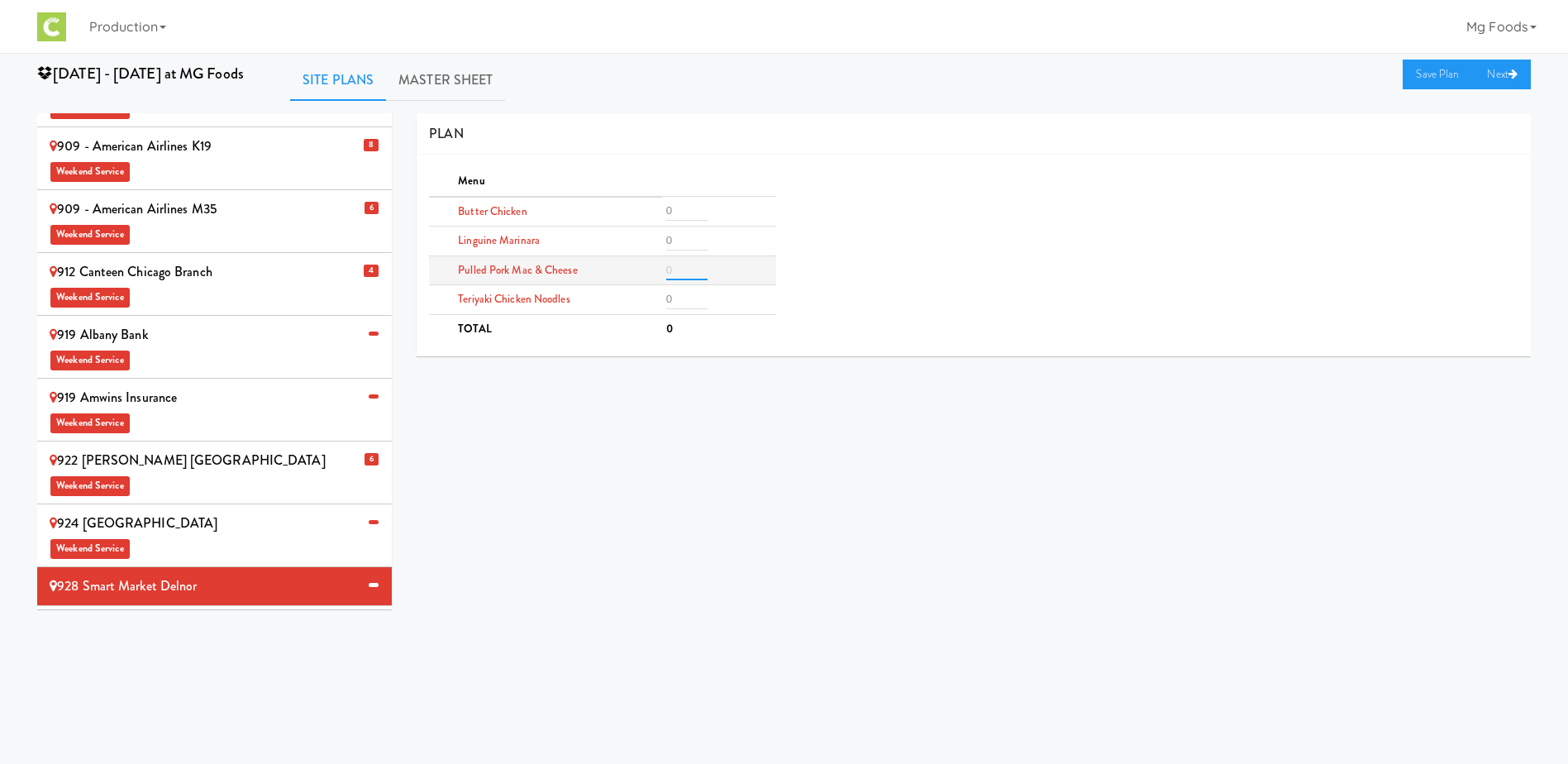
click at [686, 269] on input "number" at bounding box center [687, 270] width 42 height 20
type input "6"
click at [682, 245] on input "number" at bounding box center [687, 240] width 42 height 20
type input "4"
click at [683, 206] on input "number" at bounding box center [687, 210] width 42 height 20
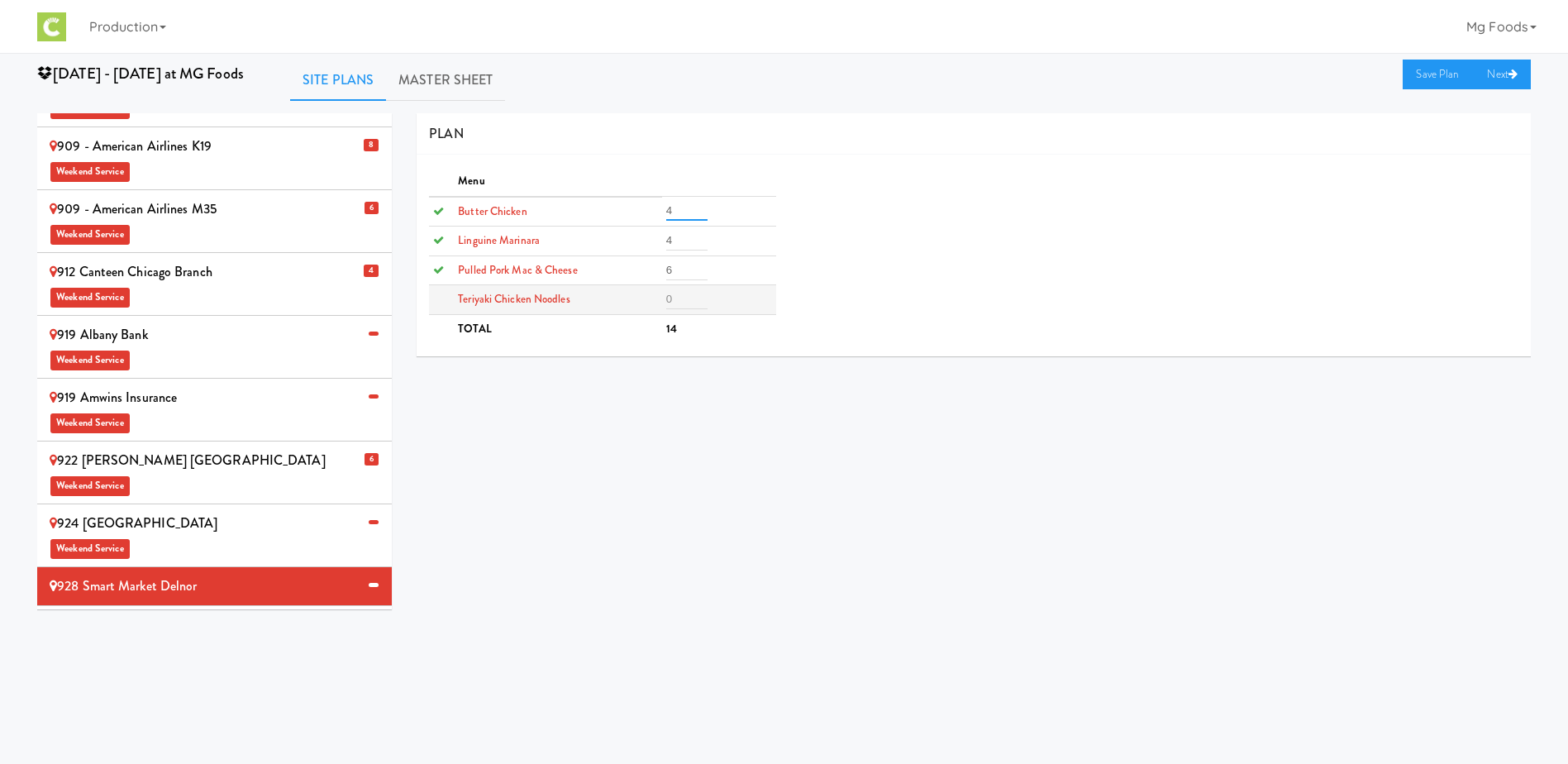
type input "4"
click at [675, 298] on input "number" at bounding box center [687, 299] width 42 height 20
type input "4"
click at [1429, 75] on link "Save Plan" at bounding box center [1438, 75] width 71 height 30
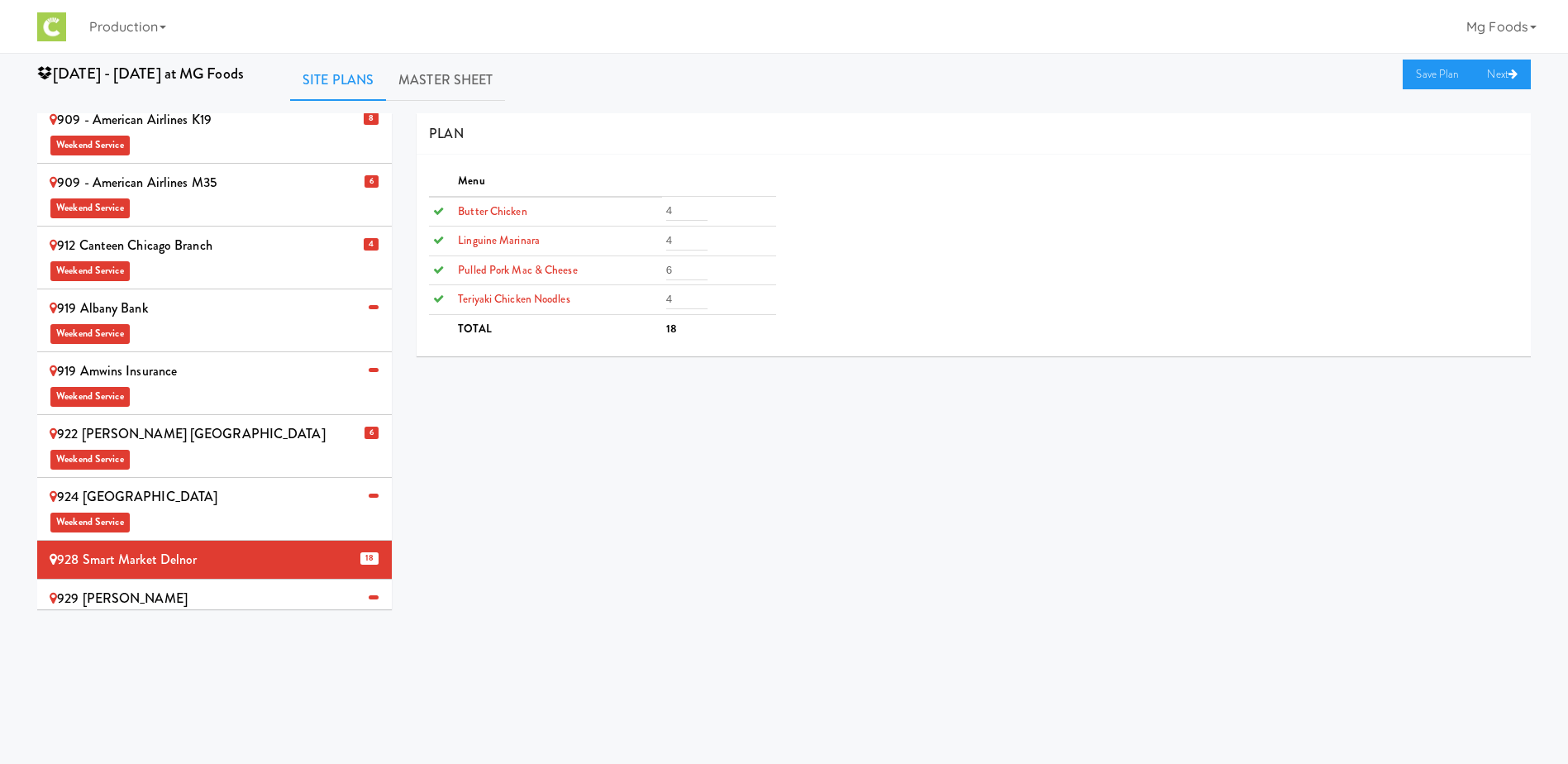
scroll to position [766, 0]
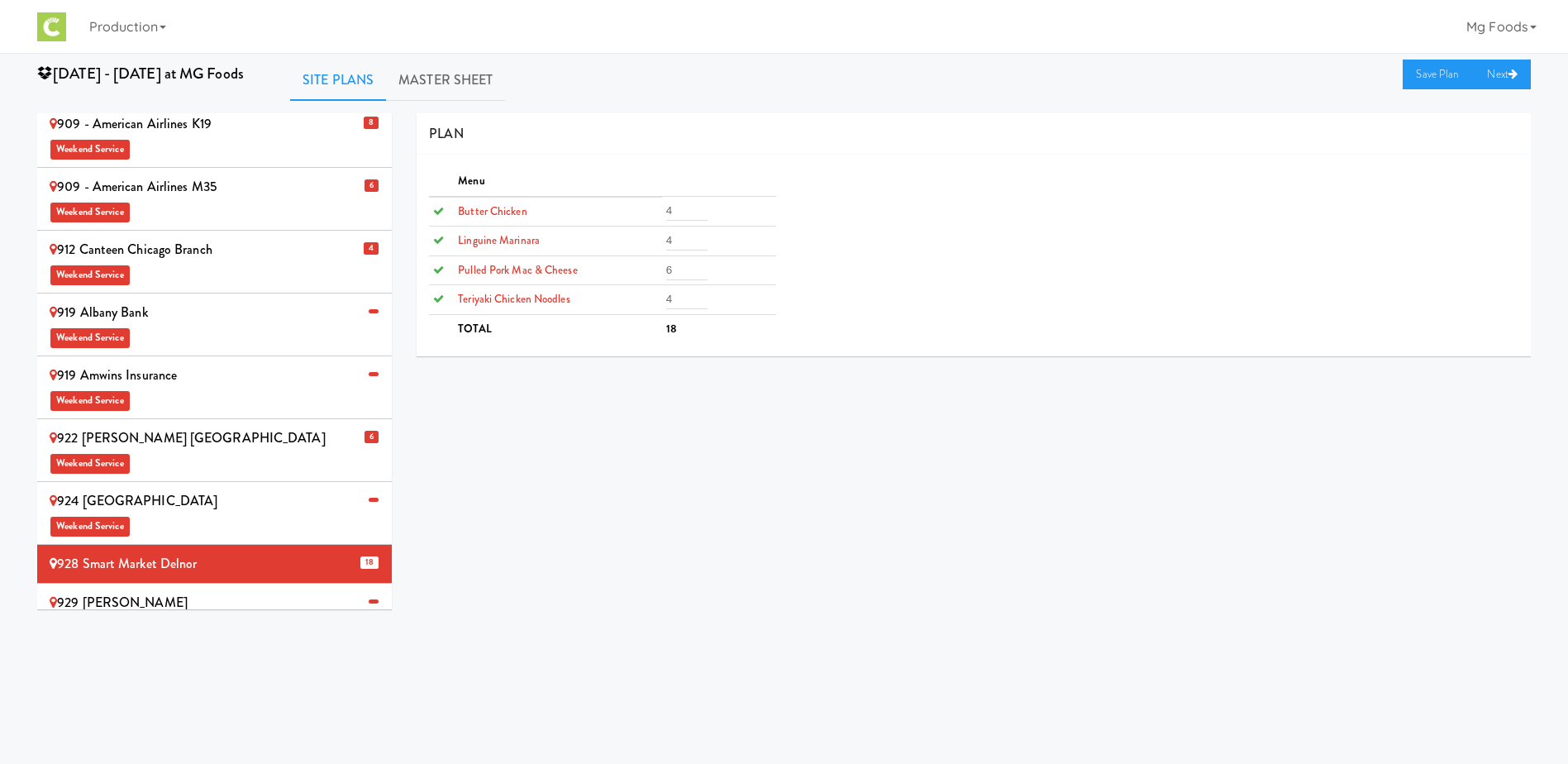
click at [216, 488] on div "924 Midwestern University Weekend Service" at bounding box center [215, 512] width 330 height 49
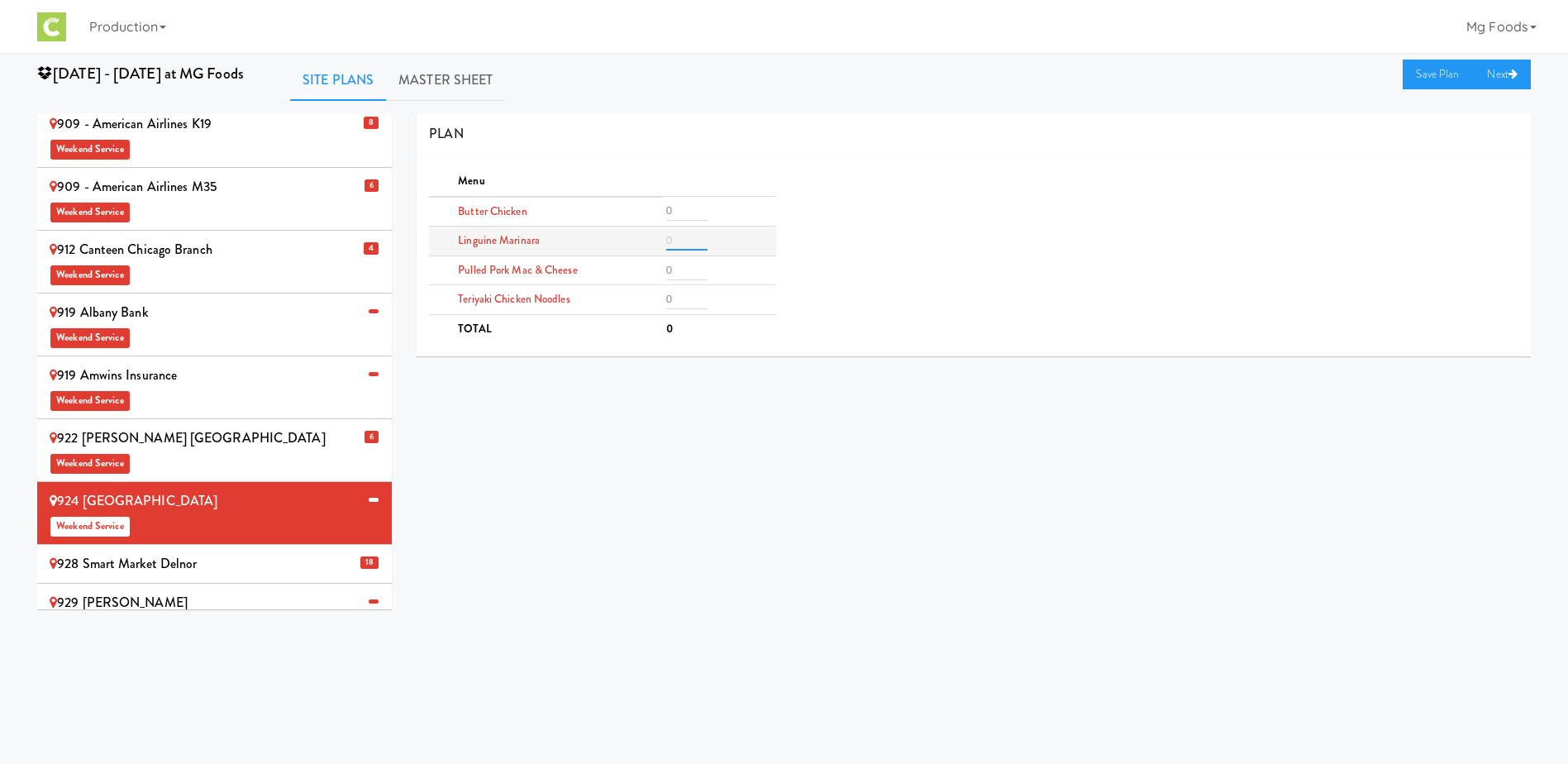
click at [677, 235] on input "number" at bounding box center [687, 240] width 42 height 20
type input "2"
click at [680, 212] on input "number" at bounding box center [687, 210] width 42 height 20
type input "2"
click at [682, 303] on input "number" at bounding box center [687, 299] width 42 height 20
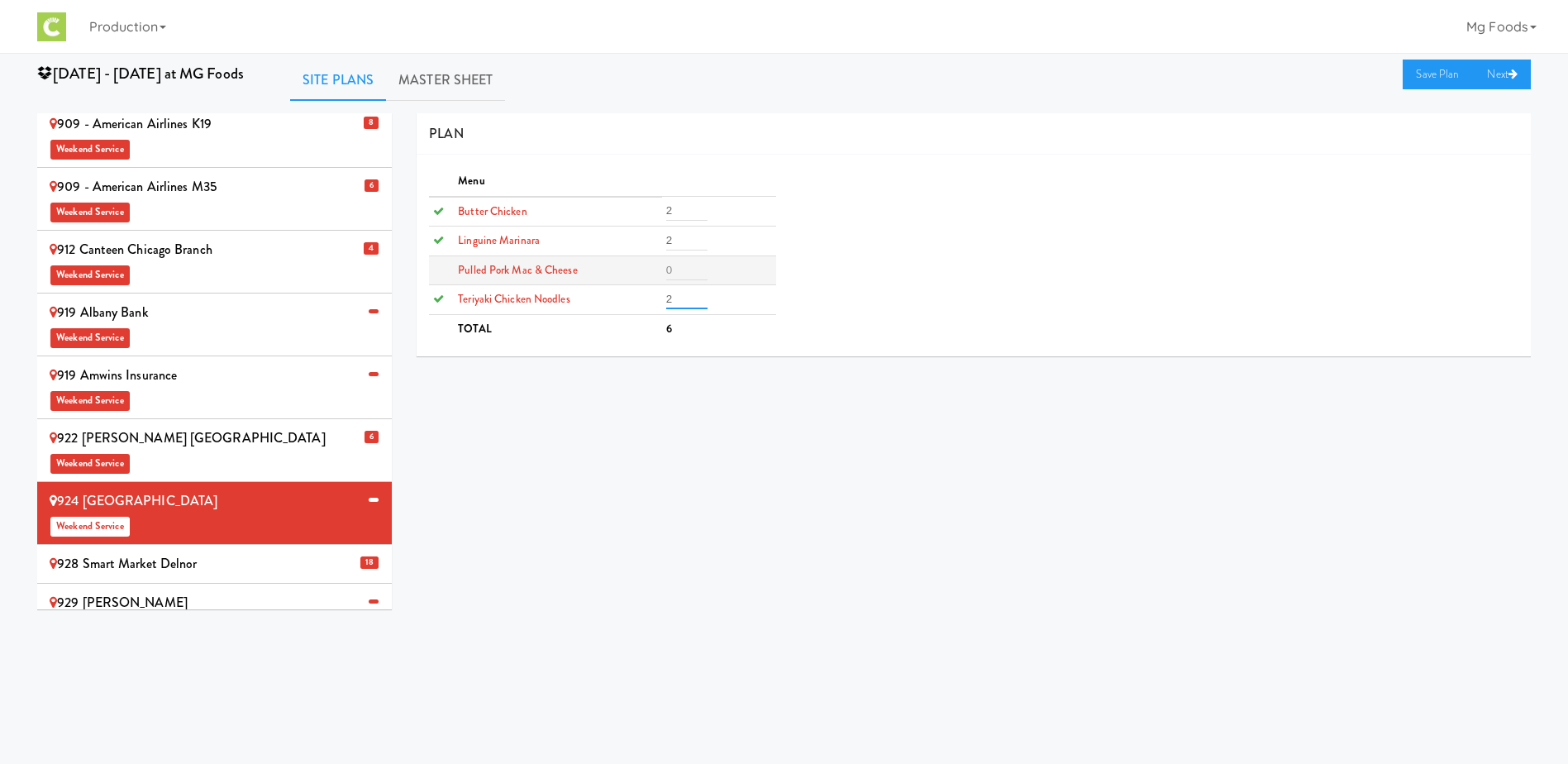
type input "2"
click at [682, 272] on input "number" at bounding box center [687, 270] width 42 height 20
type input "2"
click at [1432, 77] on link "Save Plan" at bounding box center [1438, 75] width 71 height 30
click at [210, 590] on div "929 Ikea Joliet Weekend Service" at bounding box center [215, 614] width 330 height 49
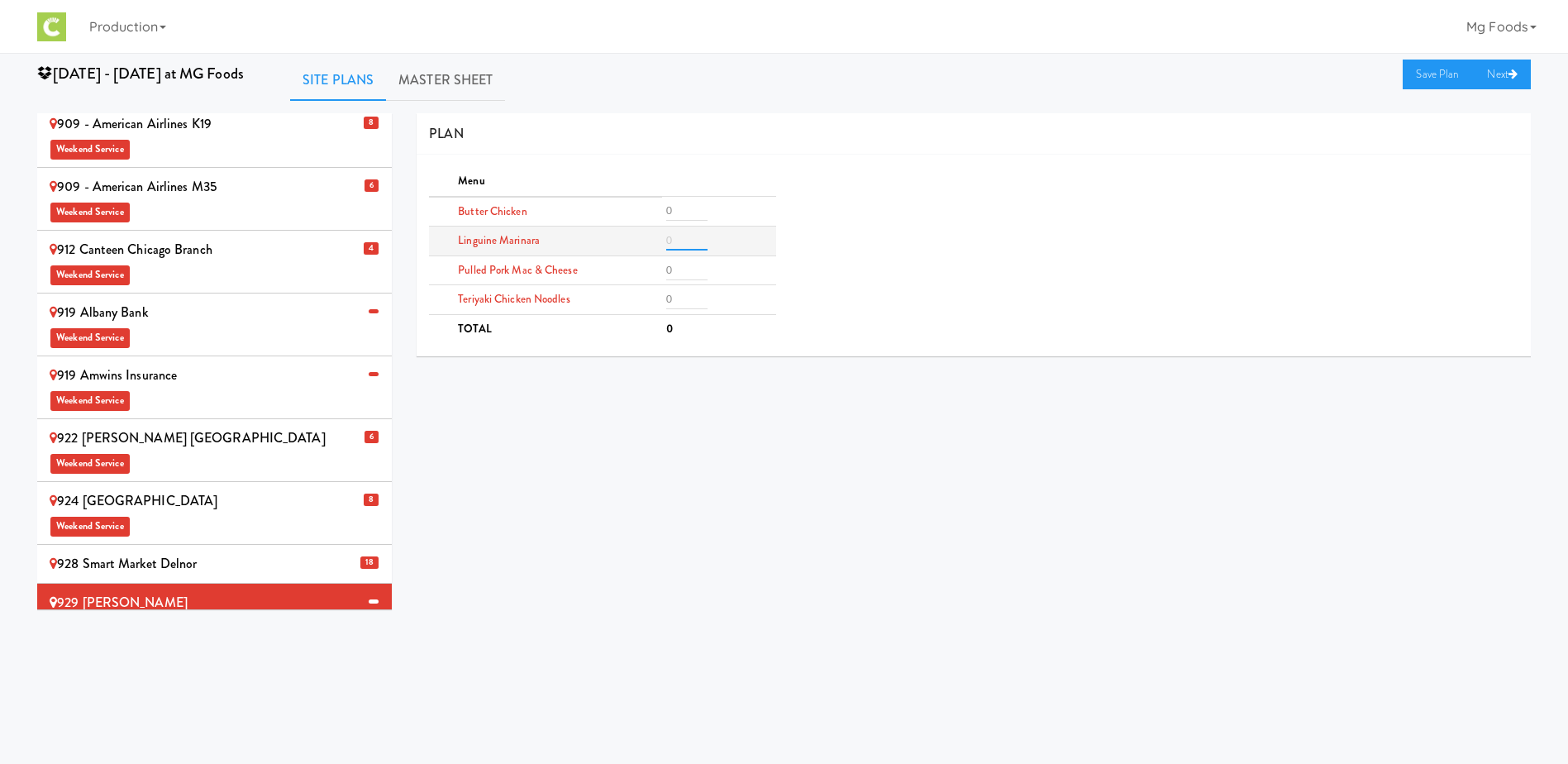
click at [677, 240] on input "number" at bounding box center [687, 240] width 42 height 20
type input "2"
click at [679, 220] on input "number" at bounding box center [687, 210] width 42 height 20
type input "2"
click at [685, 299] on input "number" at bounding box center [687, 299] width 42 height 20
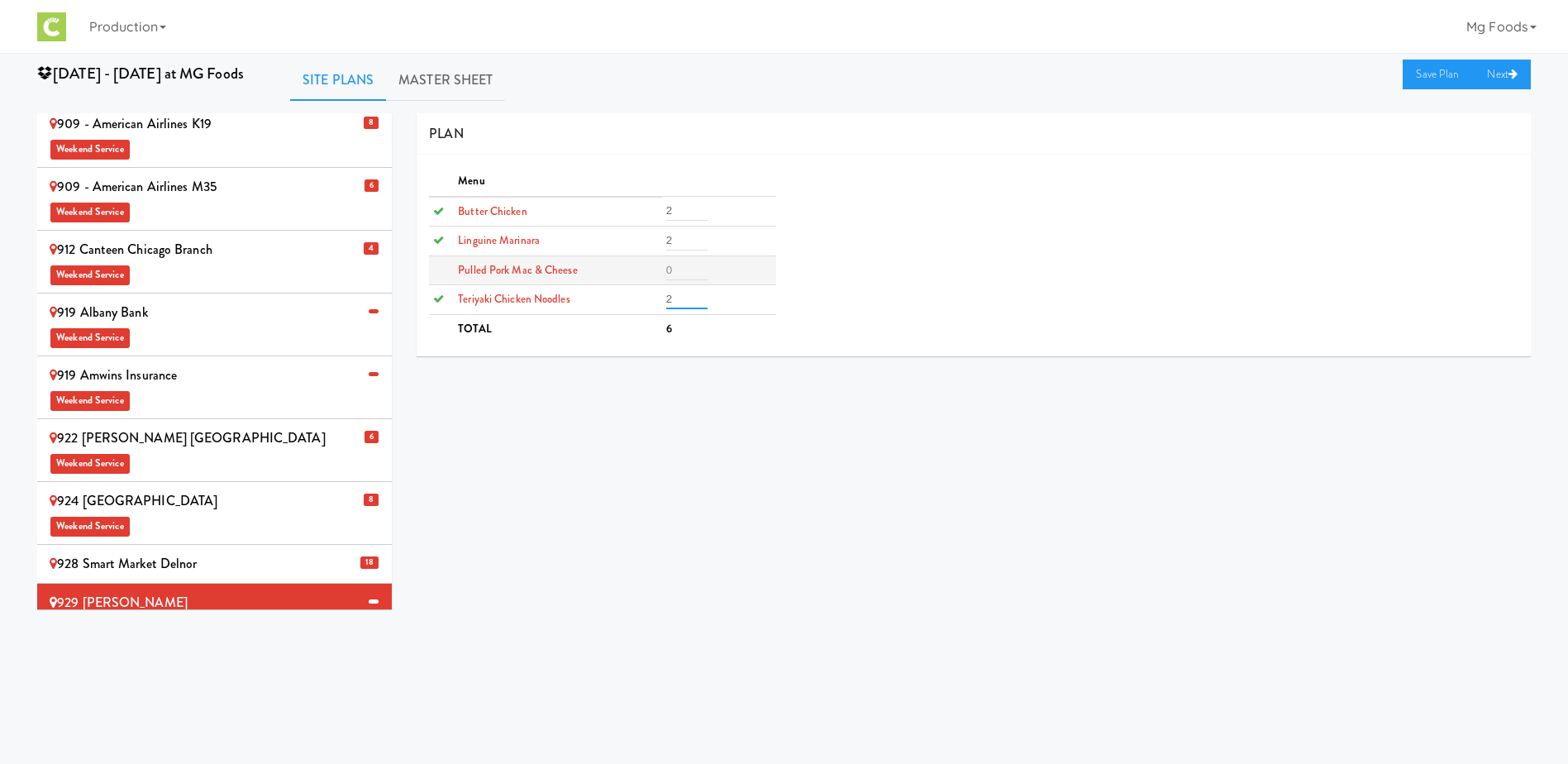
type input "2"
click at [689, 269] on input "number" at bounding box center [687, 270] width 42 height 20
type input "2"
click at [1417, 70] on link "Save Plan" at bounding box center [1438, 75] width 71 height 30
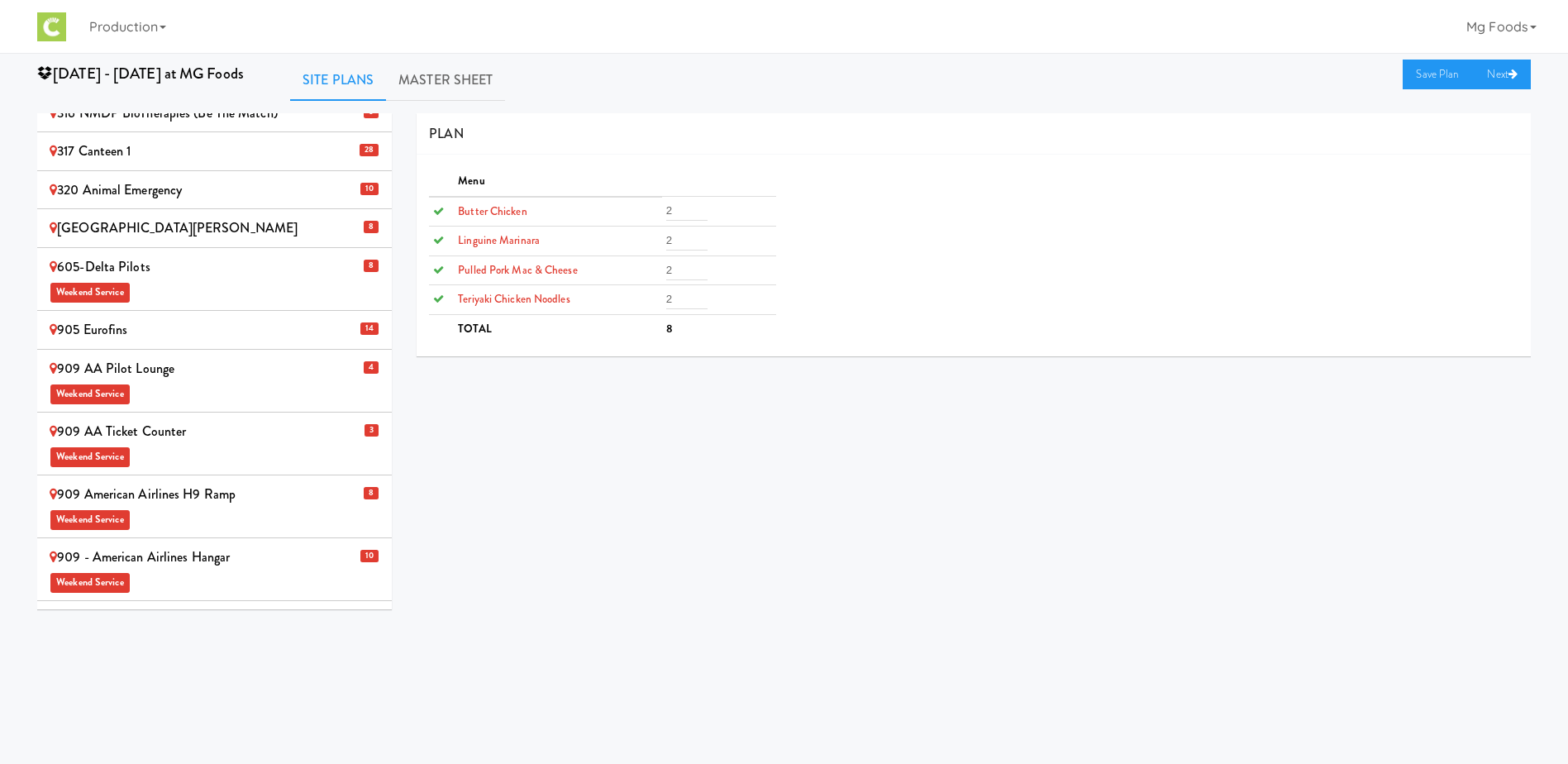
scroll to position [0, 0]
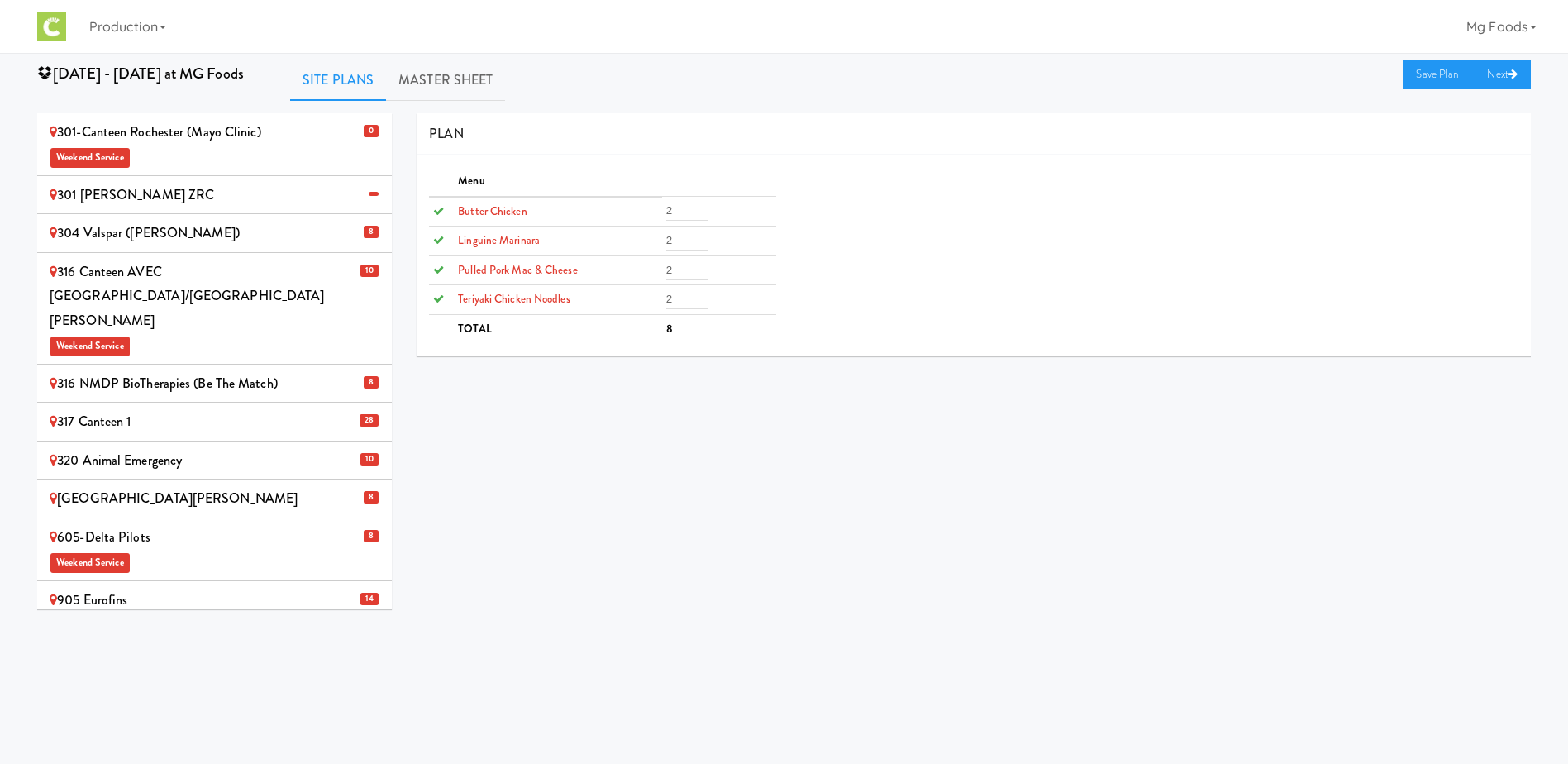
click at [250, 142] on div "301-Canteen Rochester (Mayo Clinic) Weekend Service" at bounding box center [215, 144] width 330 height 49
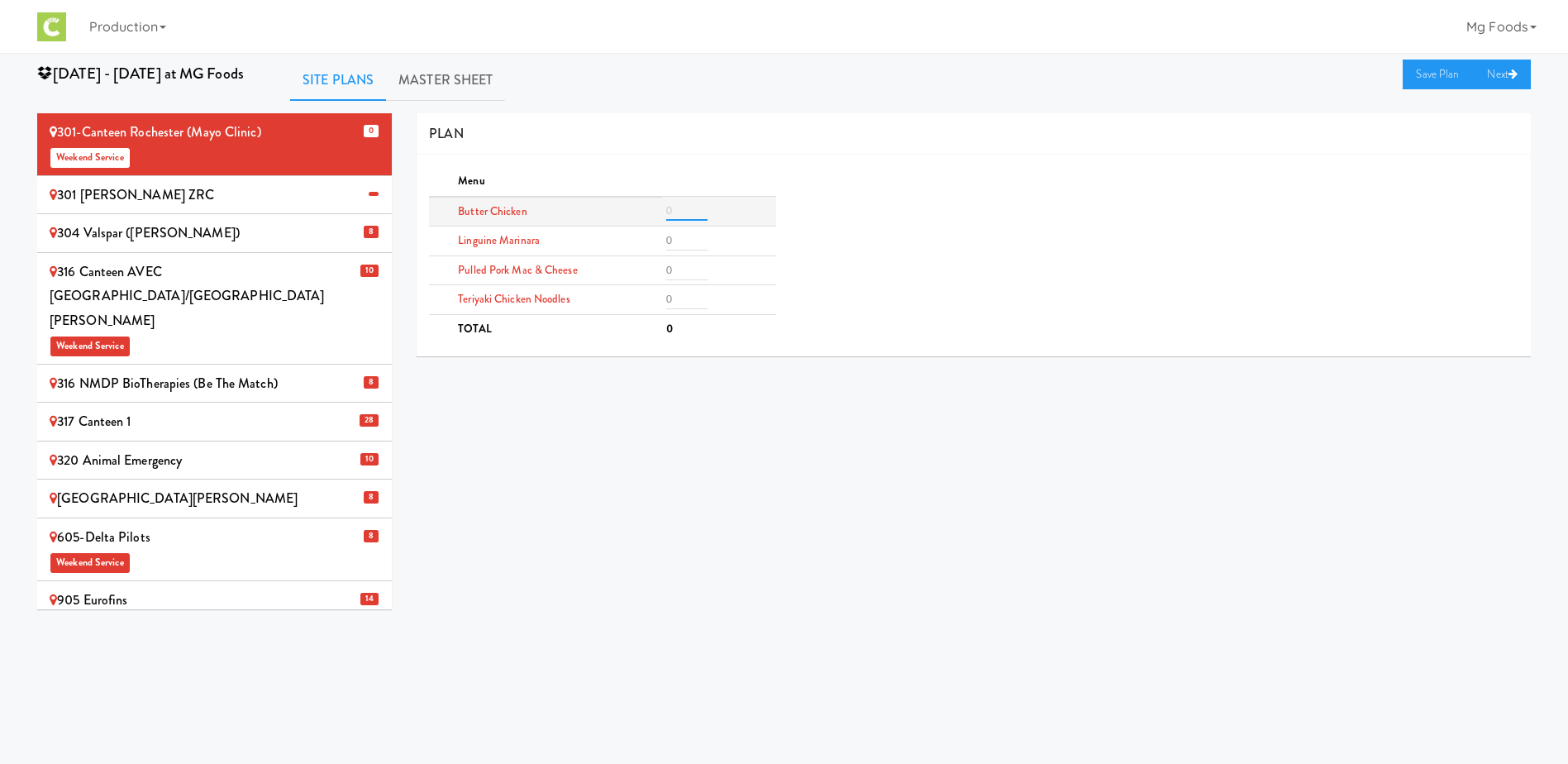
click at [684, 210] on input "number" at bounding box center [687, 210] width 42 height 20
type input "6"
click at [685, 296] on input "number" at bounding box center [687, 299] width 42 height 20
type input "6"
click at [682, 268] on input "number" at bounding box center [687, 270] width 42 height 20
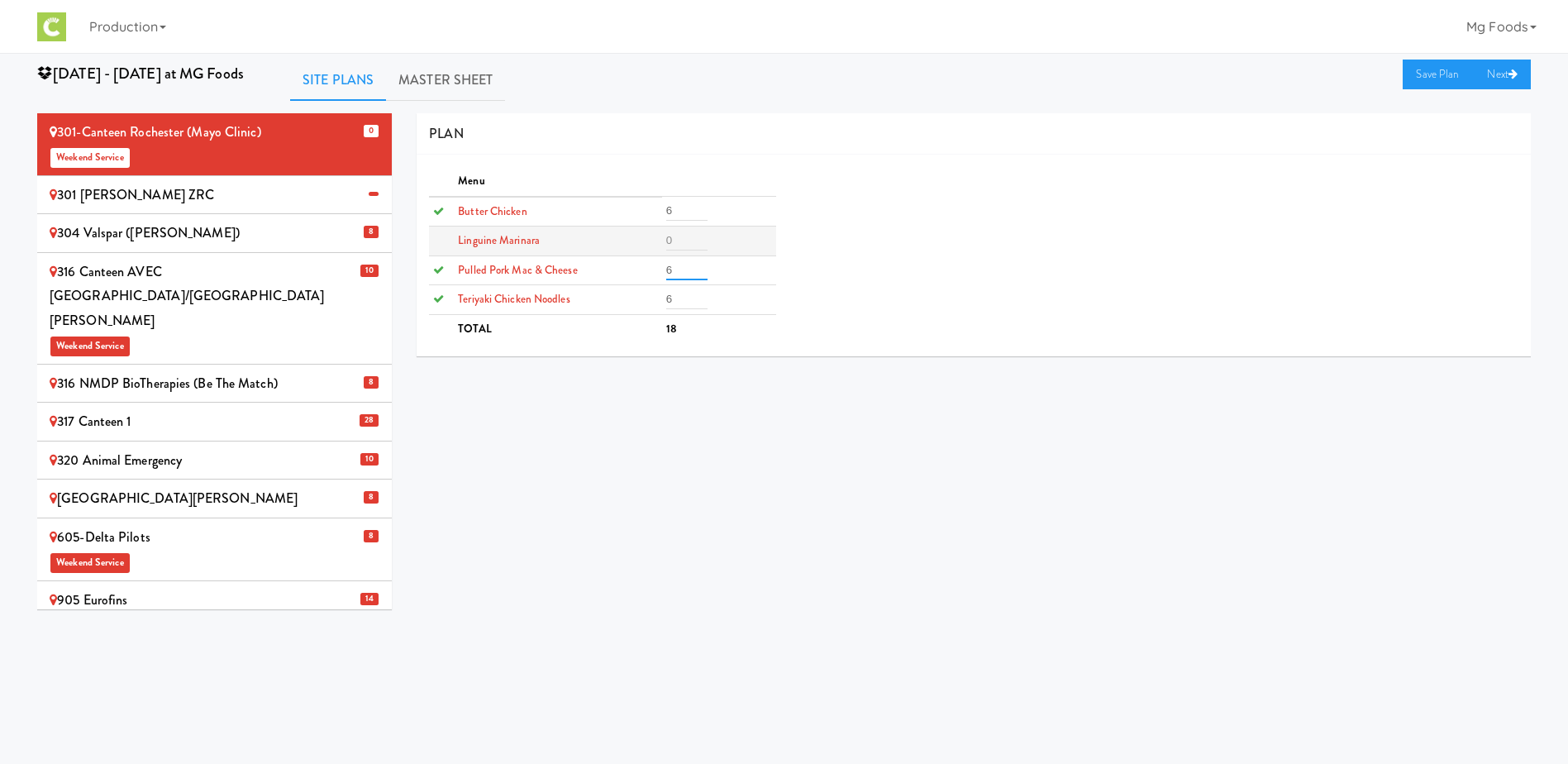
type input "6"
click at [678, 233] on input "number" at bounding box center [687, 240] width 42 height 20
type input "4"
click at [1446, 75] on link "Save Plan" at bounding box center [1438, 75] width 71 height 30
click at [449, 79] on link "Master Sheet" at bounding box center [445, 80] width 119 height 42
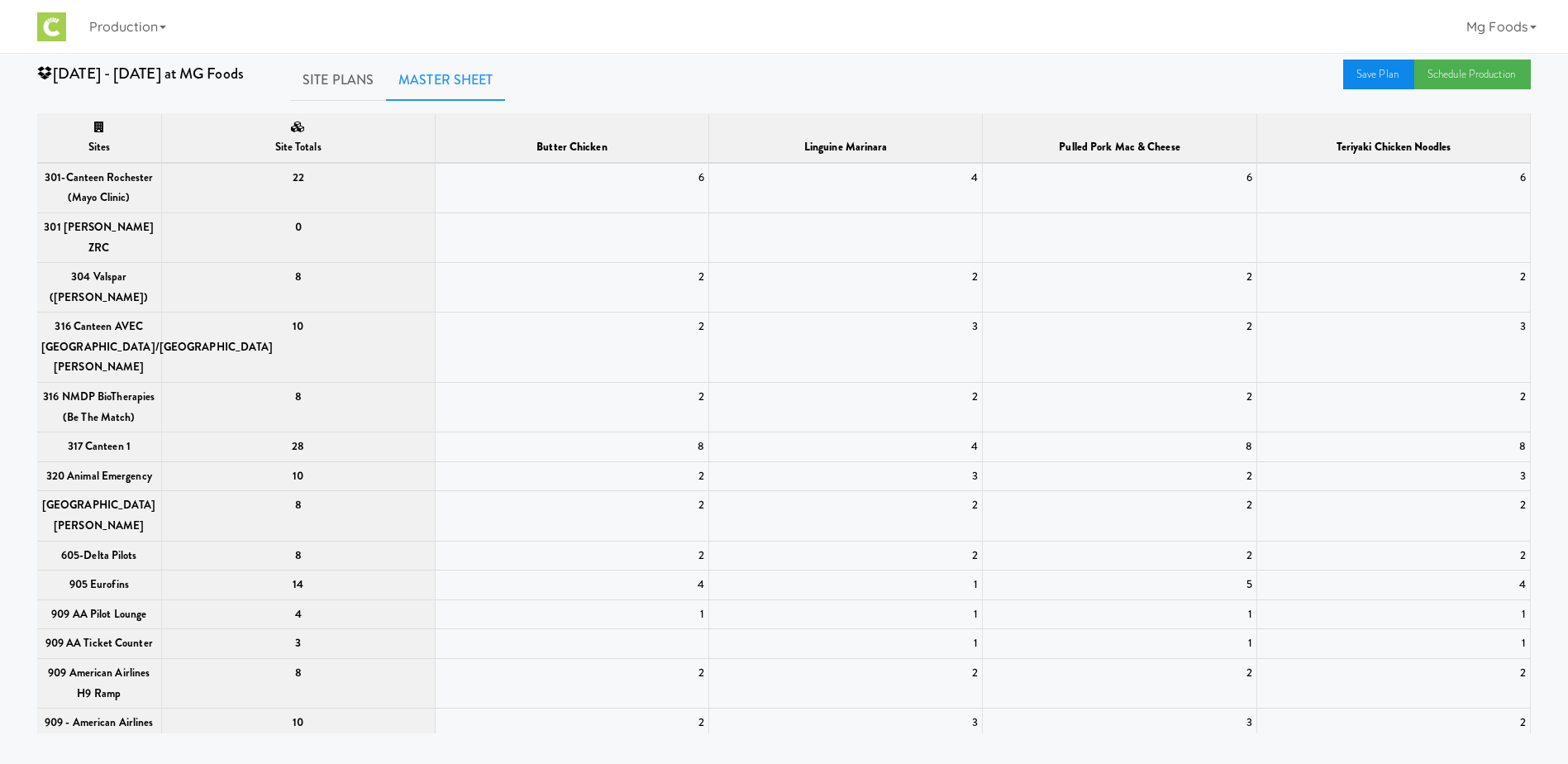
click at [1367, 64] on link "Save Plan" at bounding box center [1379, 75] width 71 height 30
click at [1472, 65] on link "Schedule Production" at bounding box center [1472, 75] width 116 height 30
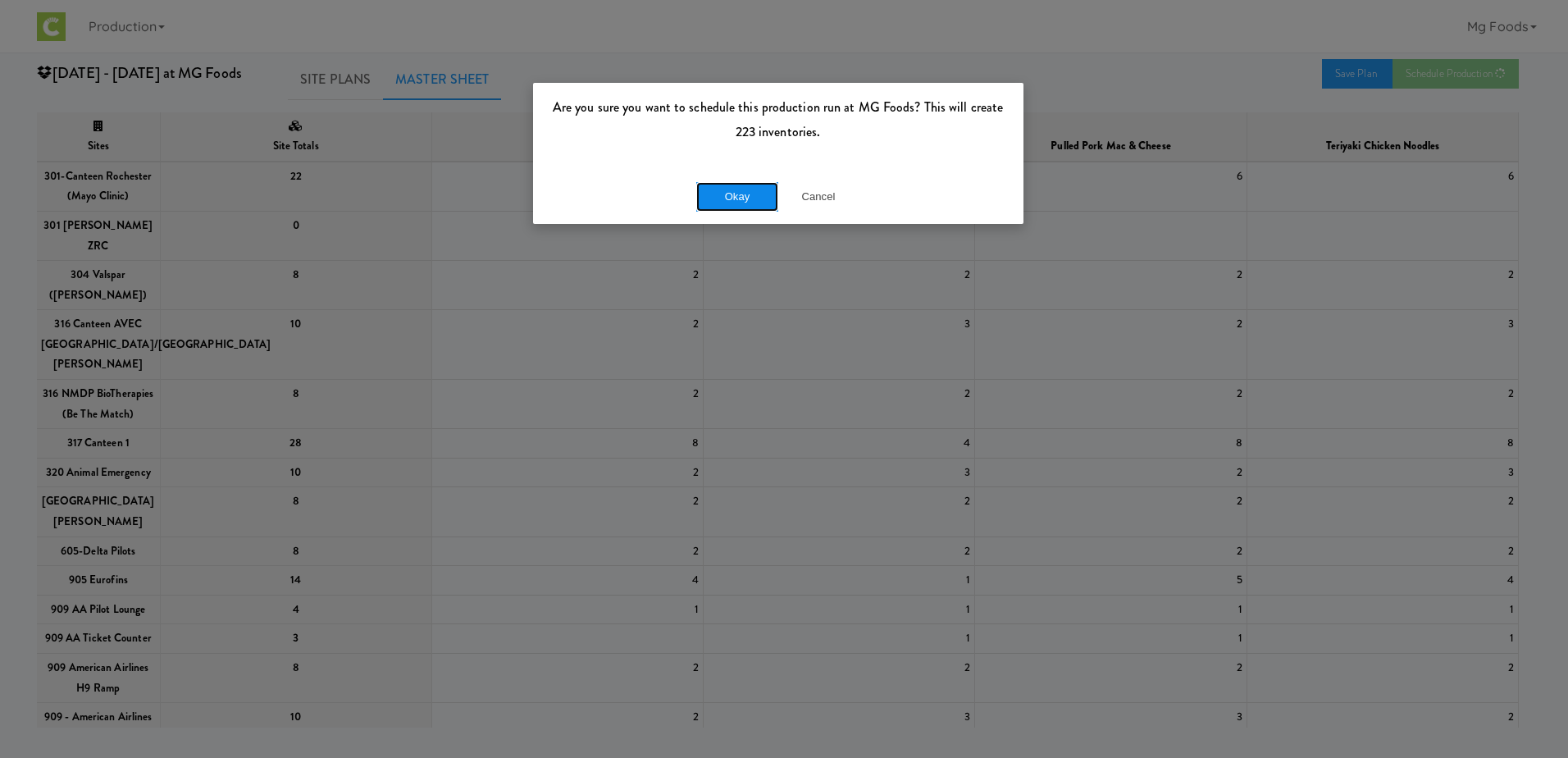
click at [722, 192] on button "Okay" at bounding box center [737, 197] width 82 height 30
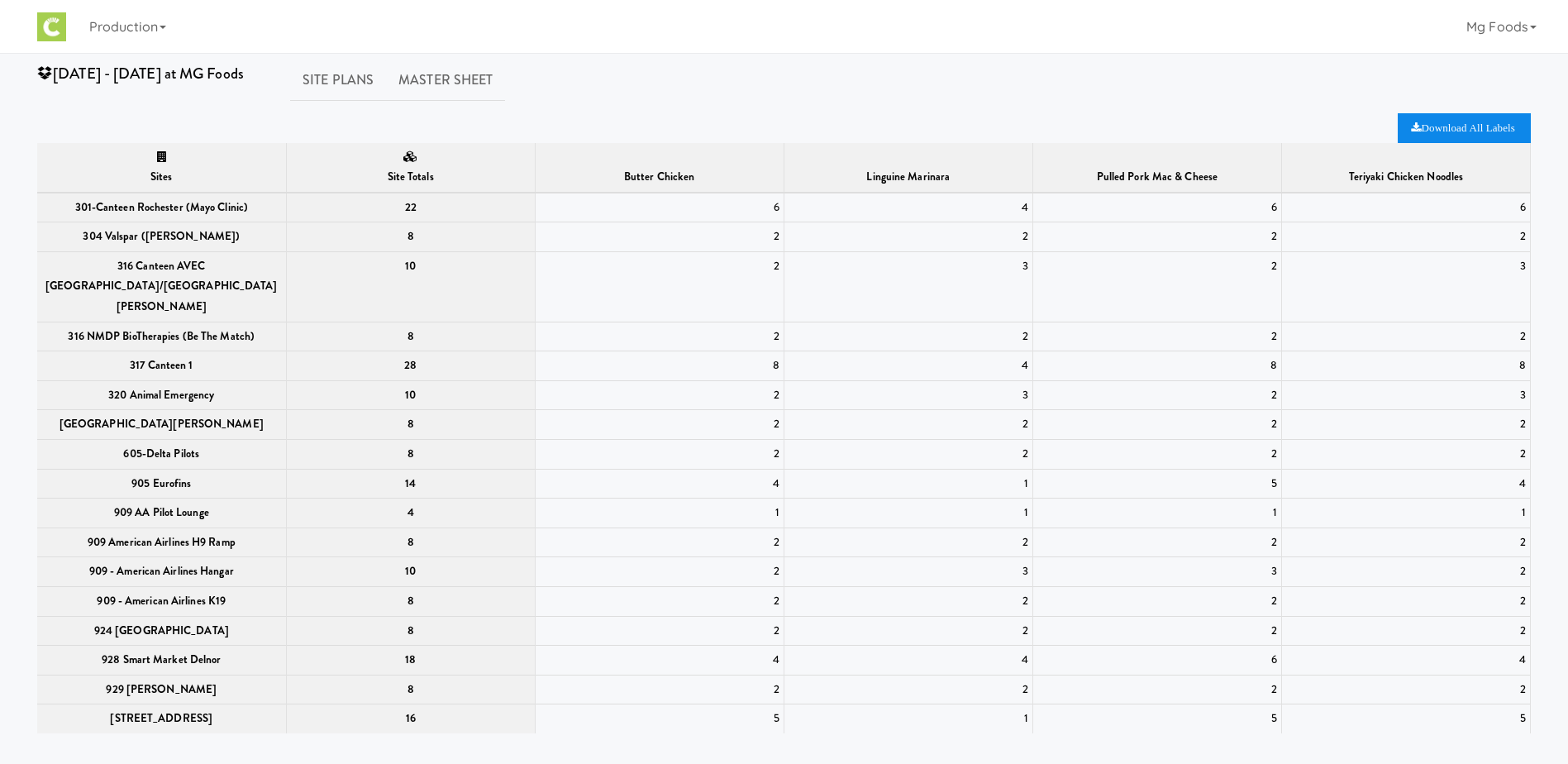
click at [1428, 127] on icon "Download All Labels" at bounding box center [1462, 128] width 103 height 11
